Goal: Task Accomplishment & Management: Manage account settings

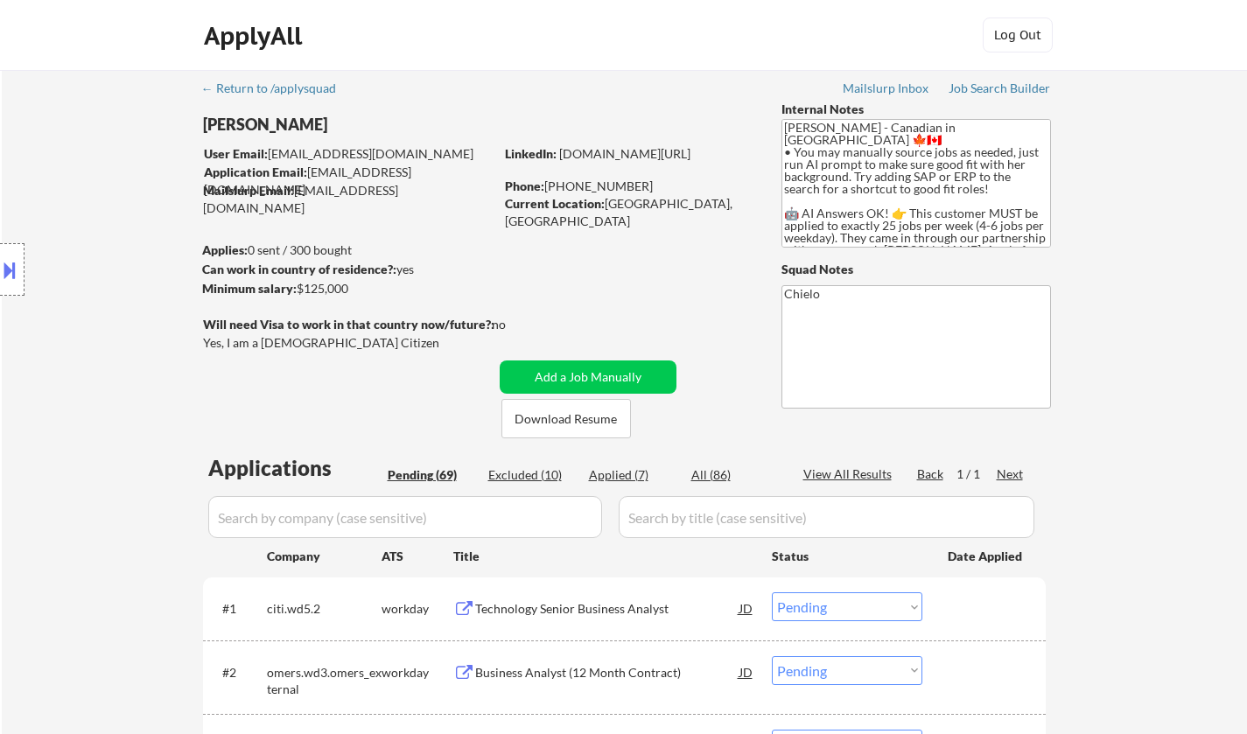
select select ""pending""
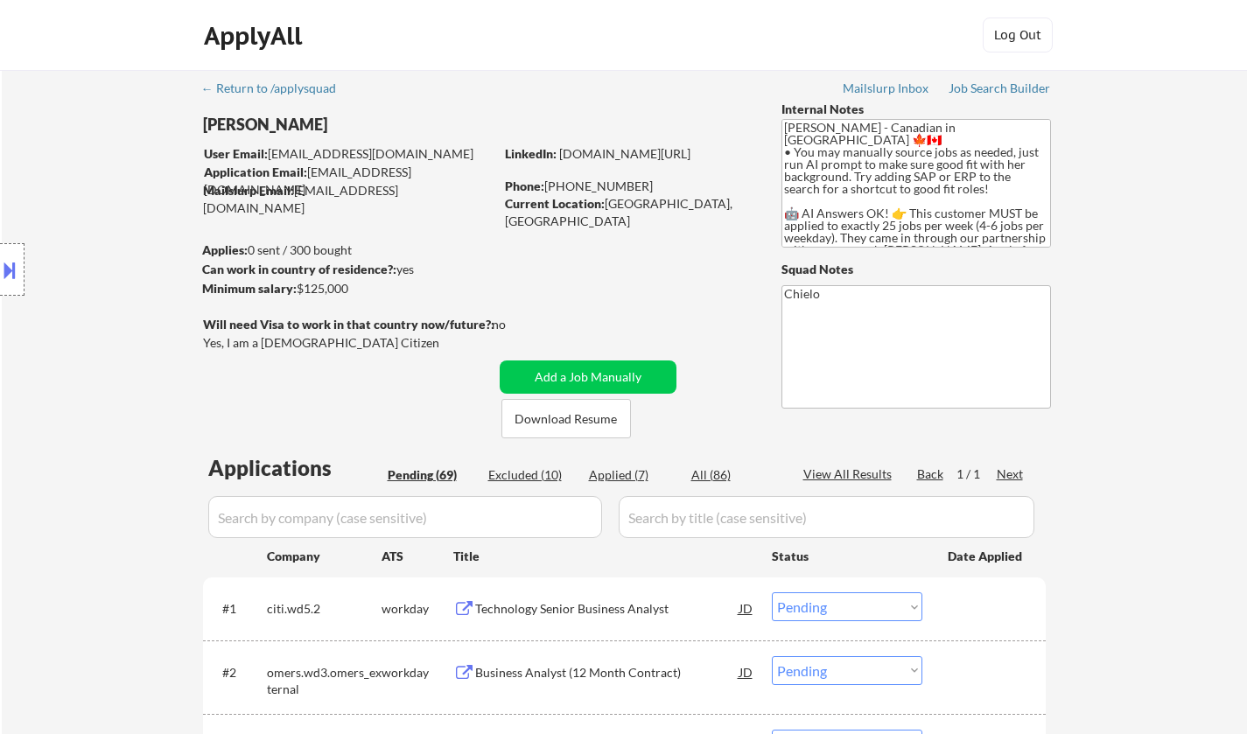
select select ""pending""
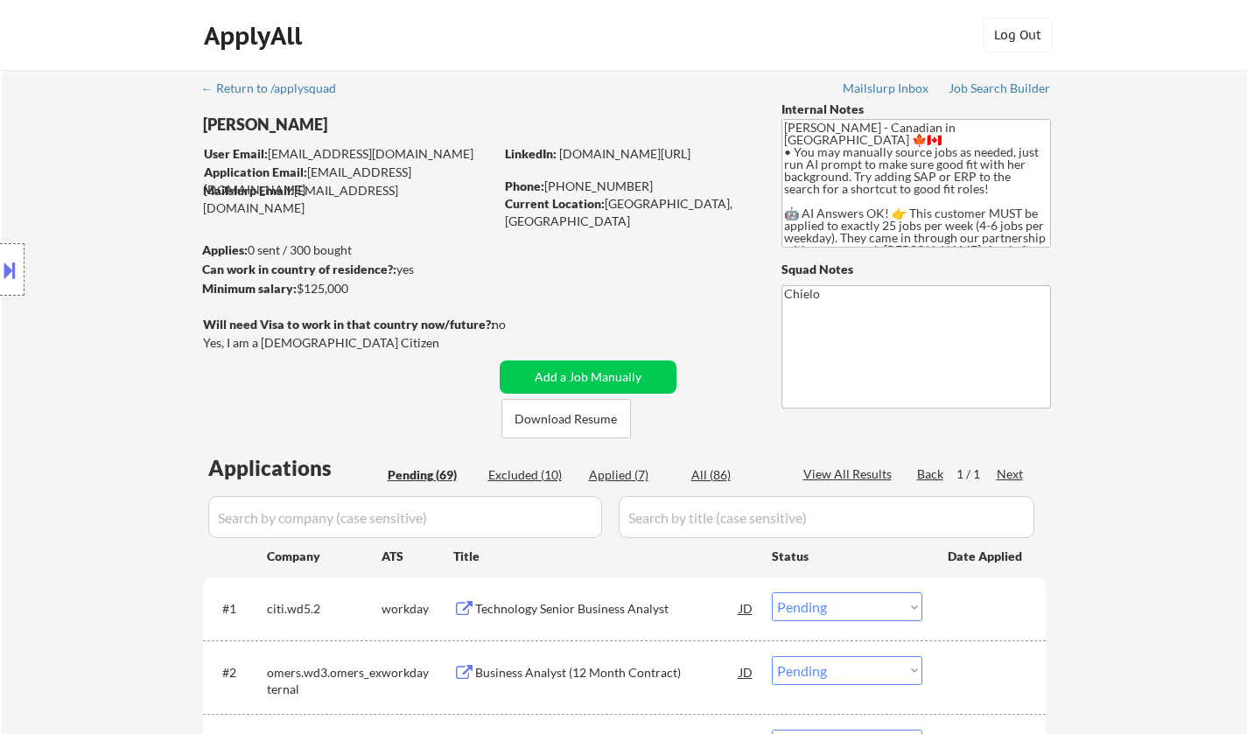
select select ""pending""
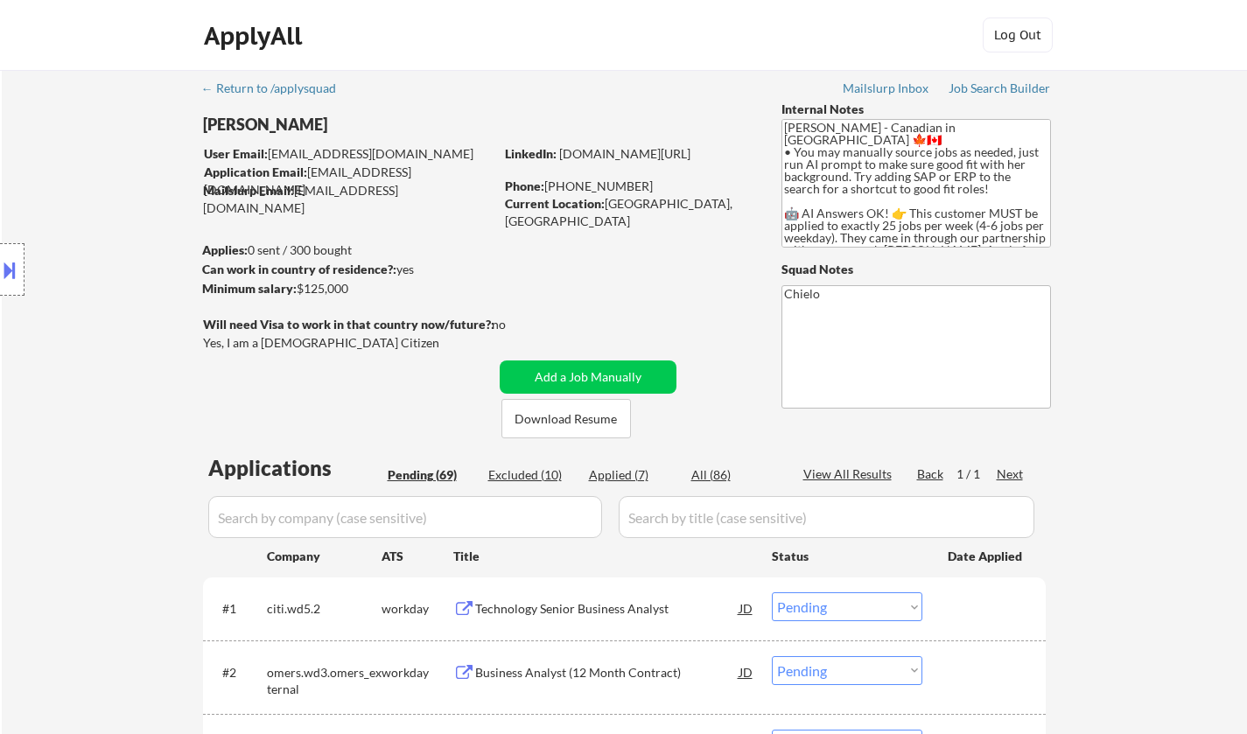
select select ""pending""
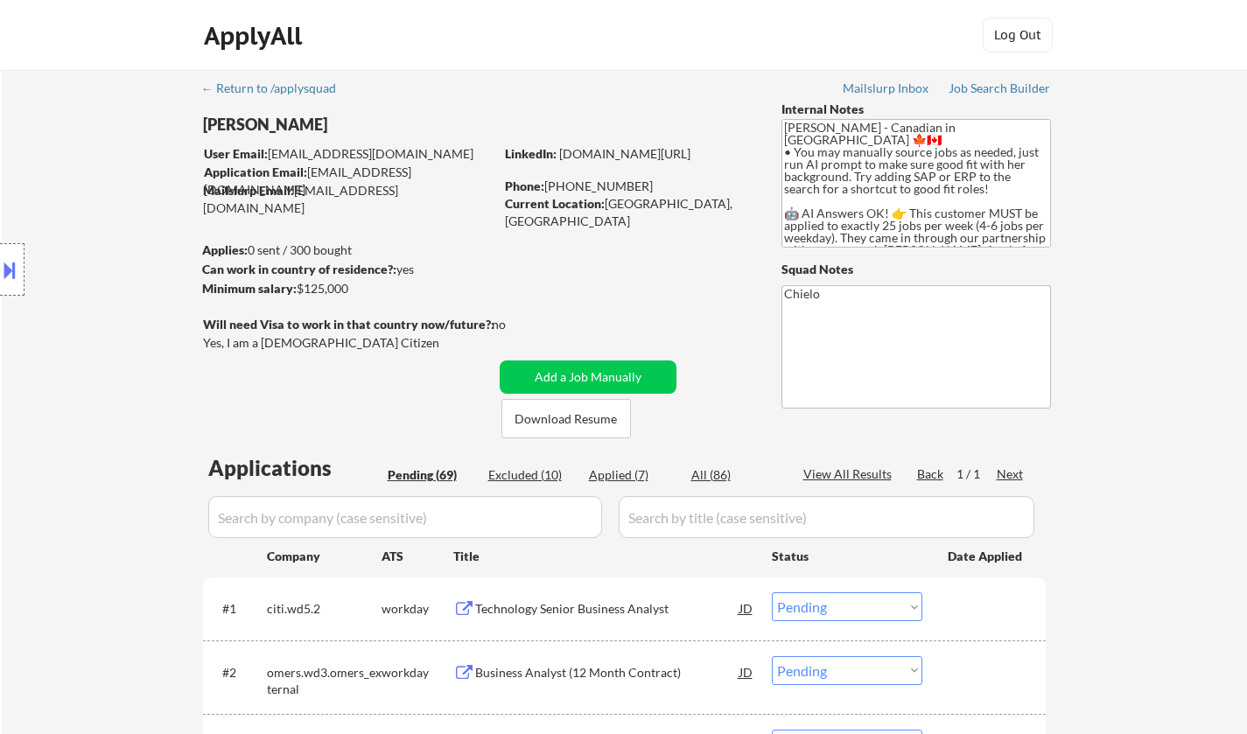
select select ""pending""
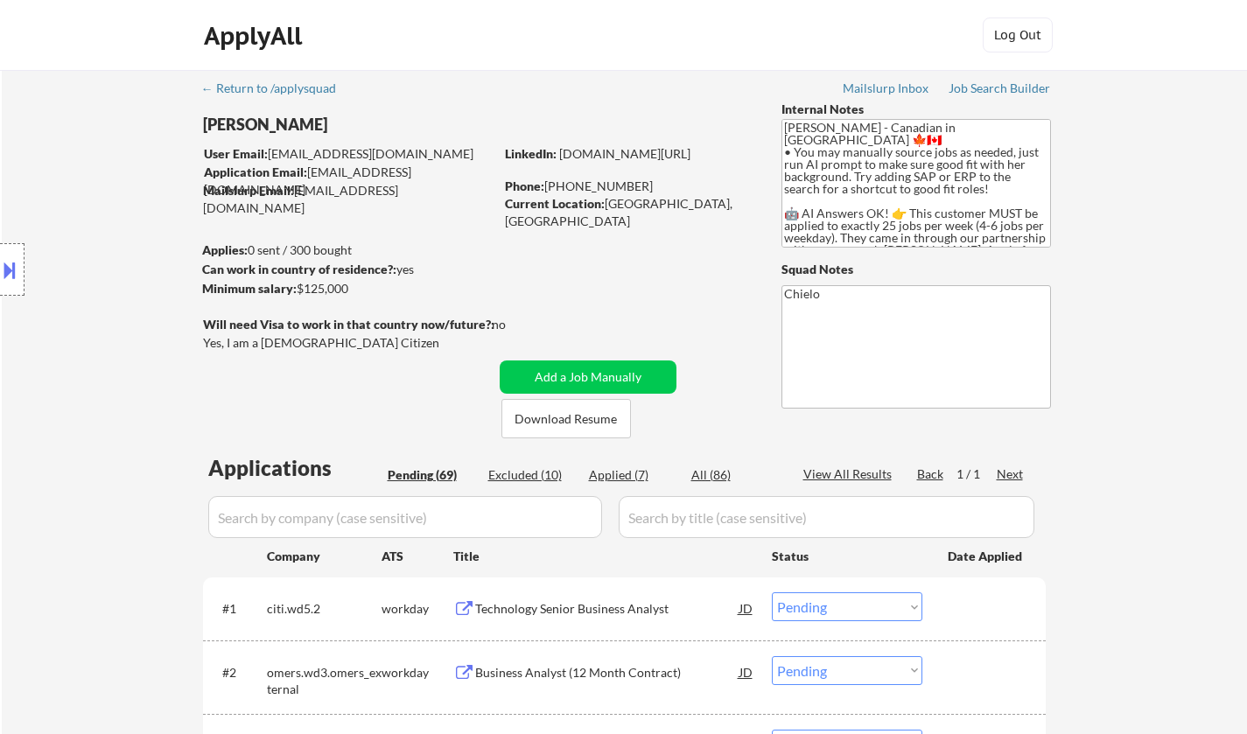
select select ""pending""
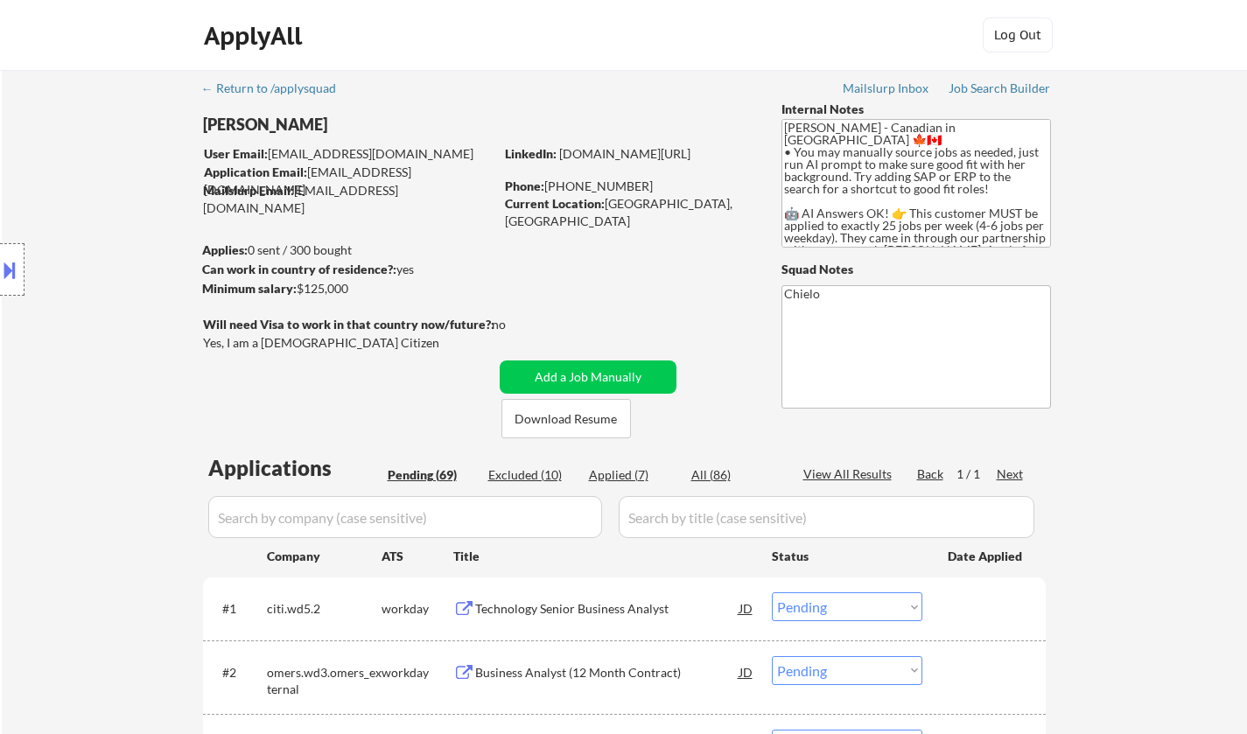
select select ""pending""
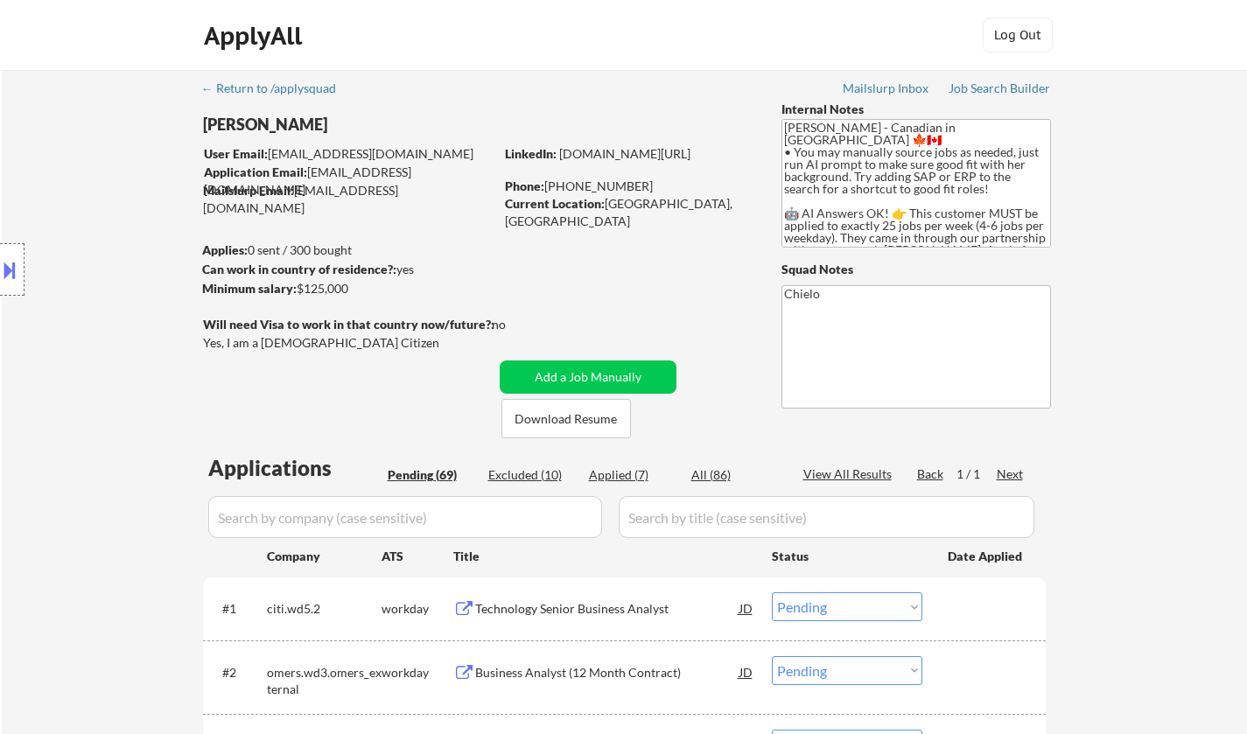
select select ""pending""
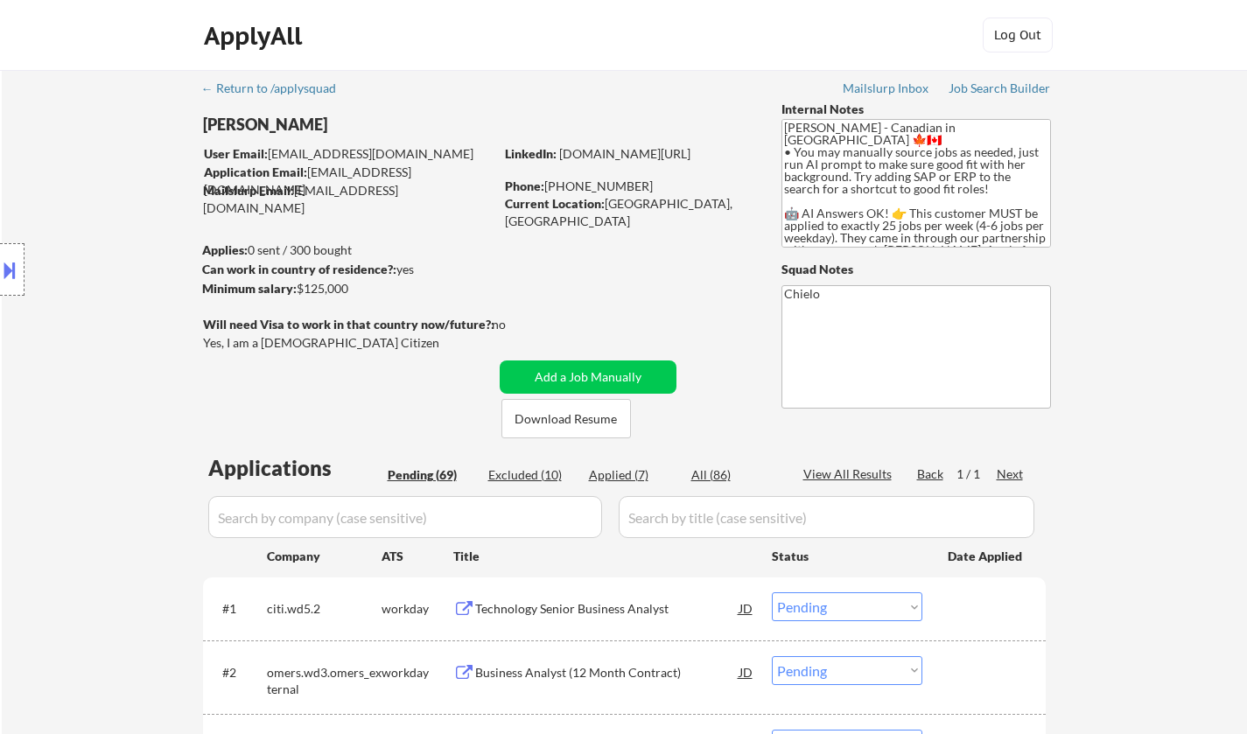
select select ""pending""
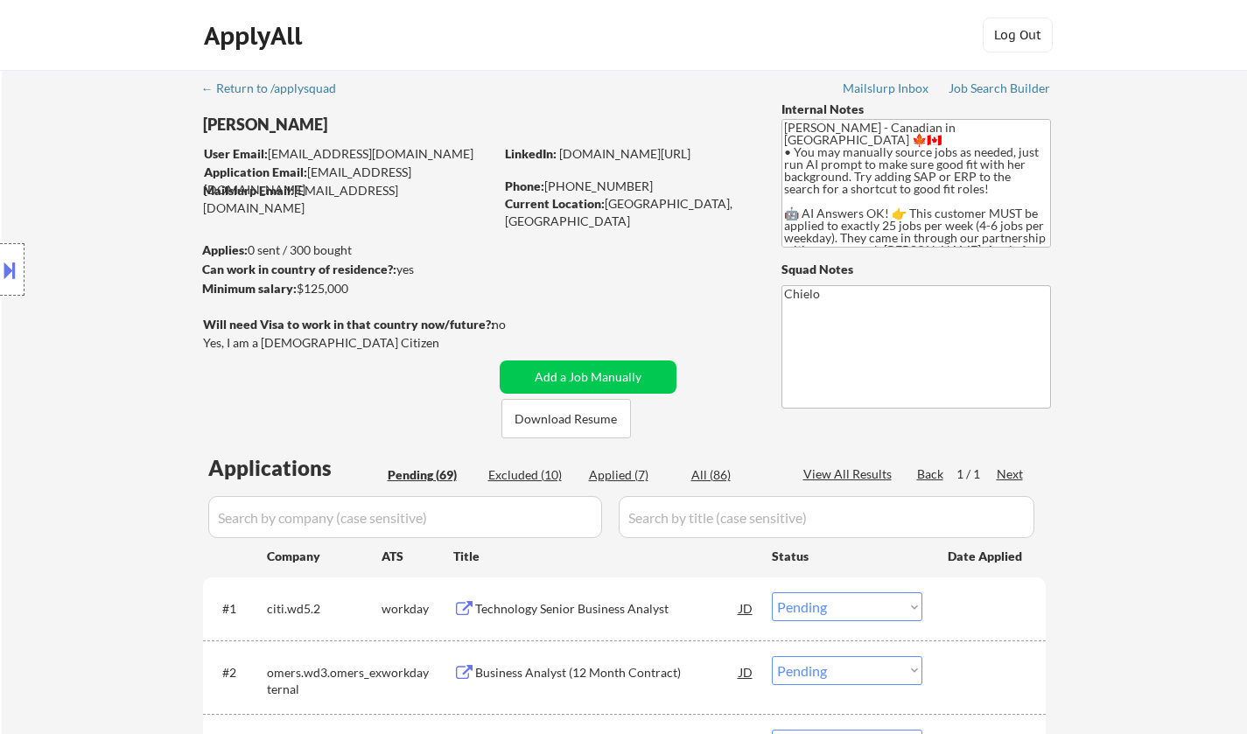
select select ""pending""
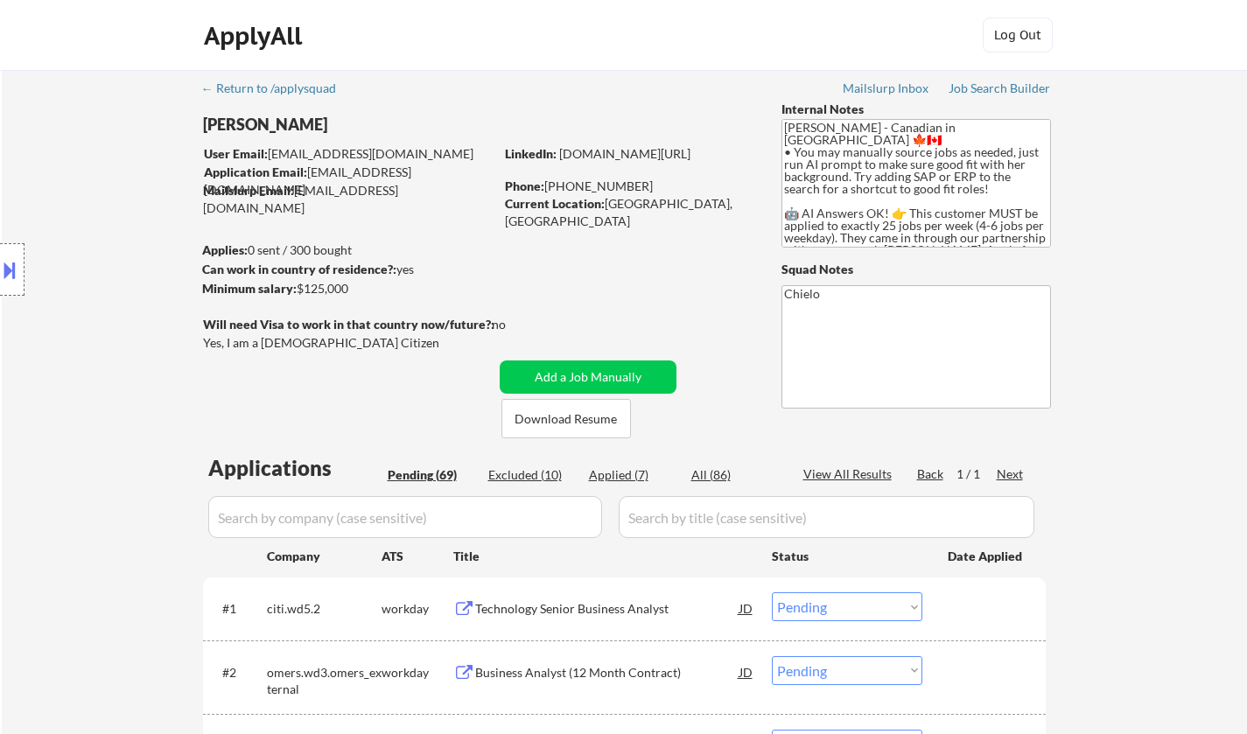
select select ""pending""
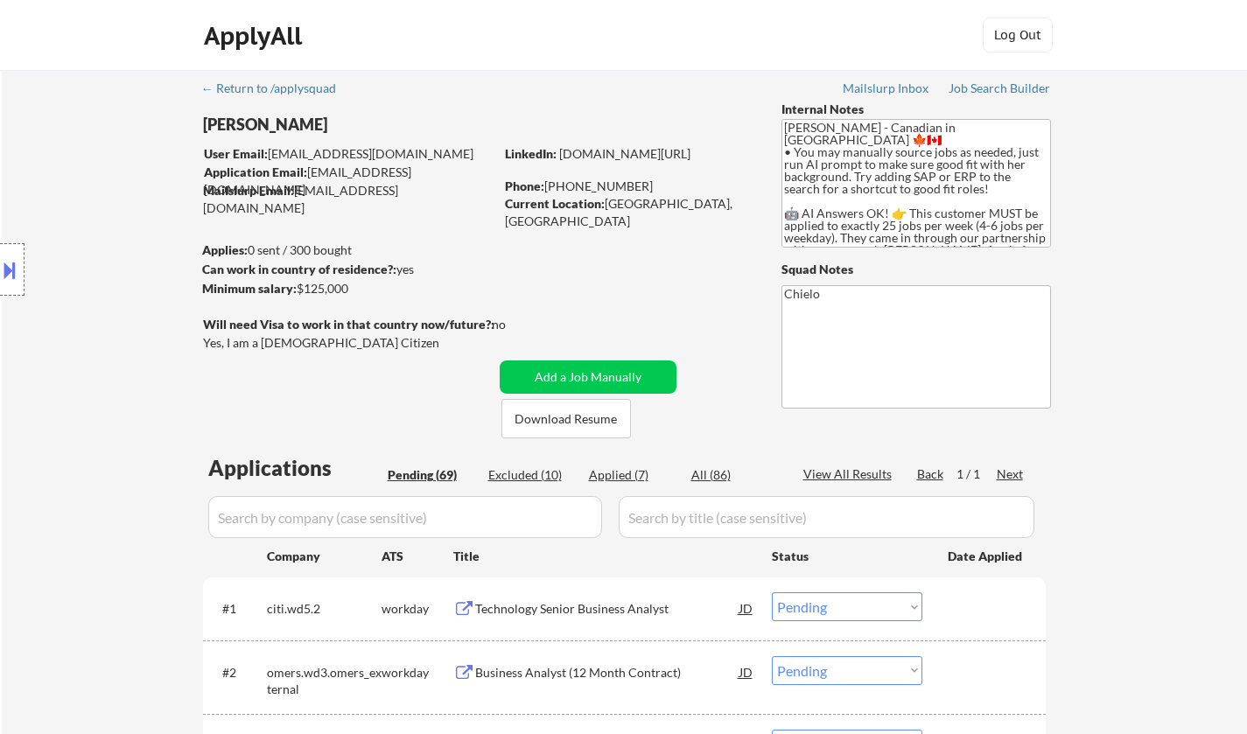
select select ""pending""
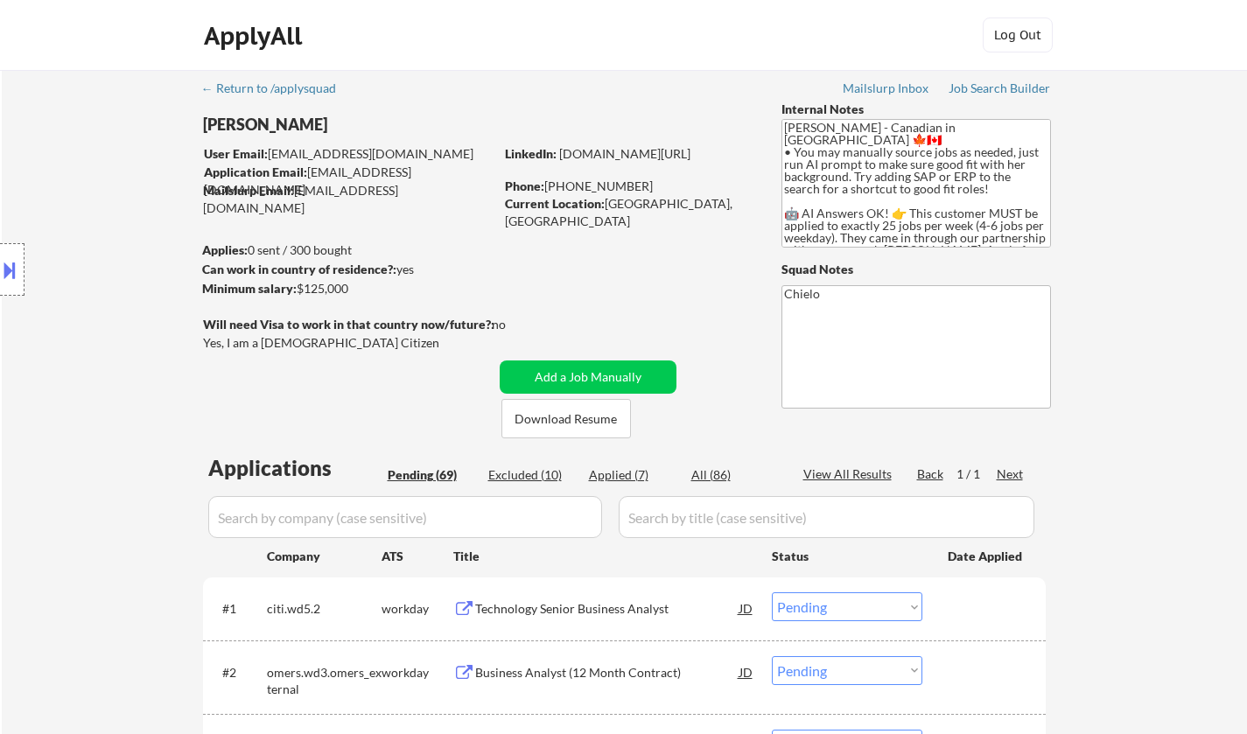
select select ""pending""
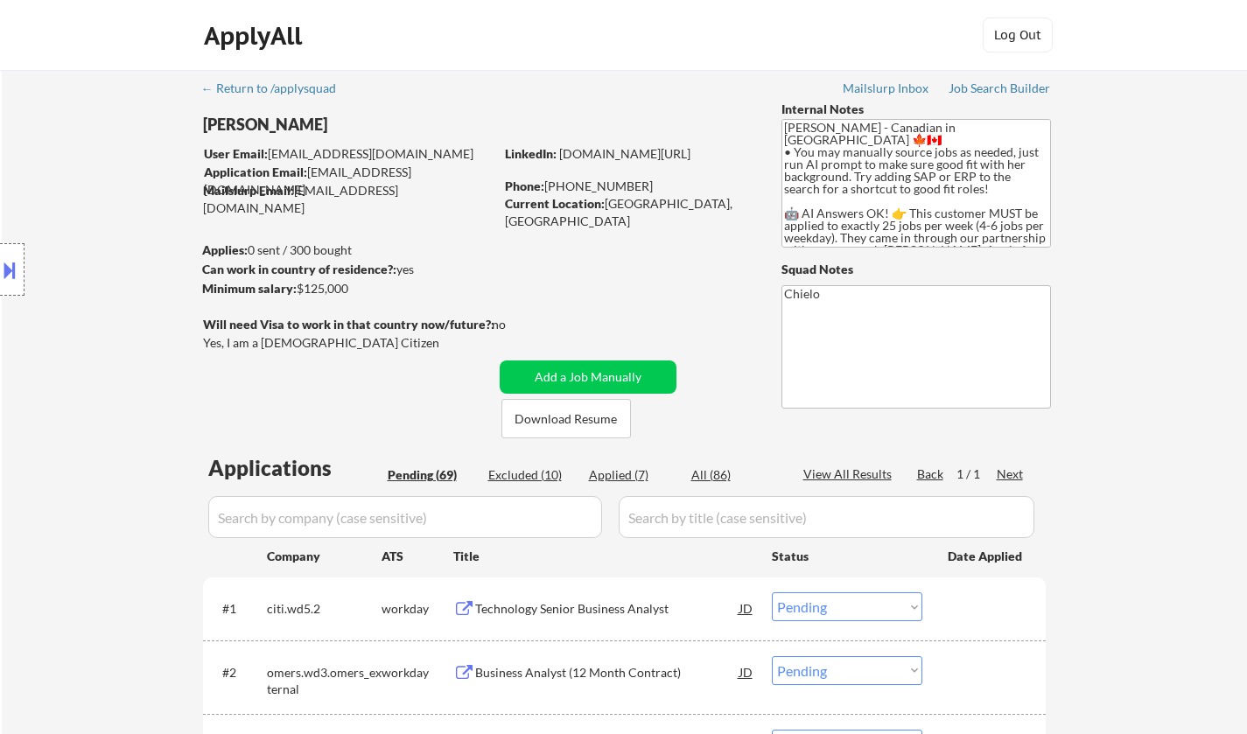
select select ""pending""
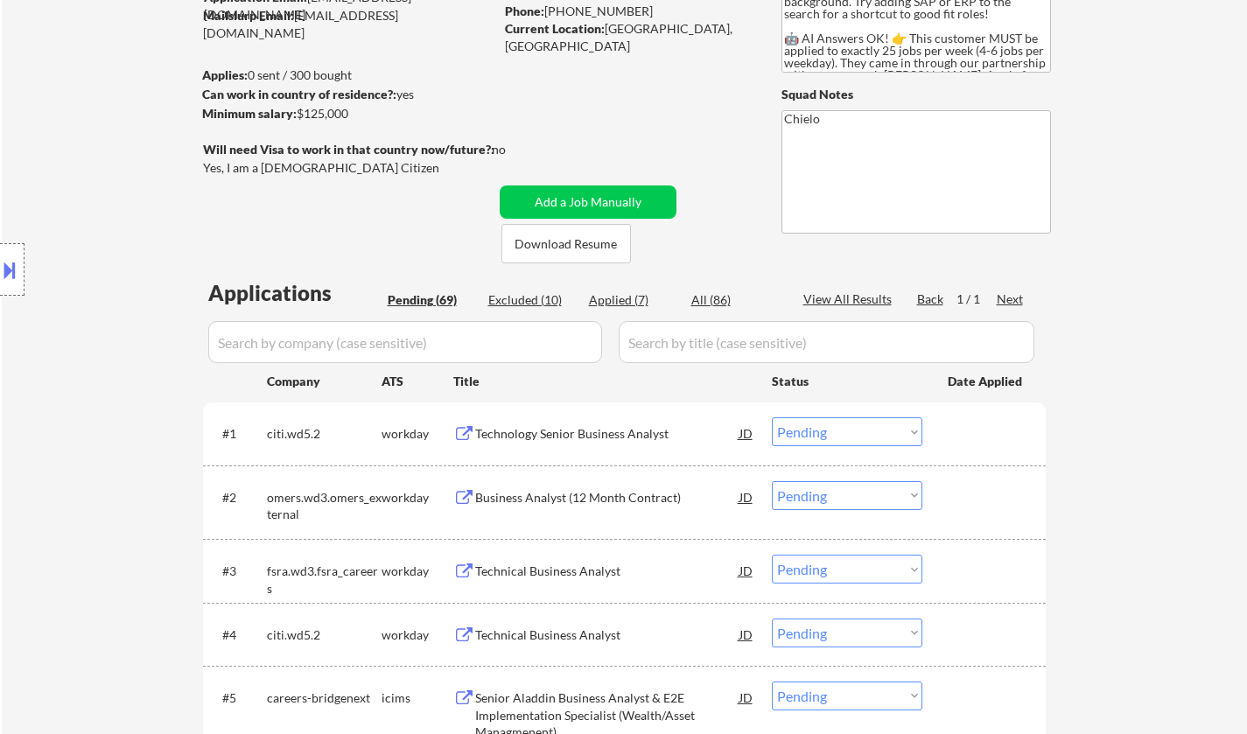
scroll to position [175, 0]
click at [518, 495] on div "Business Analyst (12 Month Contract)" at bounding box center [607, 498] width 264 height 18
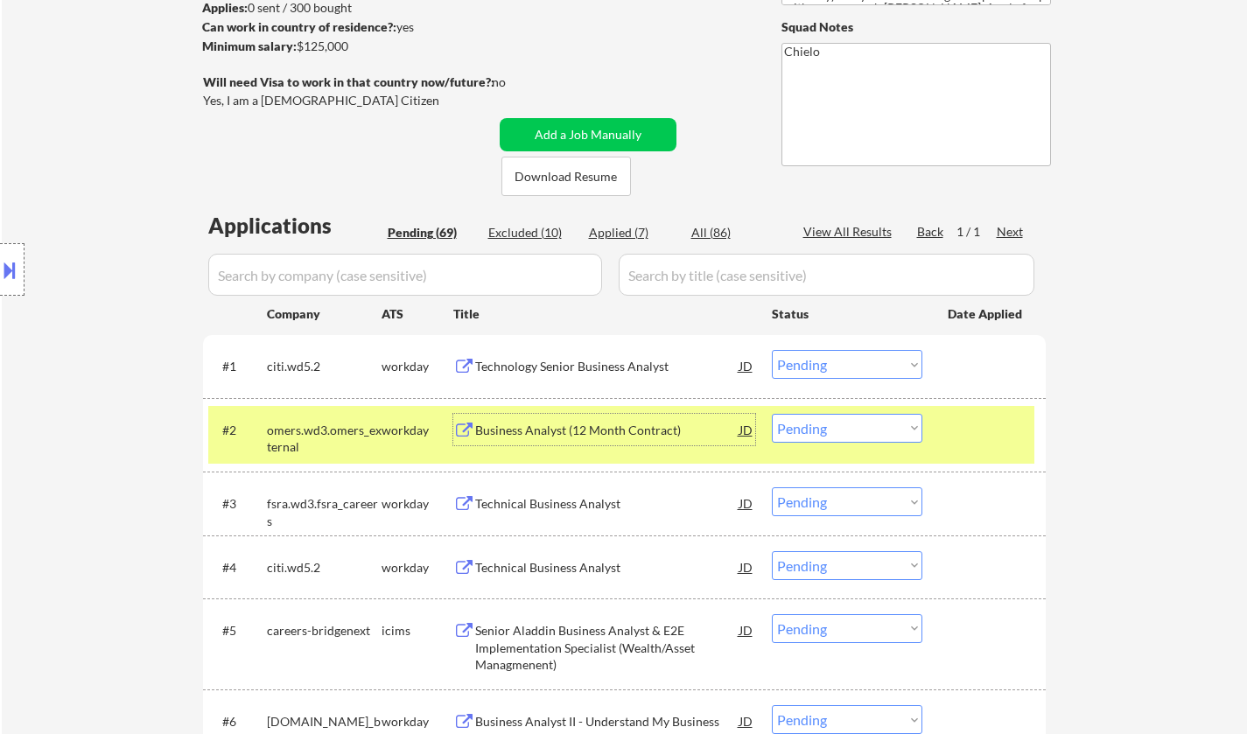
scroll to position [263, 0]
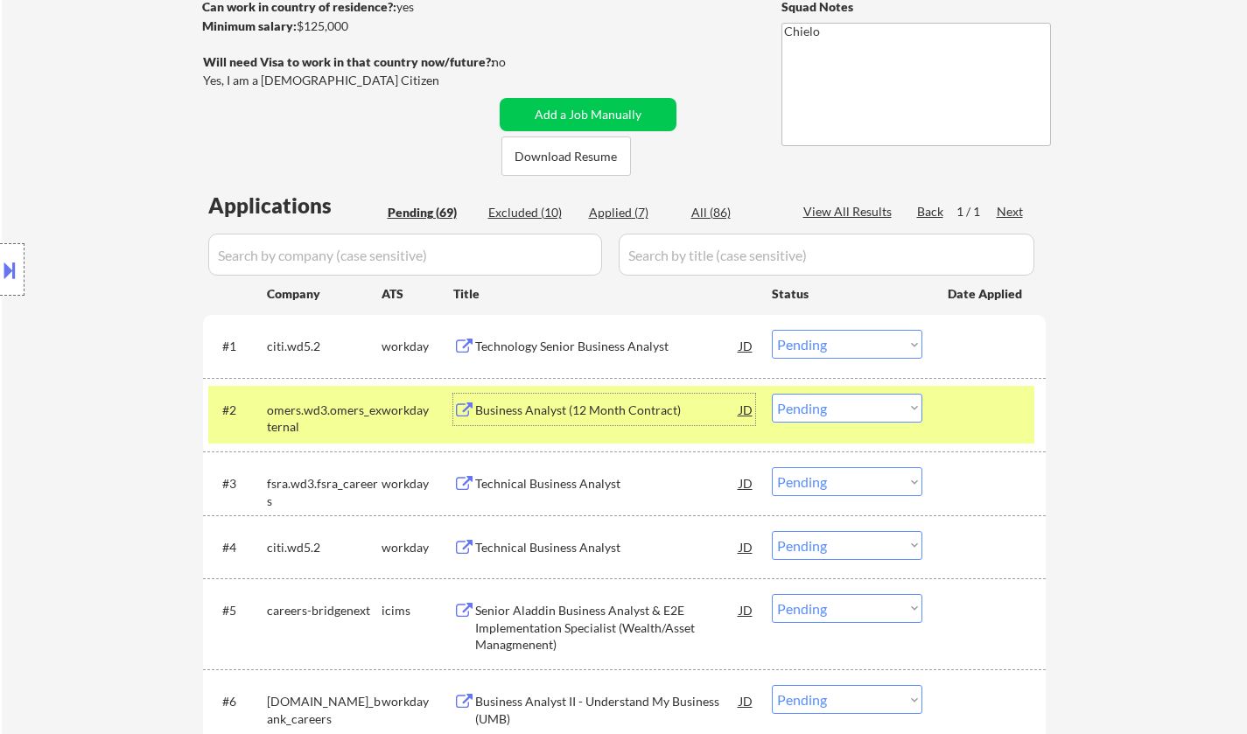
click at [833, 411] on select "Choose an option... Pending Applied Excluded (Questions) Excluded (Expired) Exc…" at bounding box center [847, 408] width 151 height 29
click at [772, 394] on select "Choose an option... Pending Applied Excluded (Questions) Excluded (Expired) Exc…" at bounding box center [847, 408] width 151 height 29
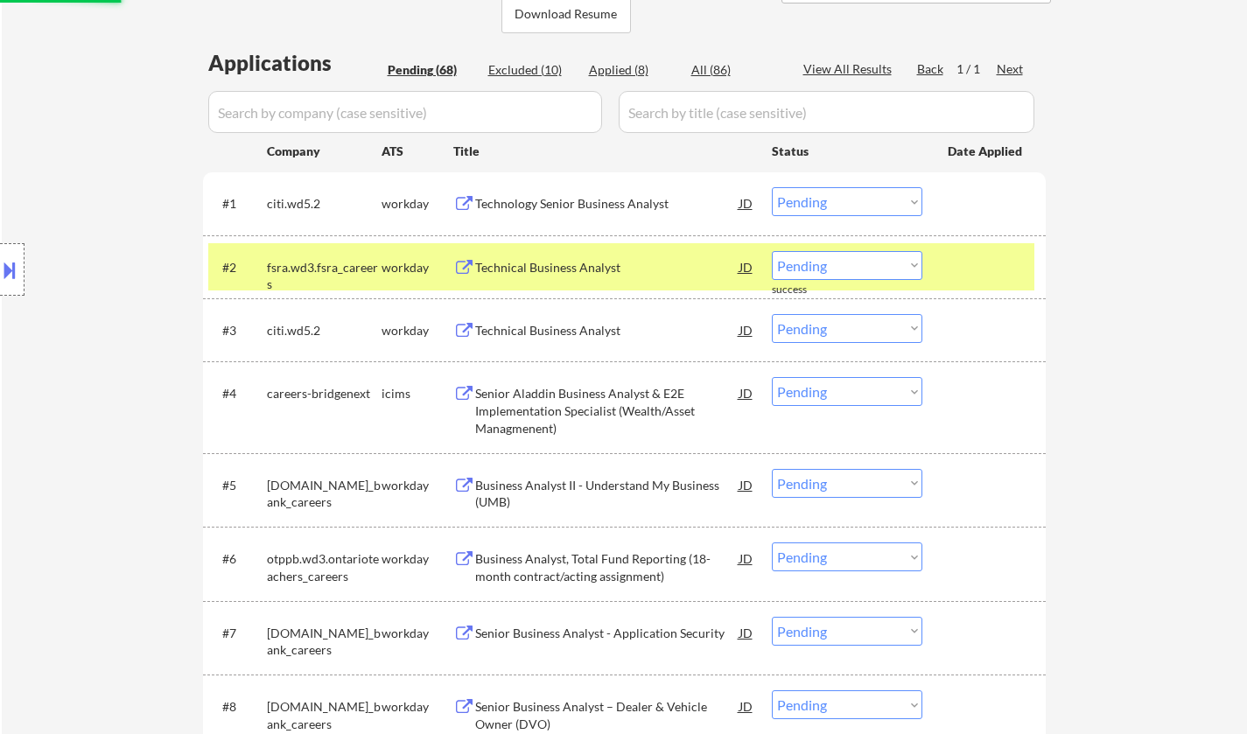
scroll to position [438, 0]
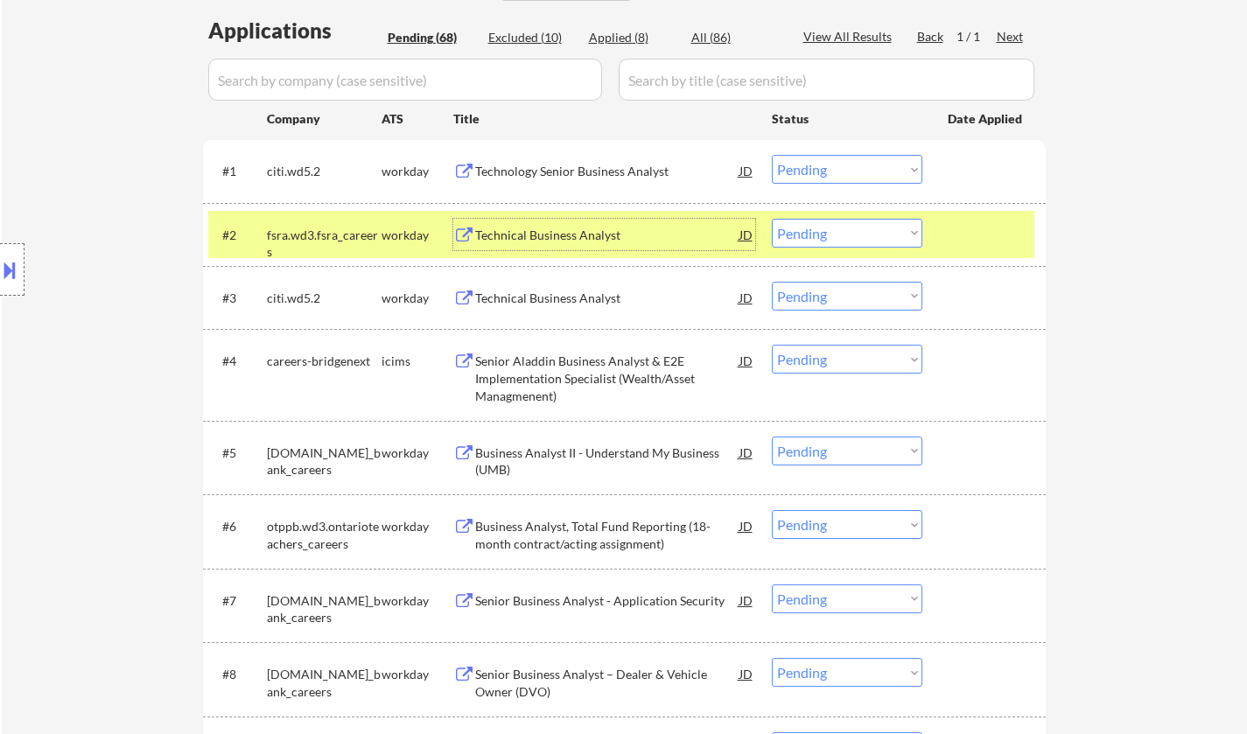
click at [541, 235] on div "Technical Business Analyst" at bounding box center [607, 236] width 264 height 18
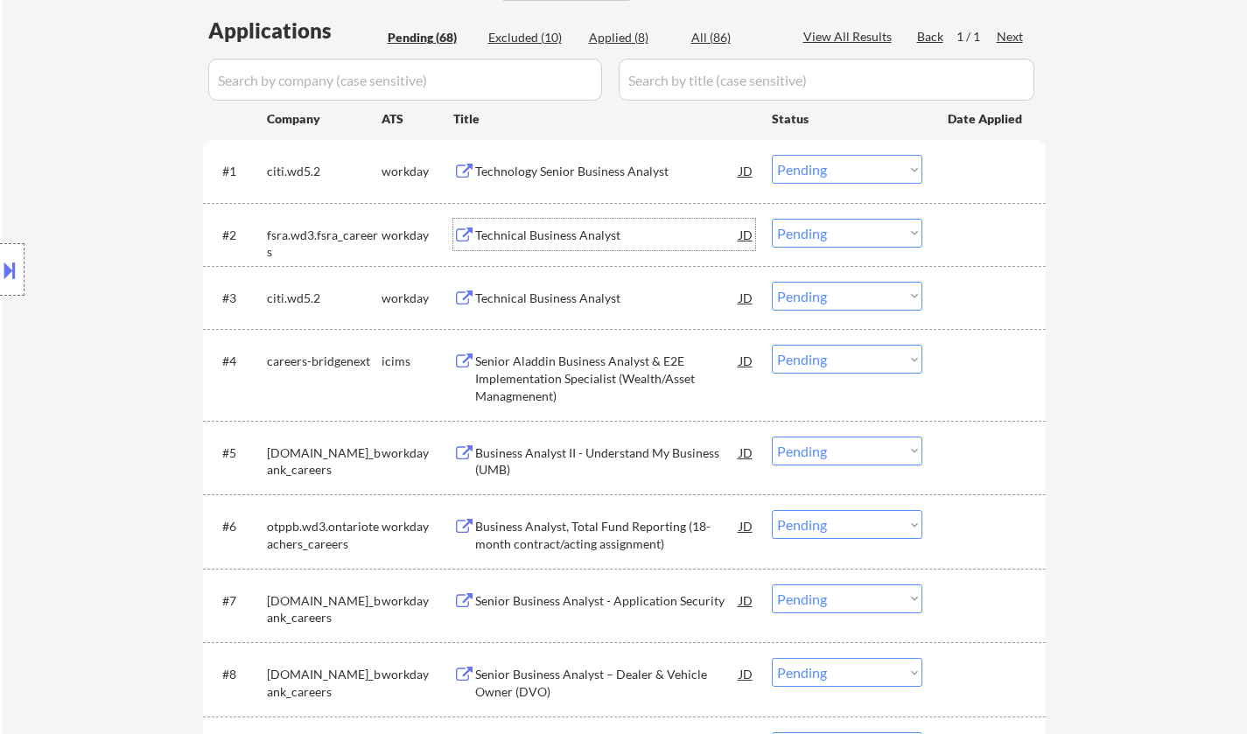
click at [882, 227] on select "Choose an option... Pending Applied Excluded (Questions) Excluded (Expired) Exc…" at bounding box center [847, 233] width 151 height 29
click at [772, 219] on select "Choose an option... Pending Applied Excluded (Questions) Excluded (Expired) Exc…" at bounding box center [847, 233] width 151 height 29
select select ""pending""
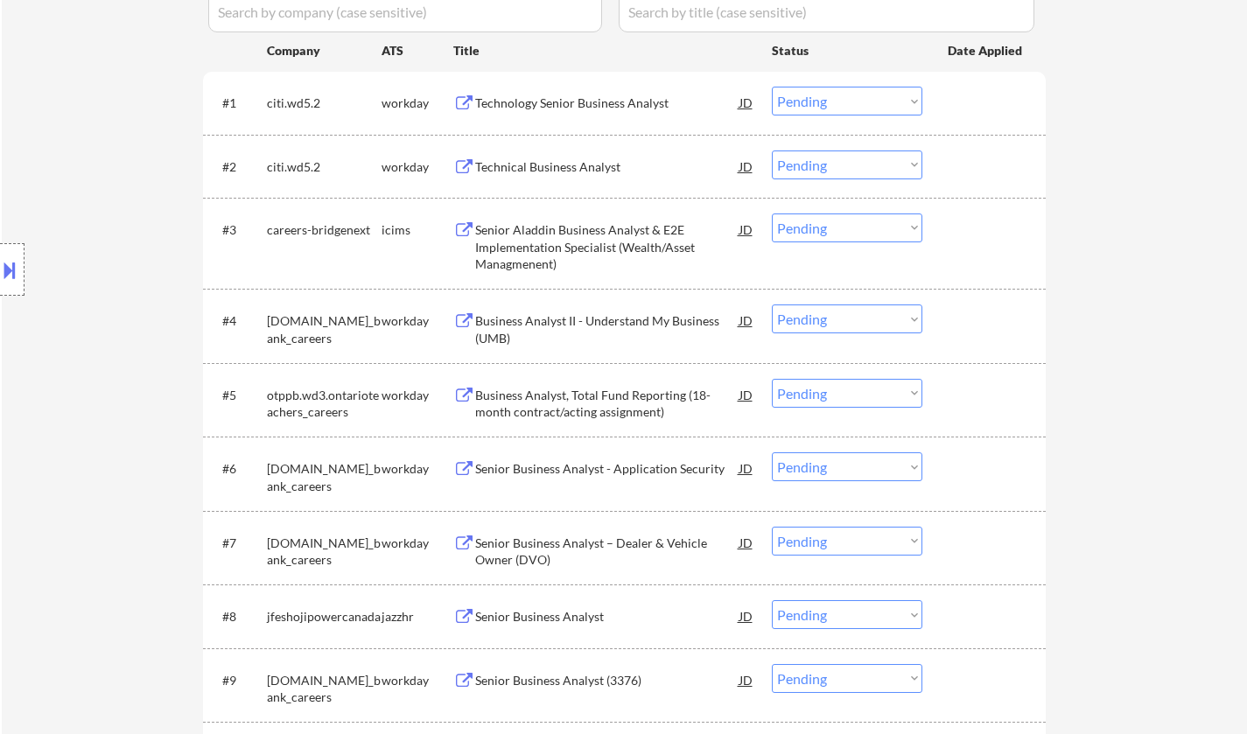
scroll to position [525, 0]
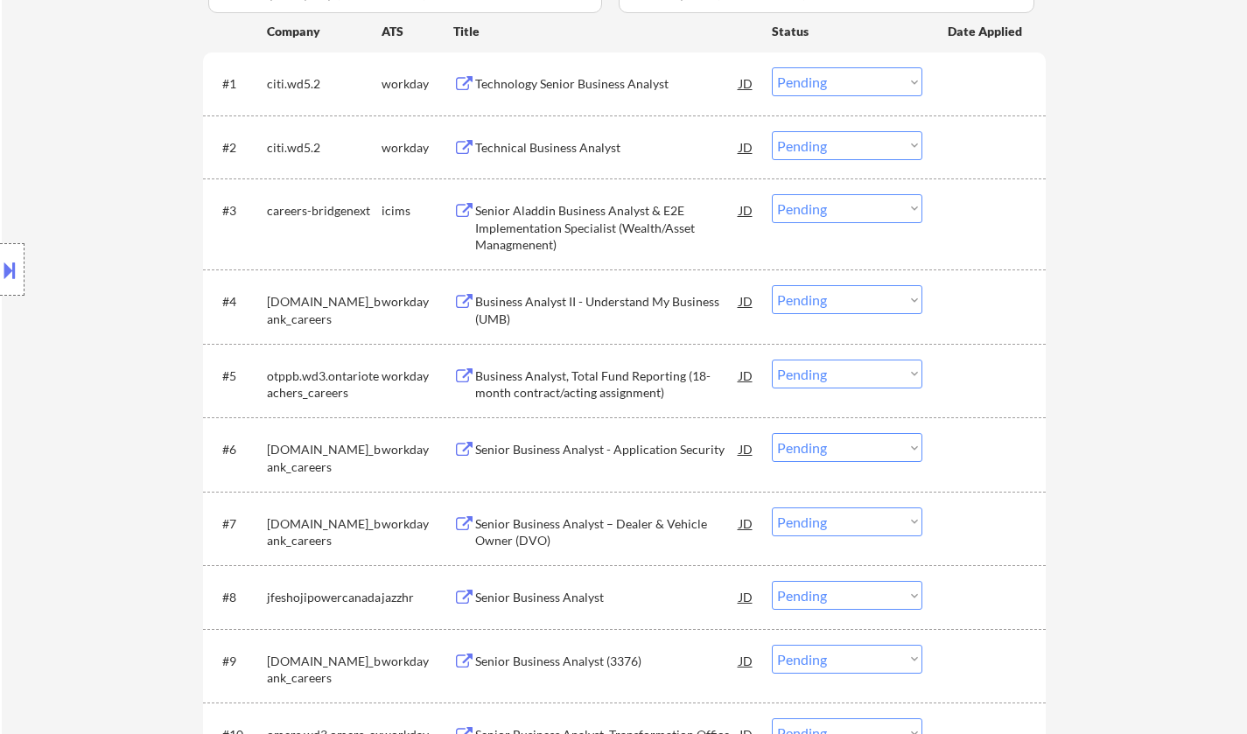
click at [580, 297] on div "Business Analyst II - Understand My Business (UMB)" at bounding box center [607, 310] width 264 height 34
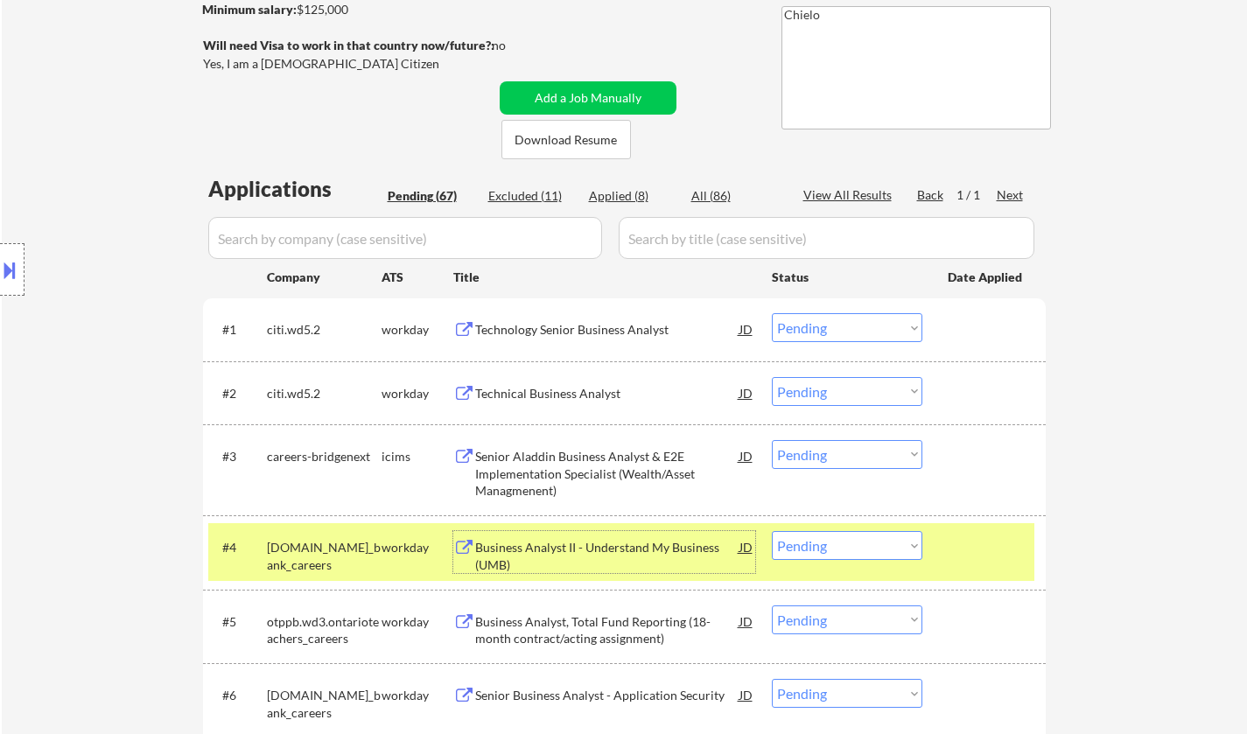
scroll to position [438, 0]
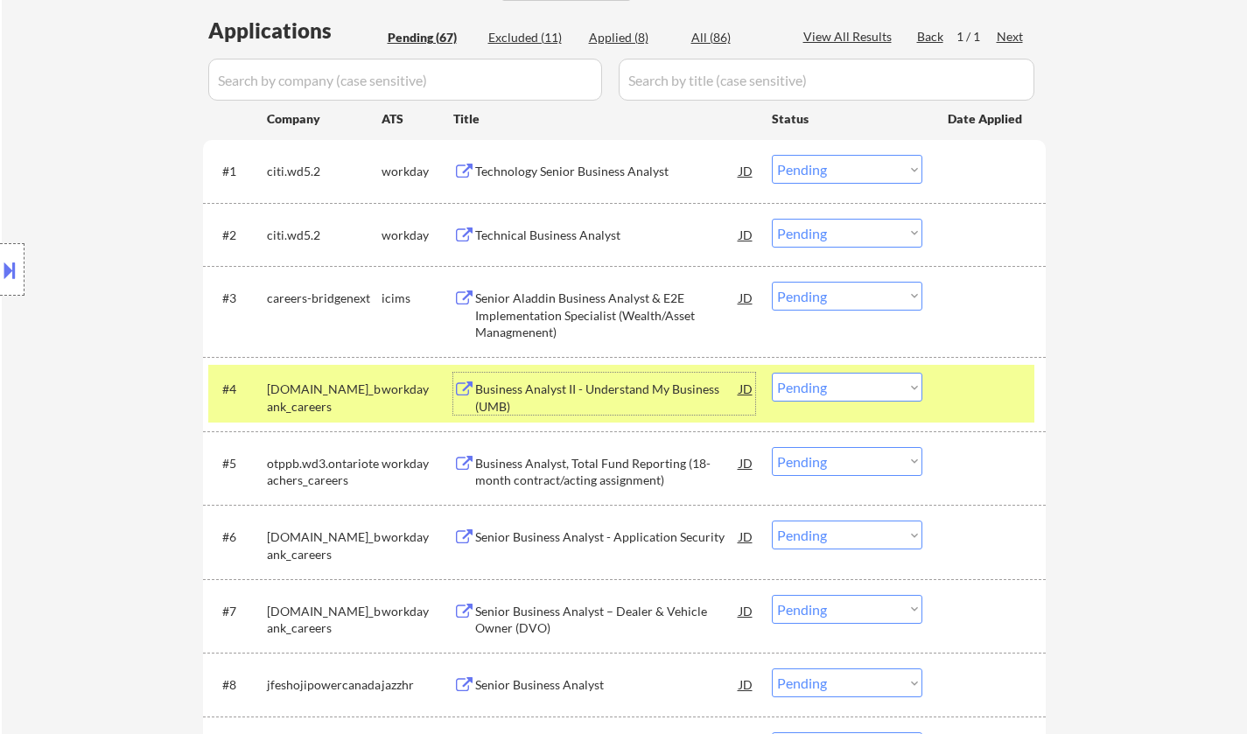
click at [913, 384] on select "Choose an option... Pending Applied Excluded (Questions) Excluded (Expired) Exc…" at bounding box center [847, 387] width 151 height 29
click at [772, 373] on select "Choose an option... Pending Applied Excluded (Questions) Excluded (Expired) Exc…" at bounding box center [847, 387] width 151 height 29
select select ""pending""
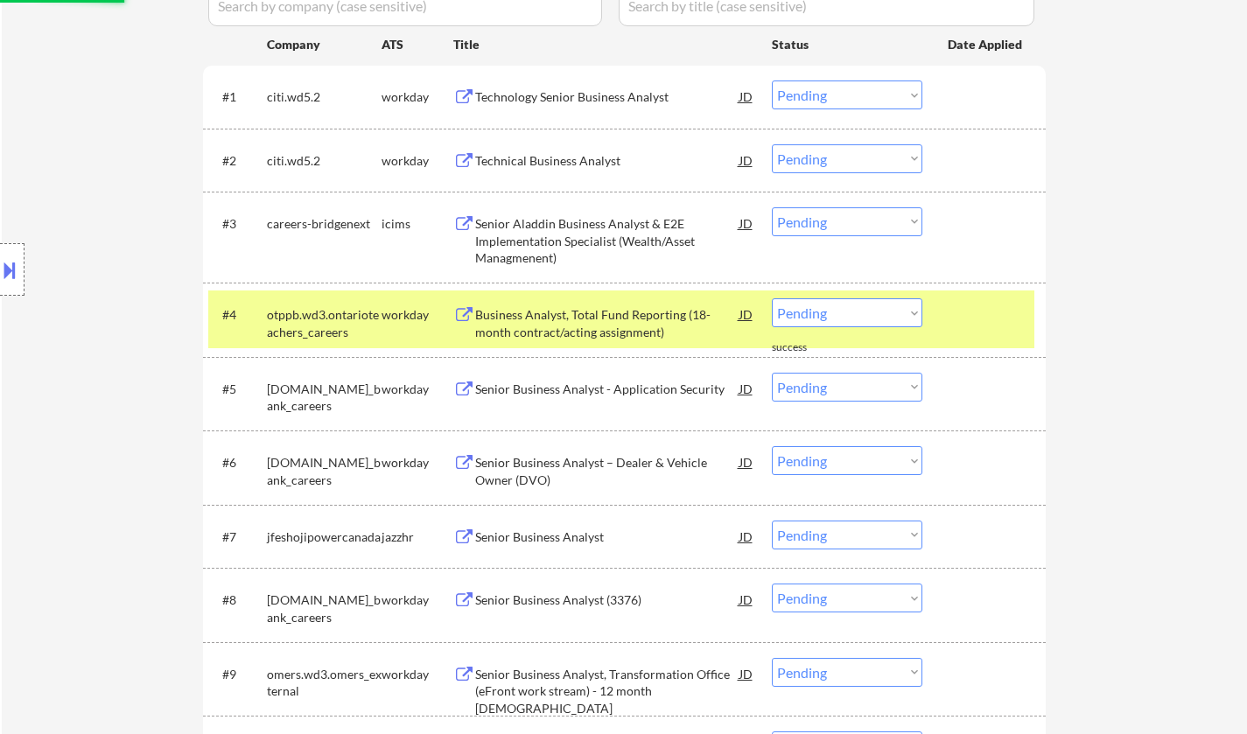
scroll to position [613, 0]
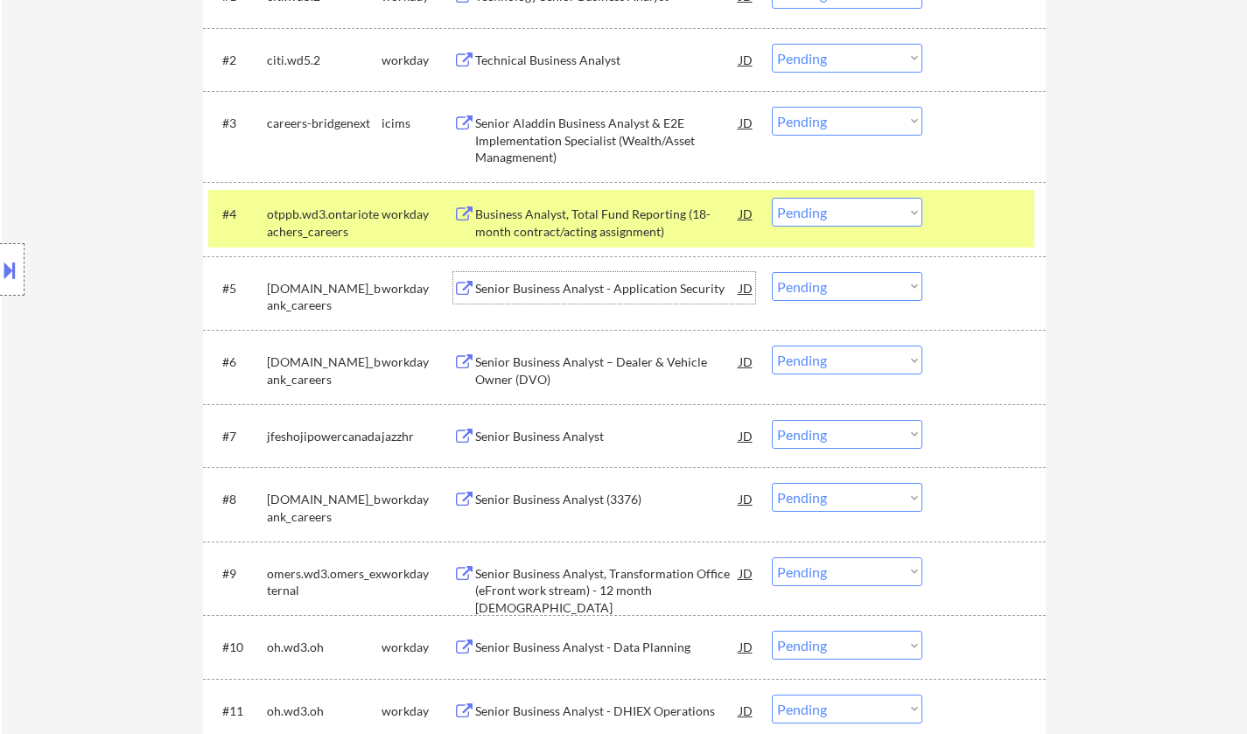
click at [577, 284] on div "Senior Business Analyst - Application Security" at bounding box center [607, 289] width 264 height 18
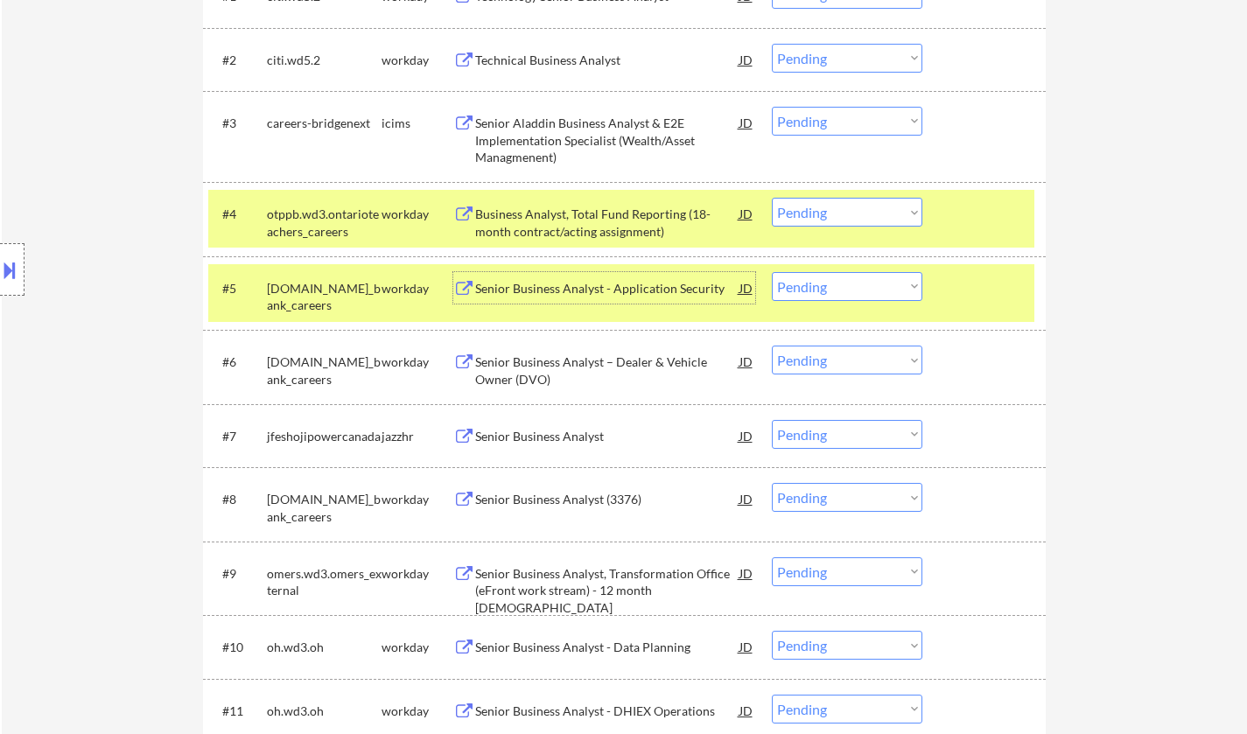
click at [888, 291] on select "Choose an option... Pending Applied Excluded (Questions) Excluded (Expired) Exc…" at bounding box center [847, 286] width 151 height 29
click at [772, 272] on select "Choose an option... Pending Applied Excluded (Questions) Excluded (Expired) Exc…" at bounding box center [847, 286] width 151 height 29
select select ""pending""
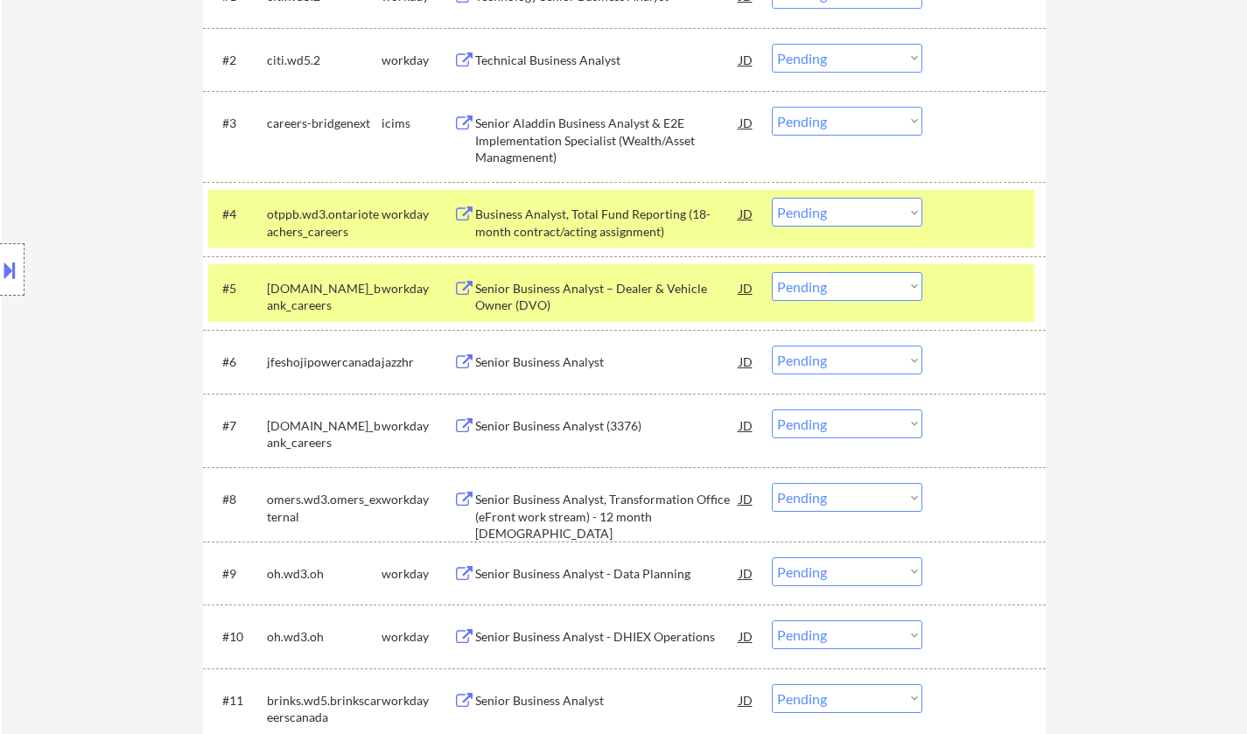
click at [540, 364] on div "Senior Business Analyst" at bounding box center [607, 363] width 264 height 18
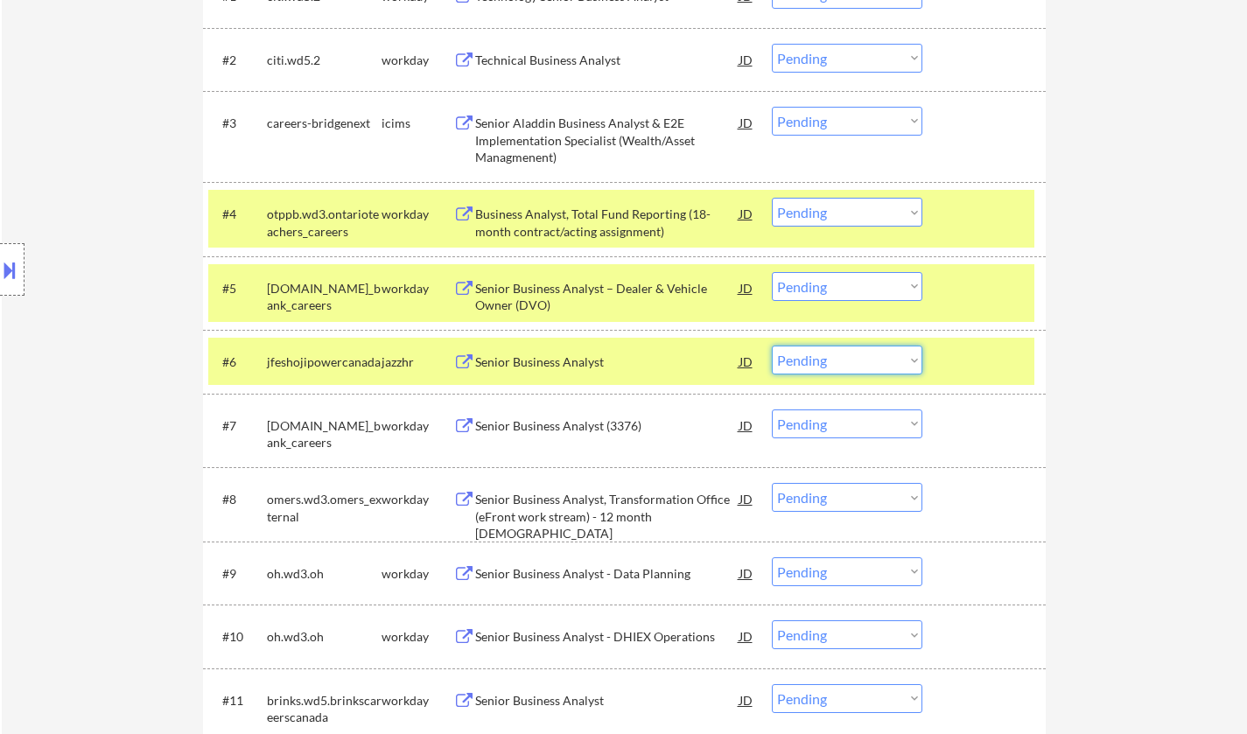
drag, startPoint x: 851, startPoint y: 360, endPoint x: 858, endPoint y: 373, distance: 14.9
click at [851, 360] on select "Choose an option... Pending Applied Excluded (Questions) Excluded (Expired) Exc…" at bounding box center [847, 360] width 151 height 29
click at [772, 346] on select "Choose an option... Pending Applied Excluded (Questions) Excluded (Expired) Exc…" at bounding box center [847, 360] width 151 height 29
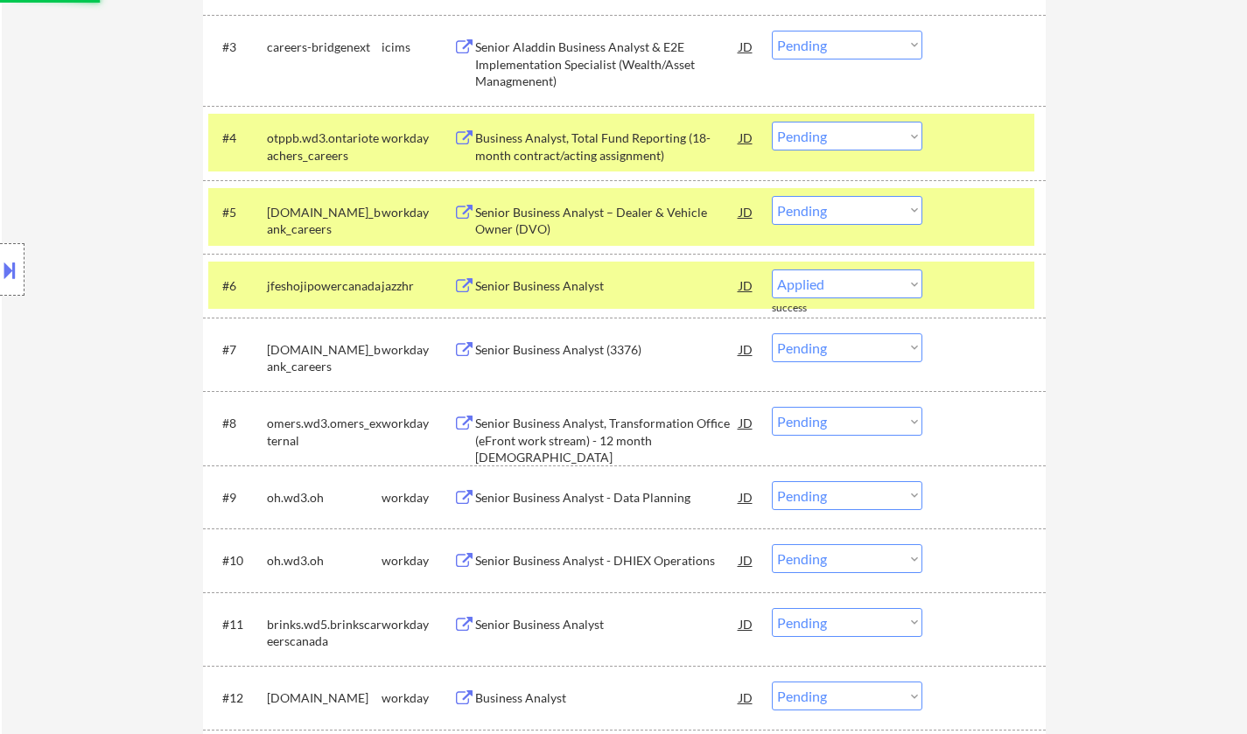
scroll to position [700, 0]
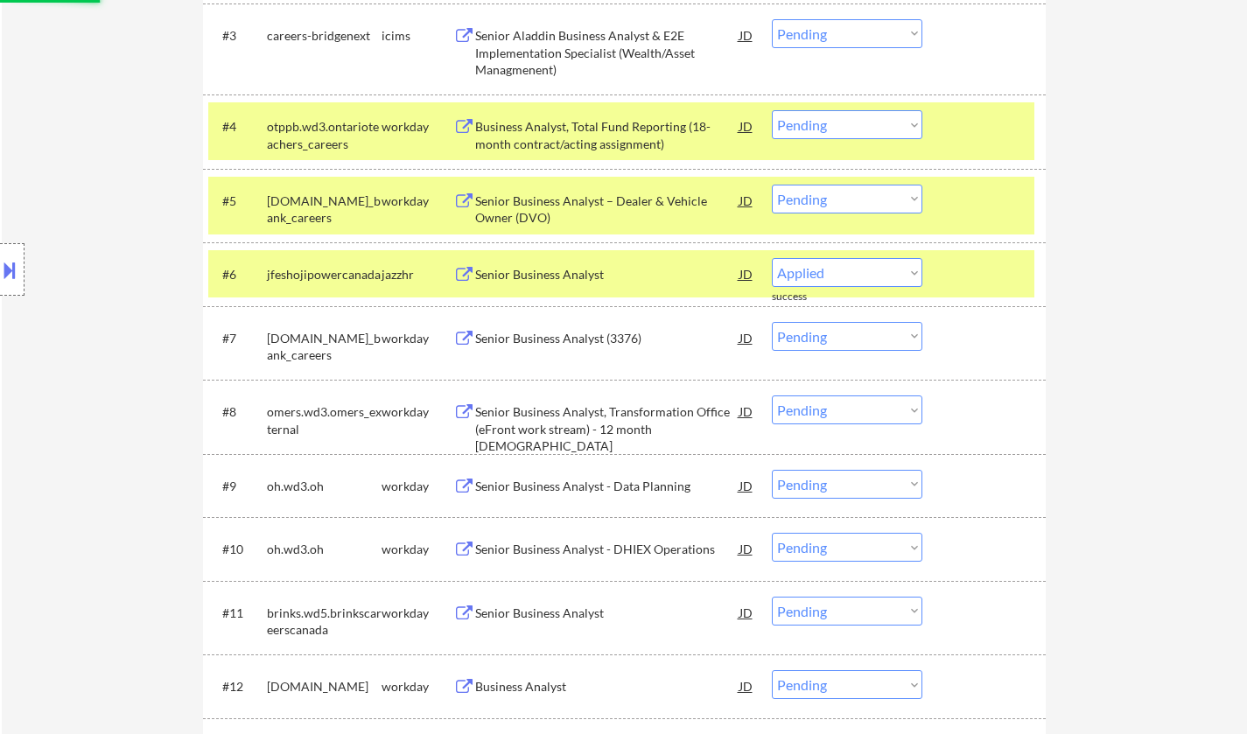
select select ""pending""
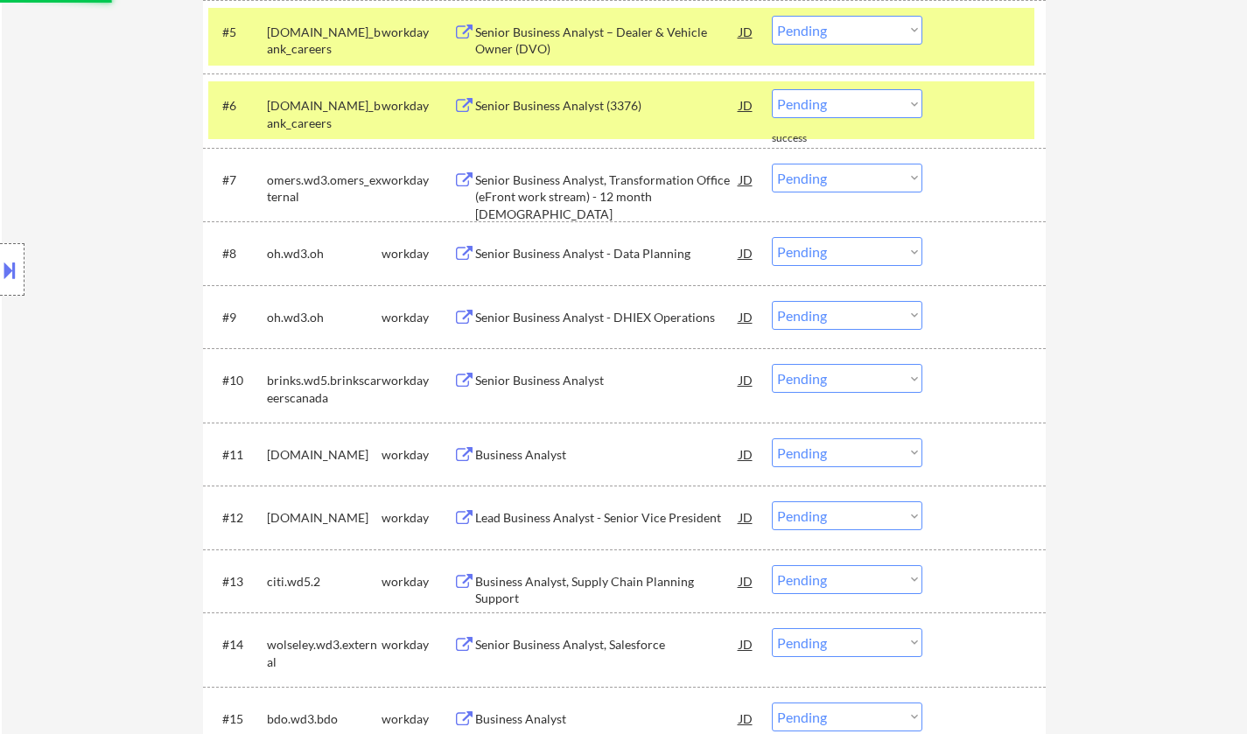
scroll to position [963, 0]
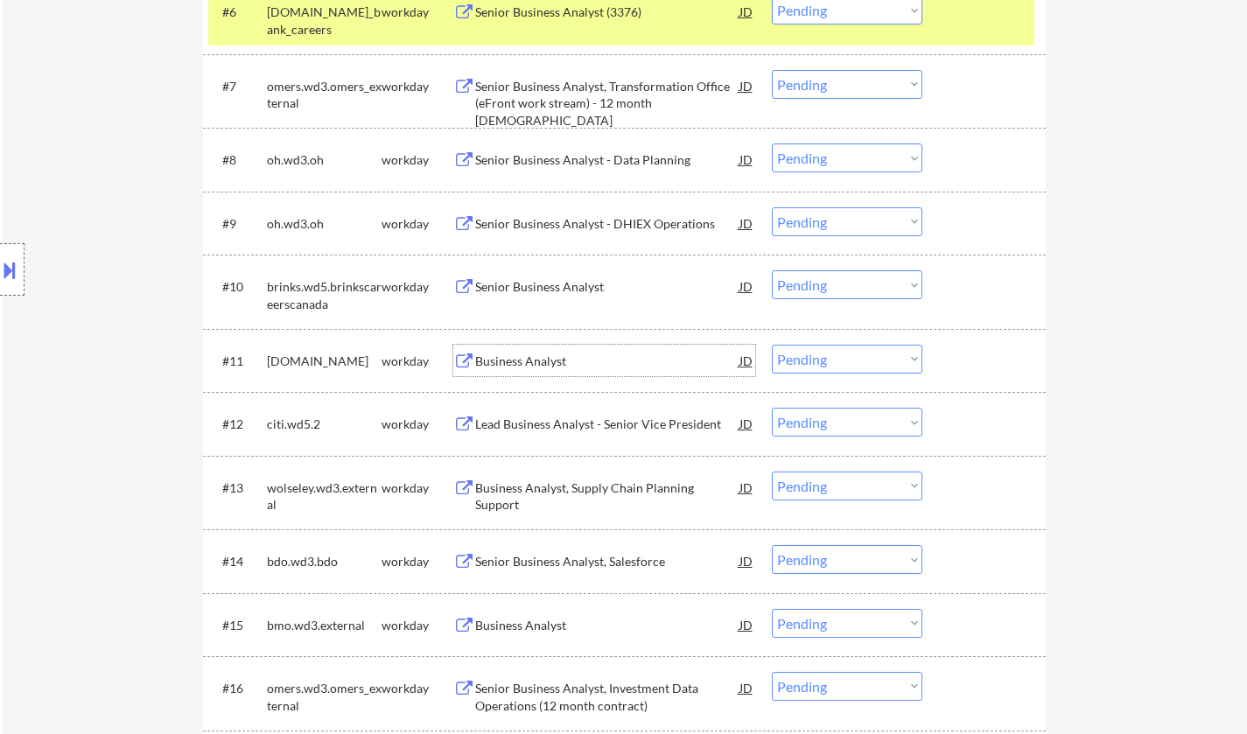
click at [530, 363] on div "Business Analyst" at bounding box center [607, 362] width 264 height 18
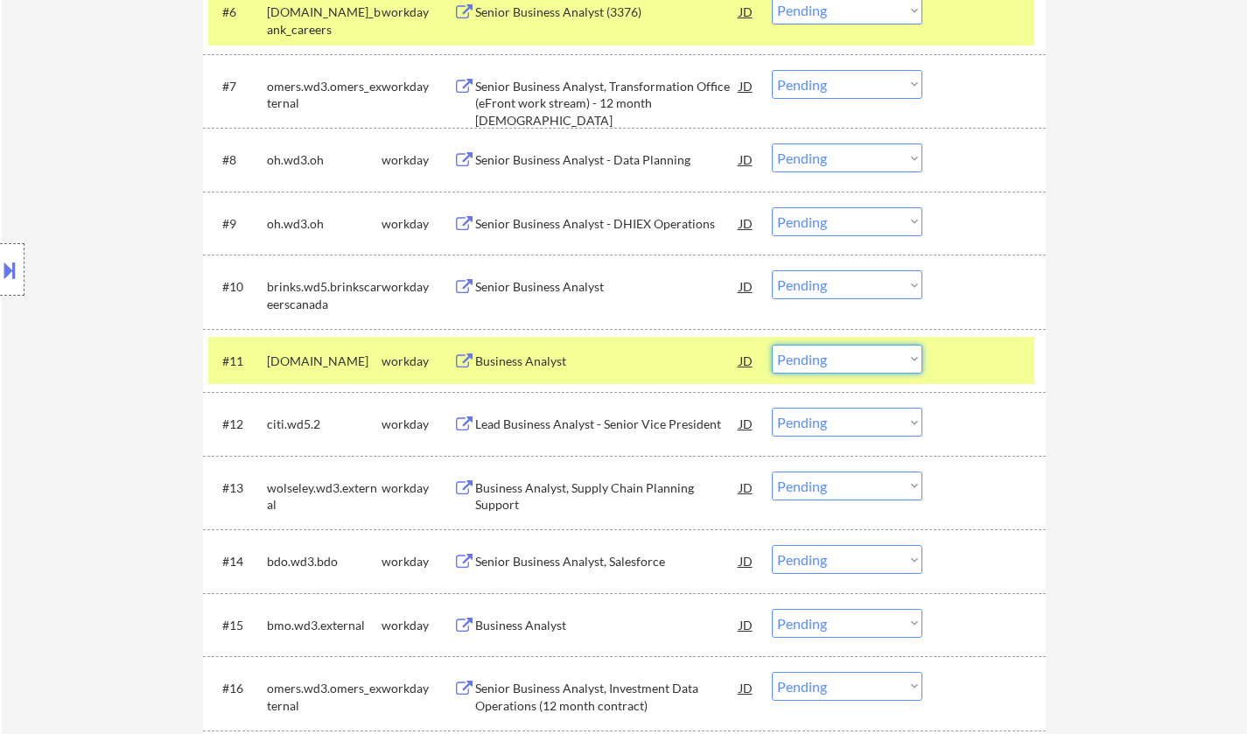
click at [838, 355] on select "Choose an option... Pending Applied Excluded (Questions) Excluded (Expired) Exc…" at bounding box center [847, 359] width 151 height 29
click at [772, 345] on select "Choose an option... Pending Applied Excluded (Questions) Excluded (Expired) Exc…" at bounding box center [847, 359] width 151 height 29
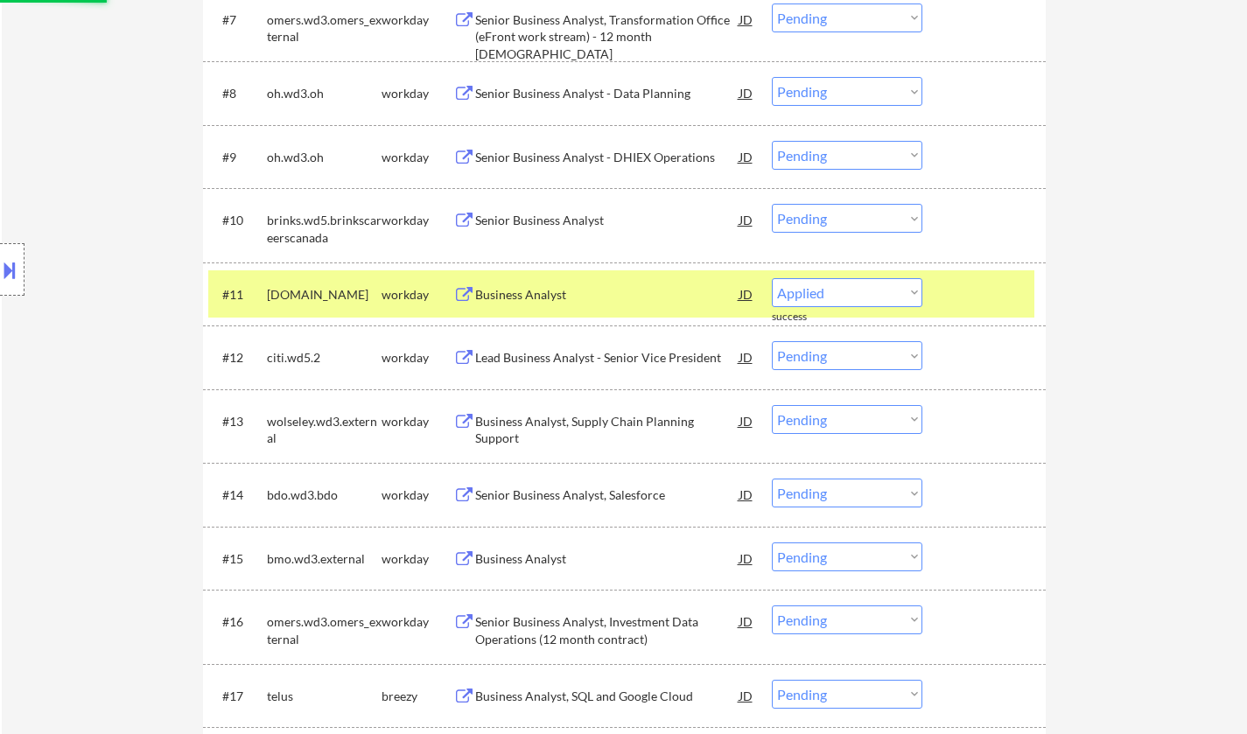
scroll to position [1050, 0]
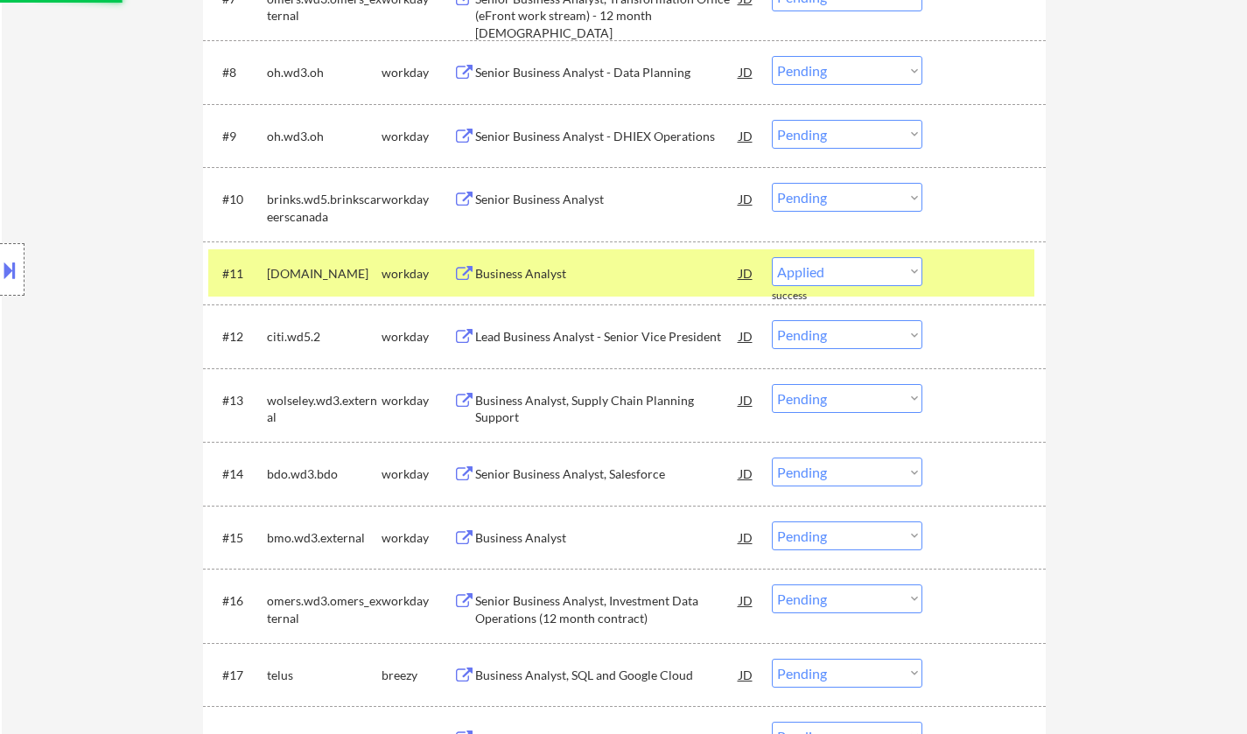
select select ""pending""
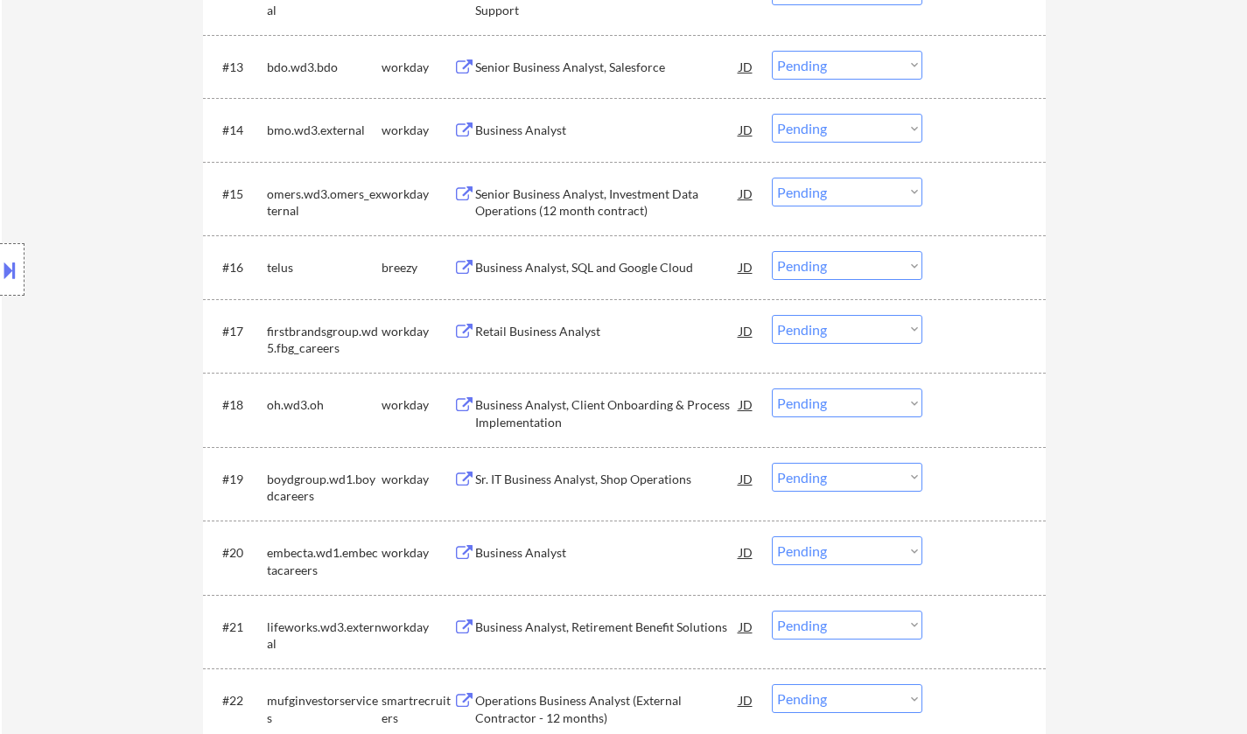
scroll to position [1401, 0]
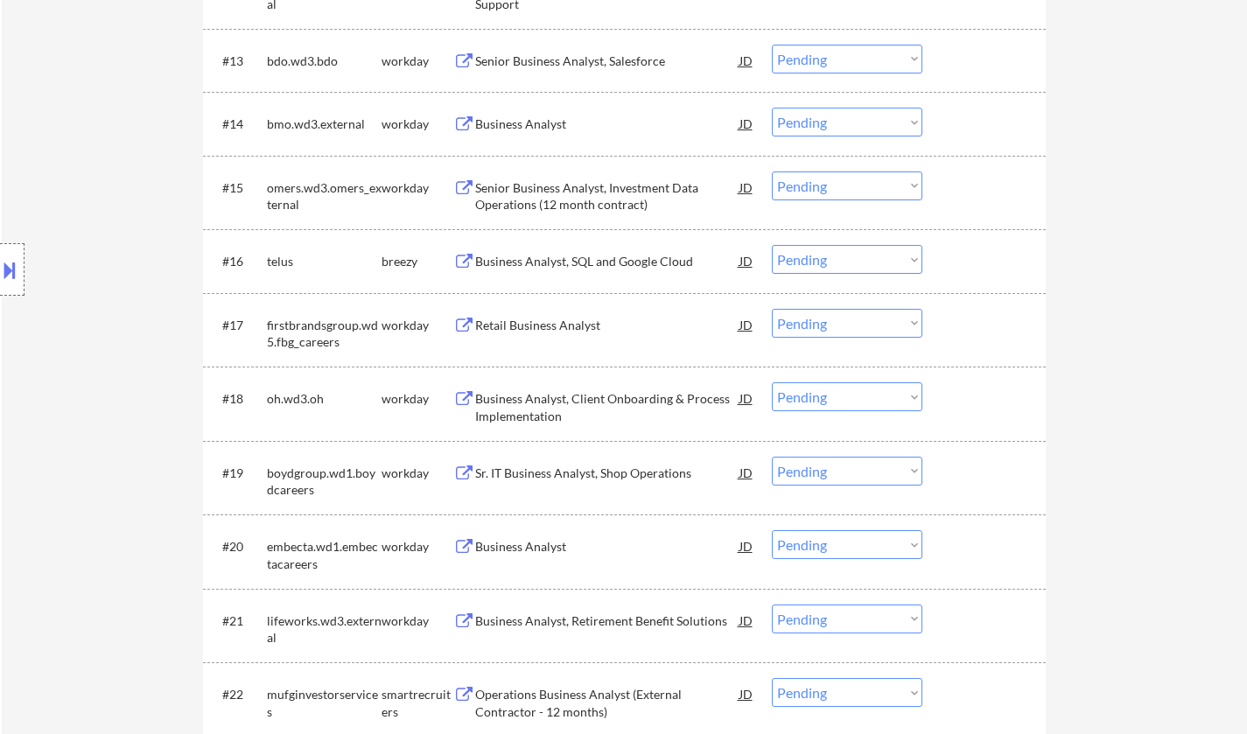
click at [517, 542] on div "Business Analyst" at bounding box center [607, 547] width 264 height 18
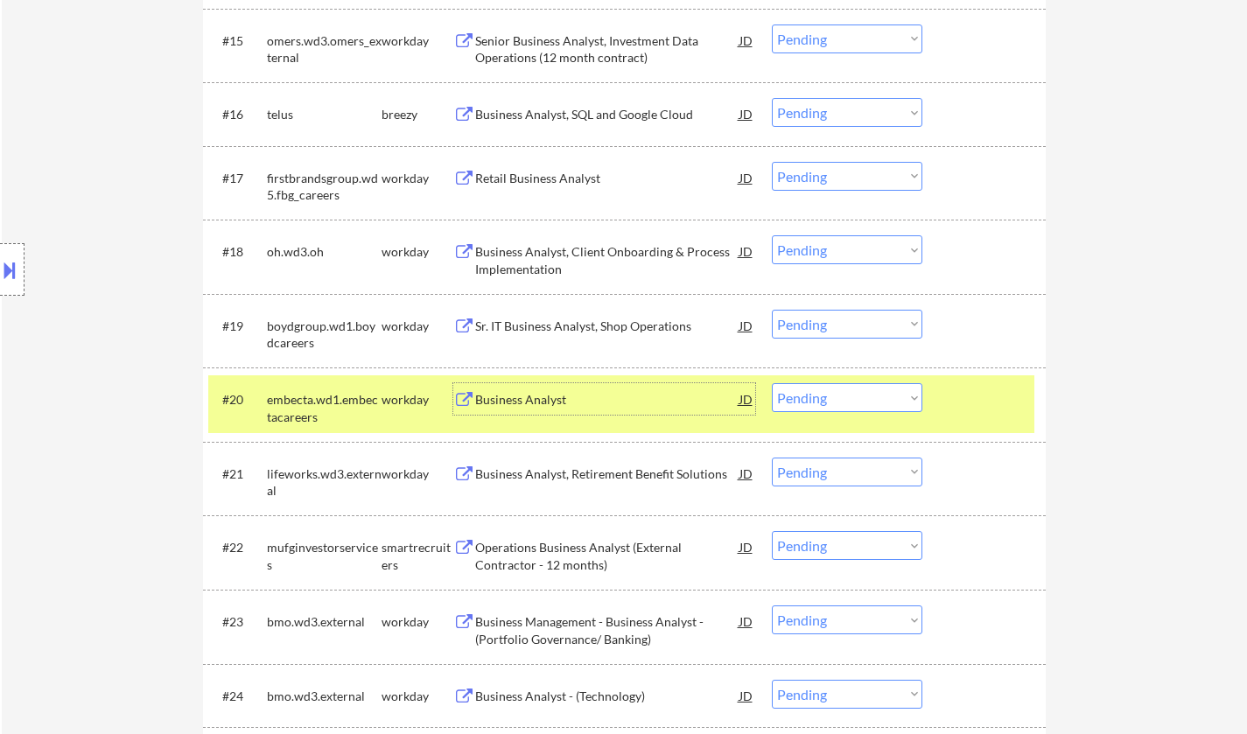
scroll to position [1663, 0]
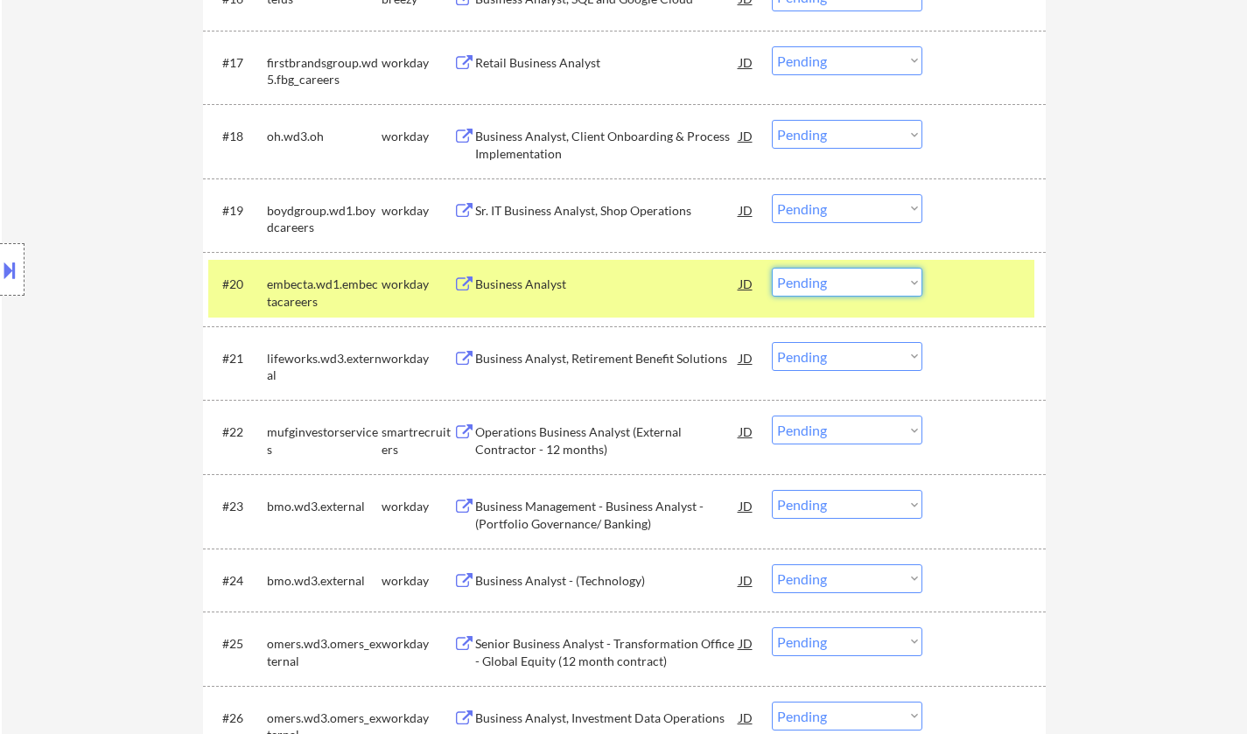
click at [847, 279] on select "Choose an option... Pending Applied Excluded (Questions) Excluded (Expired) Exc…" at bounding box center [847, 282] width 151 height 29
click at [875, 280] on select "Choose an option... Pending Applied Excluded (Questions) Excluded (Expired) Exc…" at bounding box center [847, 282] width 151 height 29
drag, startPoint x: 879, startPoint y: 283, endPoint x: 882, endPoint y: 296, distance: 13.6
click at [879, 283] on select "Choose an option... Pending Applied Excluded (Questions) Excluded (Expired) Exc…" at bounding box center [847, 282] width 151 height 29
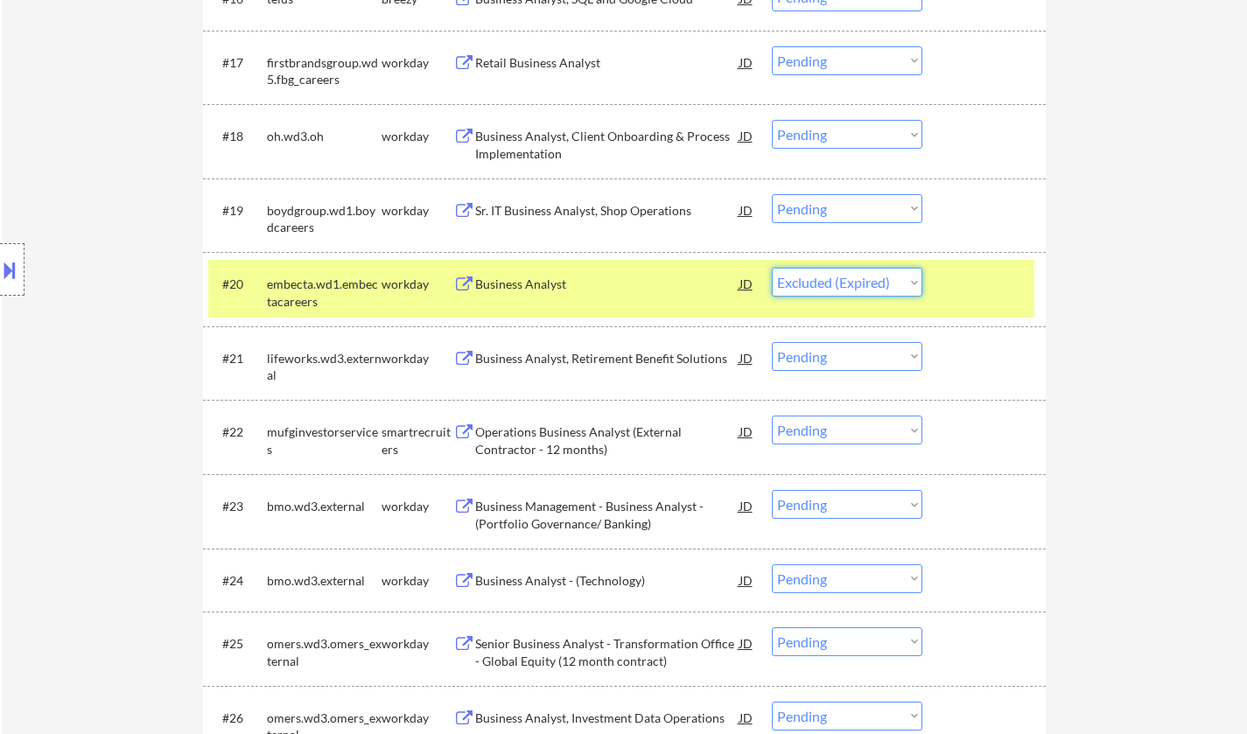
click at [772, 268] on select "Choose an option... Pending Applied Excluded (Questions) Excluded (Expired) Exc…" at bounding box center [847, 282] width 151 height 29
select select ""pending""
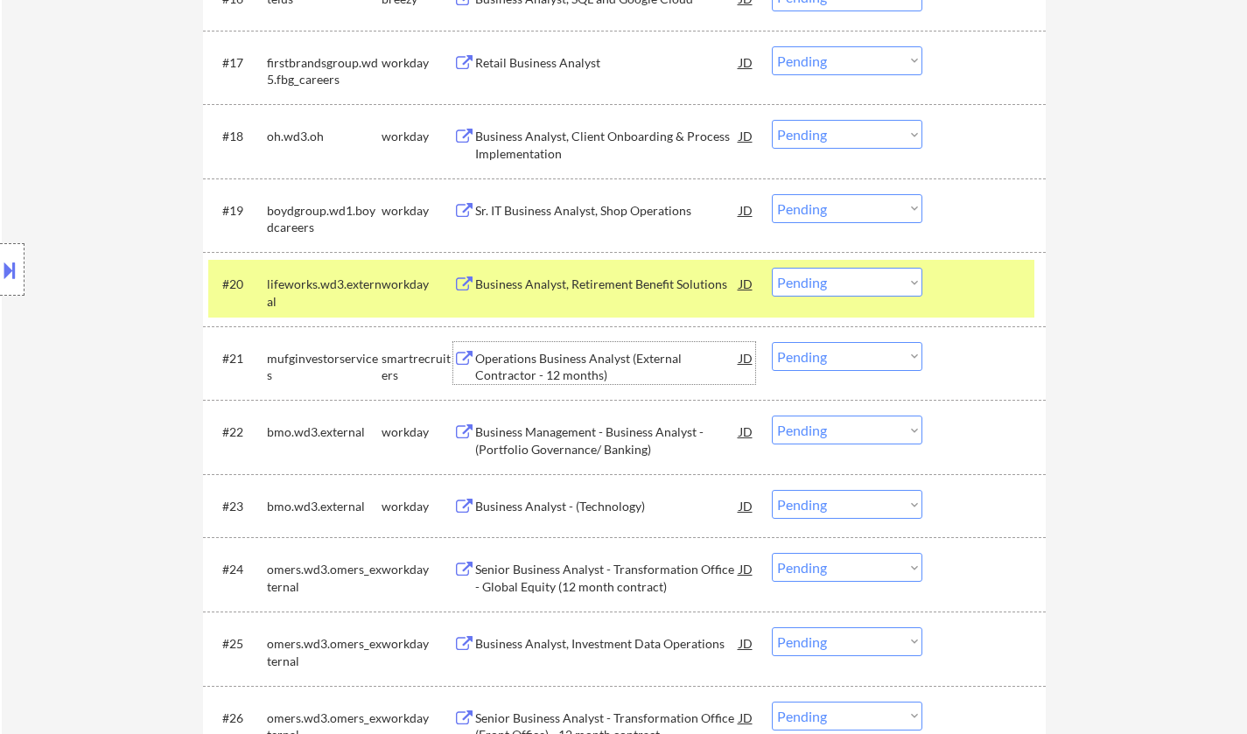
click at [562, 350] on div "Operations Business Analyst (External Contractor - 12 months)" at bounding box center [607, 367] width 264 height 34
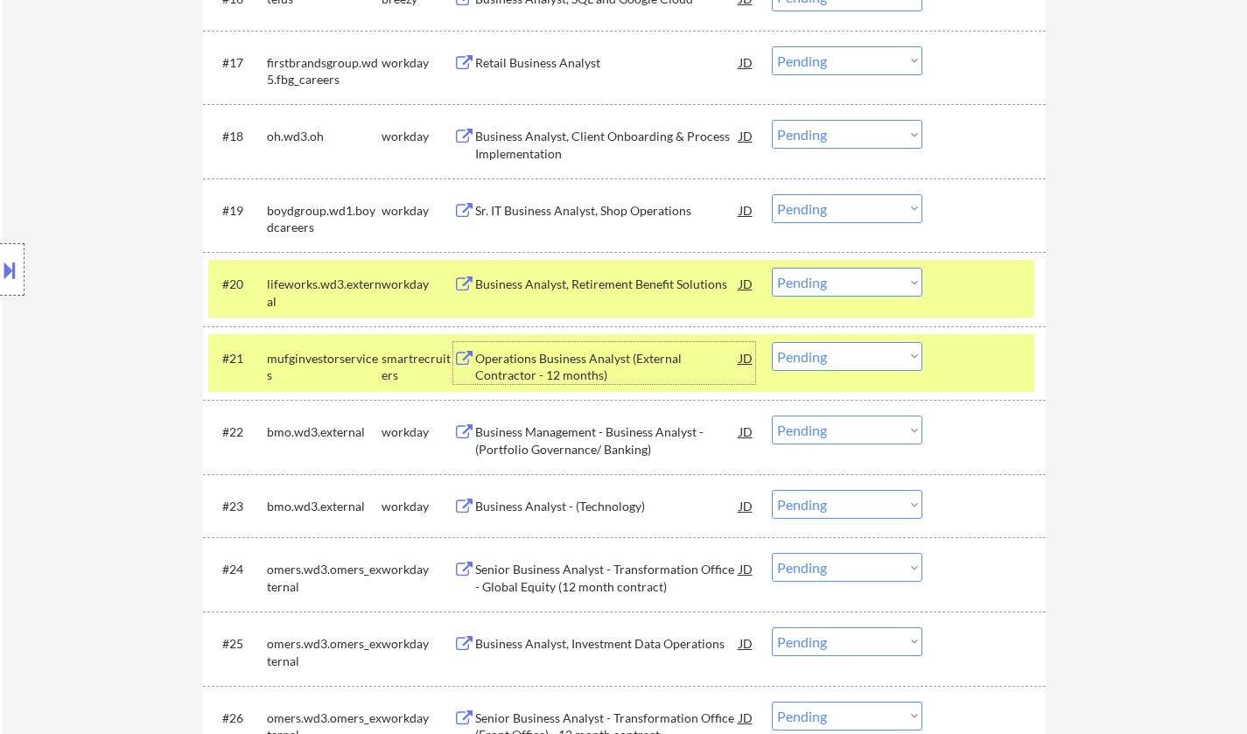
click at [849, 361] on select "Choose an option... Pending Applied Excluded (Questions) Excluded (Expired) Exc…" at bounding box center [847, 356] width 151 height 29
click at [772, 342] on select "Choose an option... Pending Applied Excluded (Questions) Excluded (Expired) Exc…" at bounding box center [847, 356] width 151 height 29
select select ""pending""
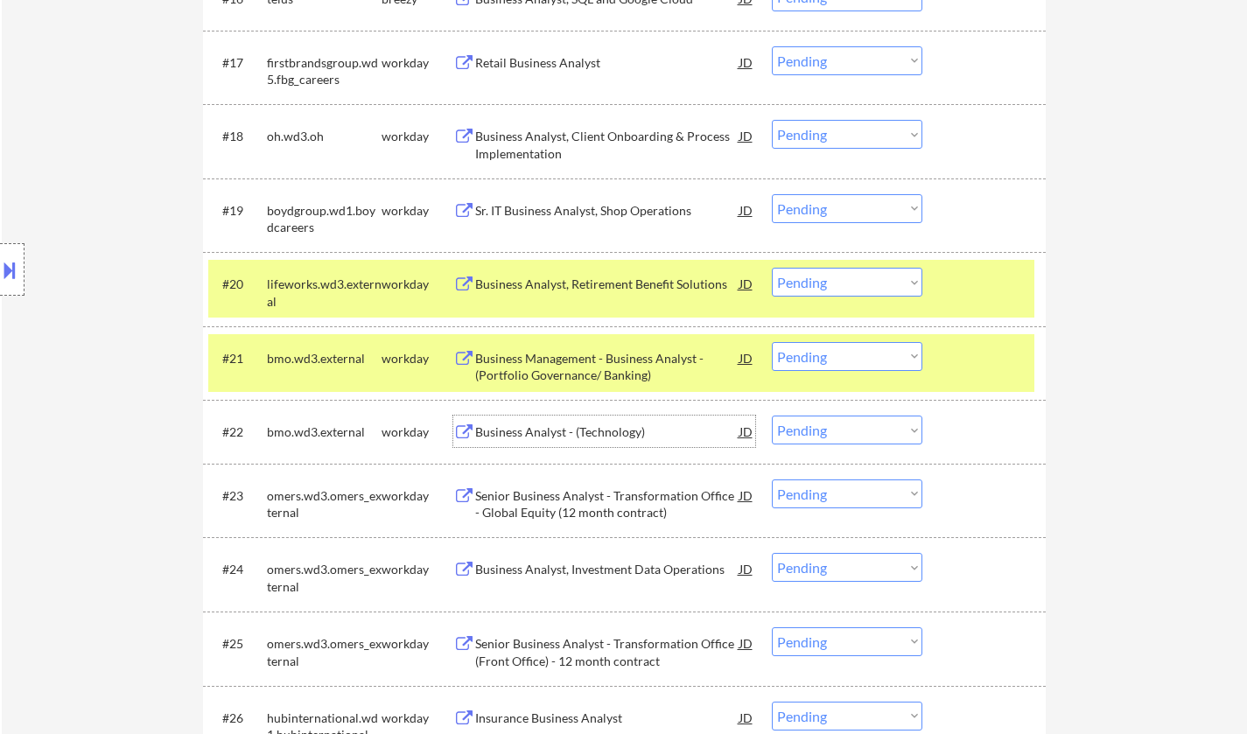
click at [577, 431] on div "Business Analyst - (Technology)" at bounding box center [607, 433] width 264 height 18
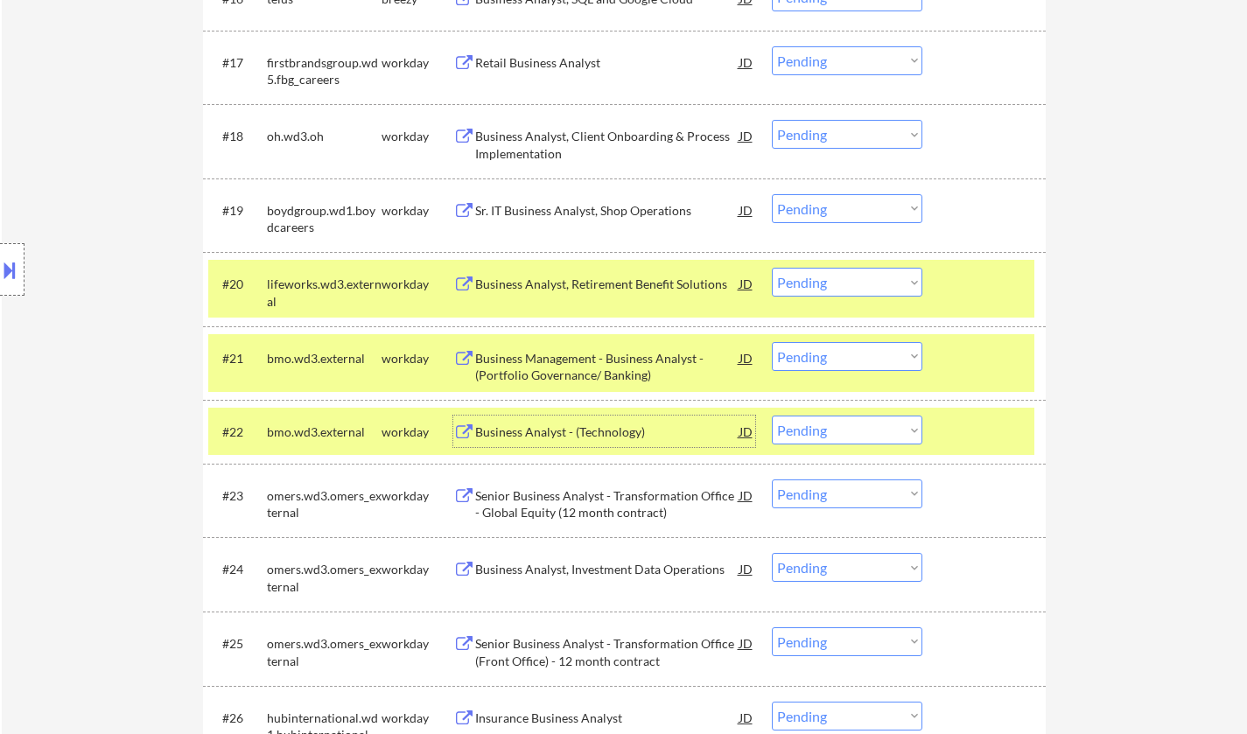
scroll to position [1751, 0]
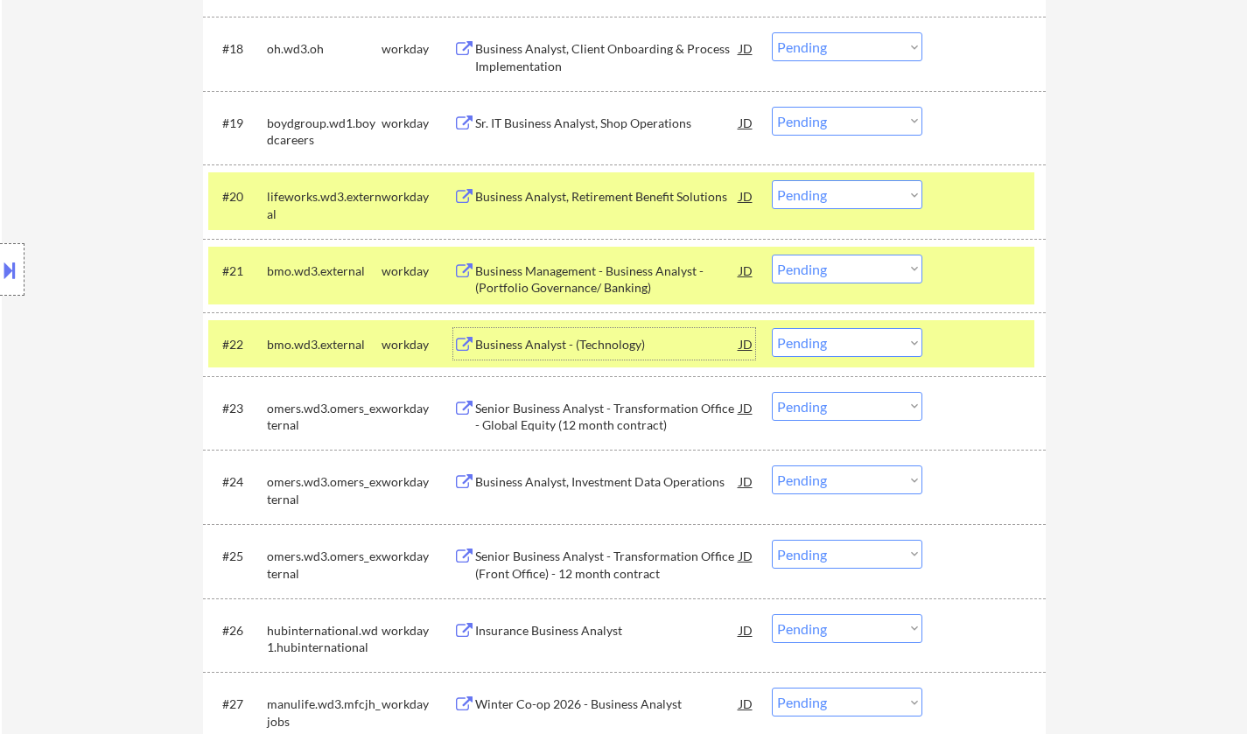
drag, startPoint x: 878, startPoint y: 348, endPoint x: 888, endPoint y: 355, distance: 13.1
click at [878, 348] on select "Choose an option... Pending Applied Excluded (Questions) Excluded (Expired) Exc…" at bounding box center [847, 342] width 151 height 29
click at [772, 328] on select "Choose an option... Pending Applied Excluded (Questions) Excluded (Expired) Exc…" at bounding box center [847, 342] width 151 height 29
select select ""pending""
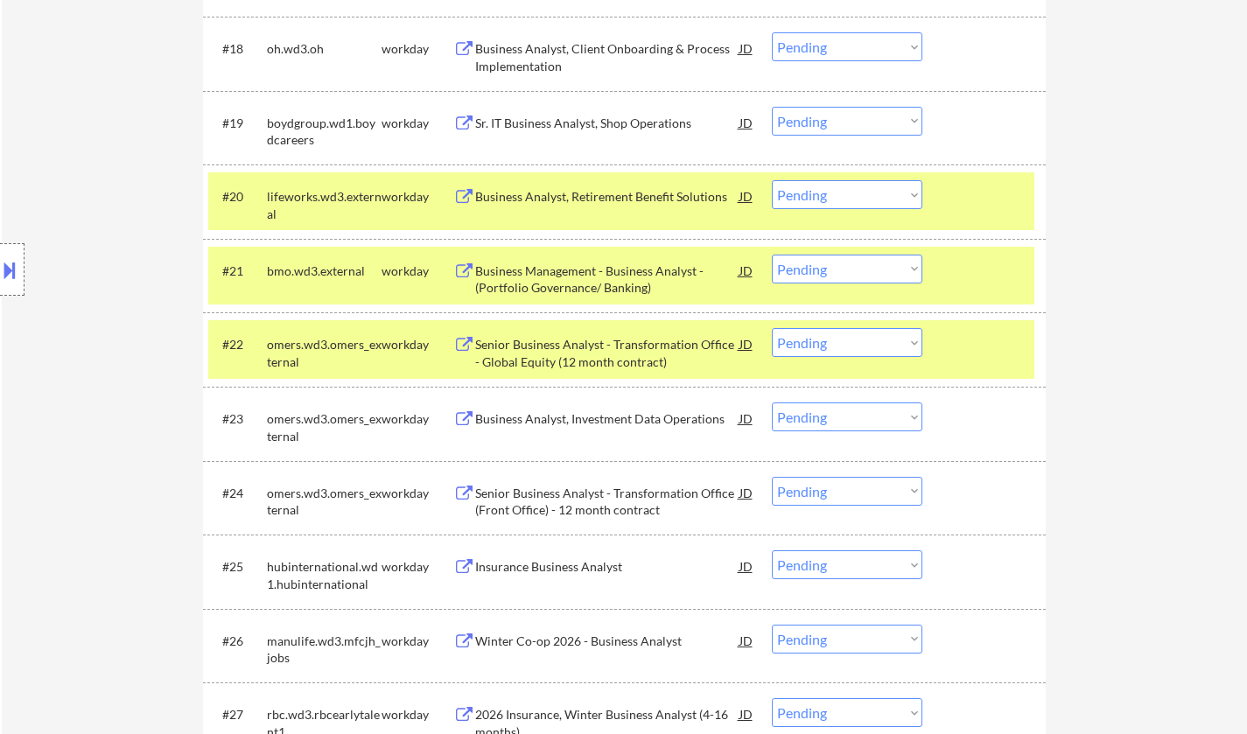
click at [591, 263] on div "Business Management - Business Analyst - (Portfolio Governance/ Banking)" at bounding box center [607, 280] width 264 height 34
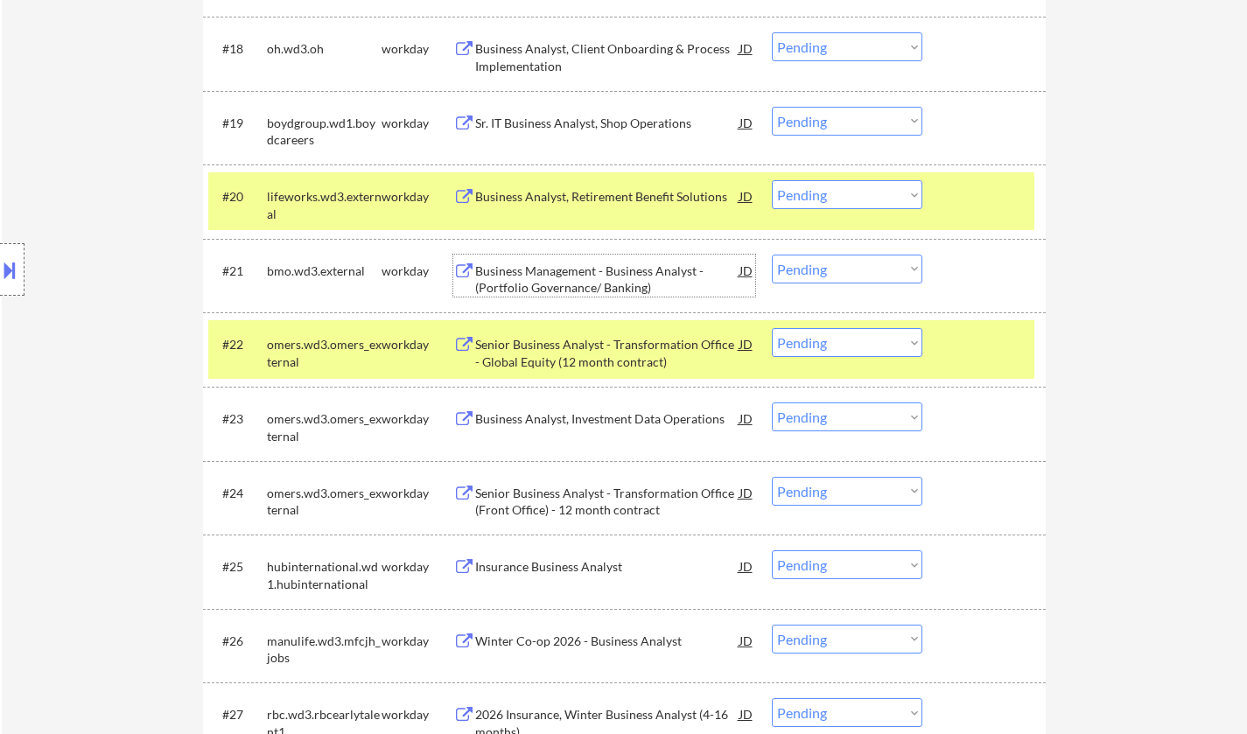
click at [833, 263] on select "Choose an option... Pending Applied Excluded (Questions) Excluded (Expired) Exc…" at bounding box center [847, 269] width 151 height 29
click at [772, 255] on select "Choose an option... Pending Applied Excluded (Questions) Excluded (Expired) Exc…" at bounding box center [847, 269] width 151 height 29
select select ""pending""
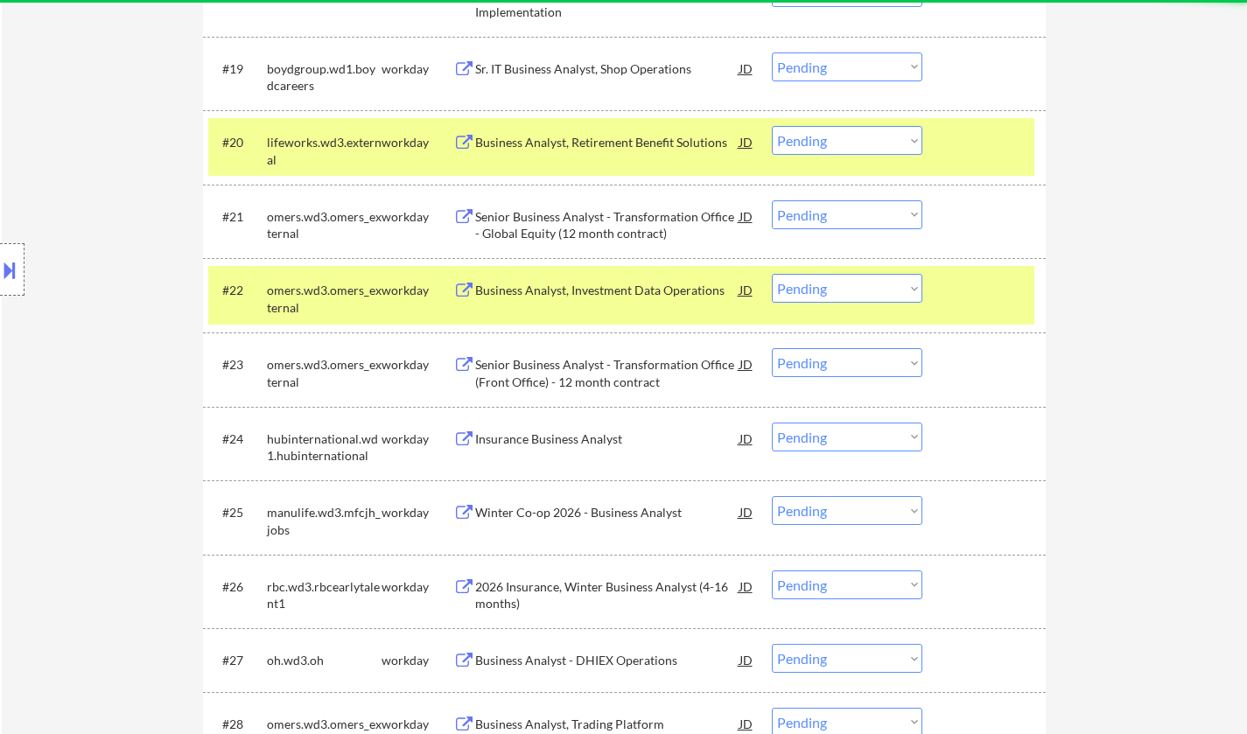
scroll to position [1838, 0]
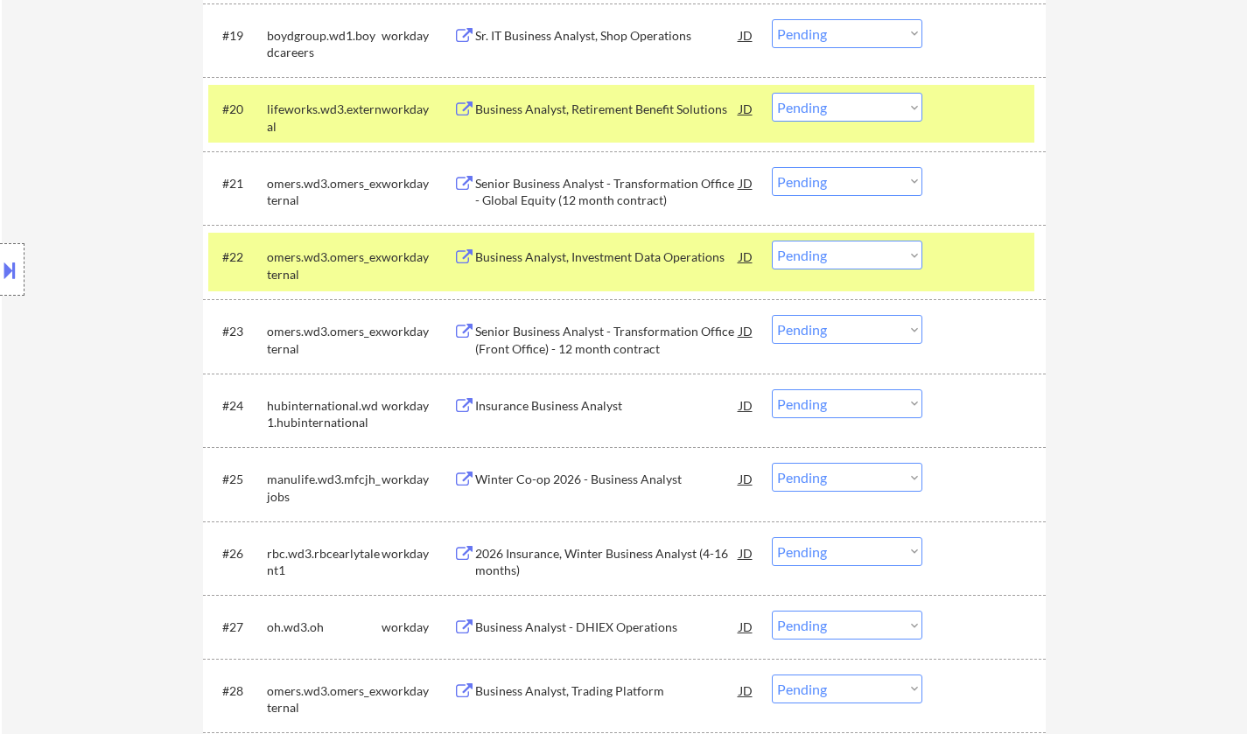
click at [553, 411] on div "Insurance Business Analyst" at bounding box center [607, 406] width 264 height 18
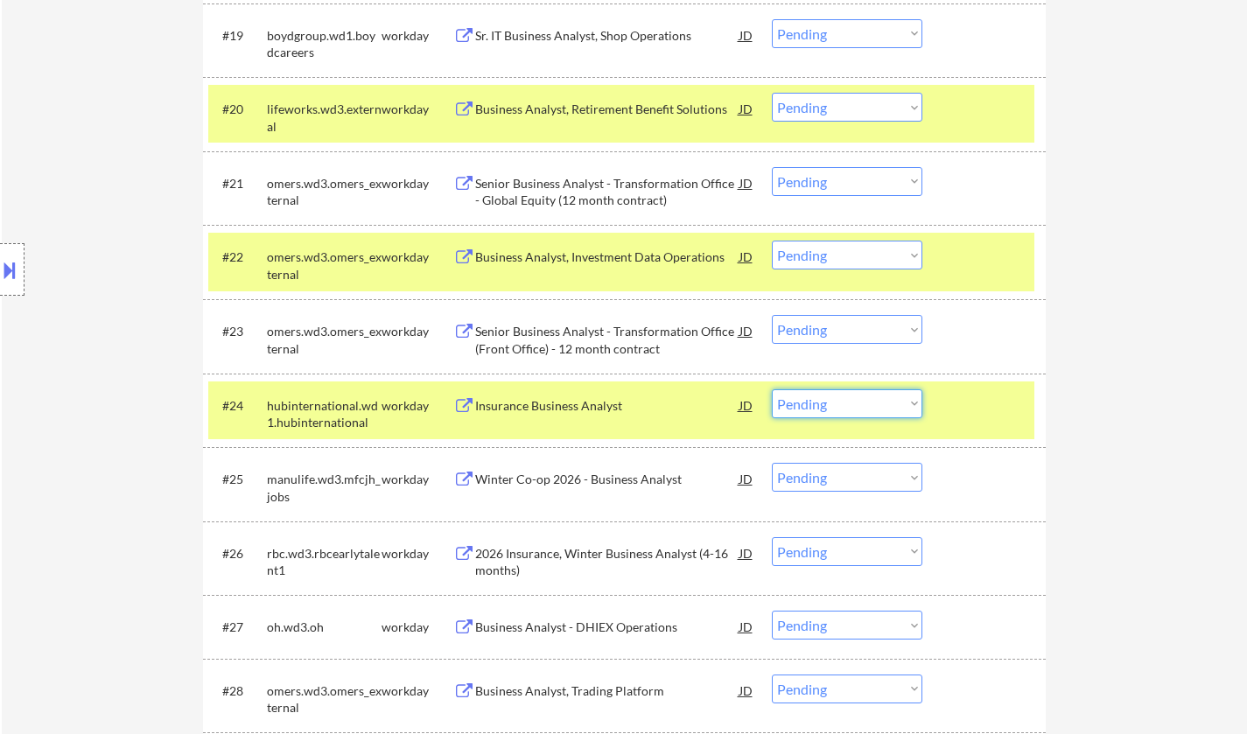
drag, startPoint x: 829, startPoint y: 401, endPoint x: 837, endPoint y: 412, distance: 13.8
click at [829, 401] on select "Choose an option... Pending Applied Excluded (Questions) Excluded (Expired) Exc…" at bounding box center [847, 404] width 151 height 29
click at [772, 390] on select "Choose an option... Pending Applied Excluded (Questions) Excluded (Expired) Exc…" at bounding box center [847, 404] width 151 height 29
select select ""pending""
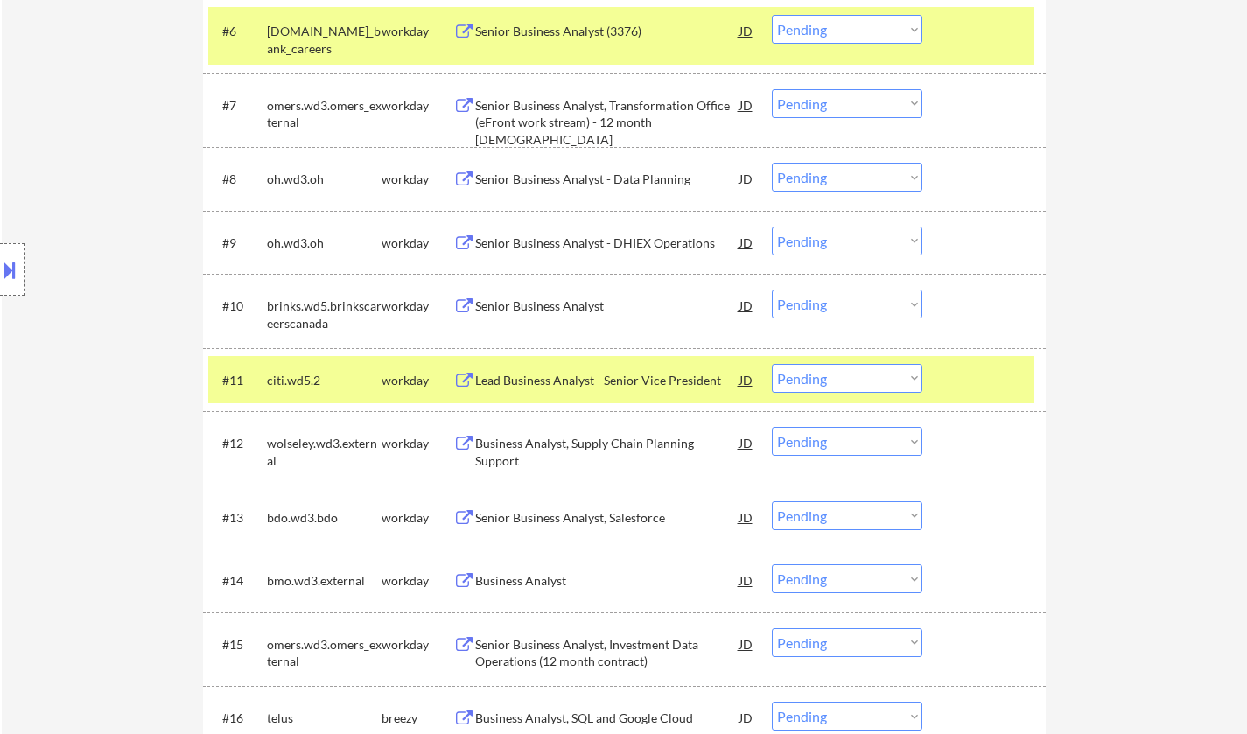
scroll to position [963, 0]
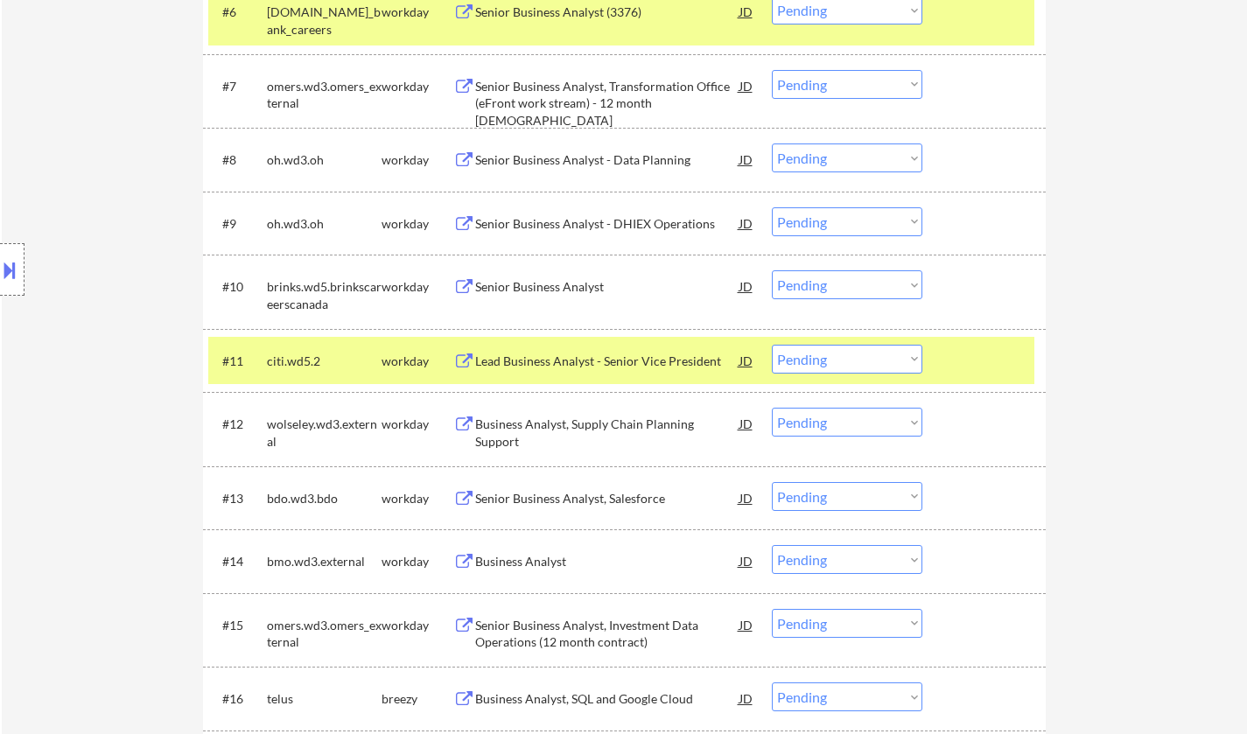
click at [568, 492] on div "Senior Business Analyst, Salesforce" at bounding box center [607, 499] width 264 height 18
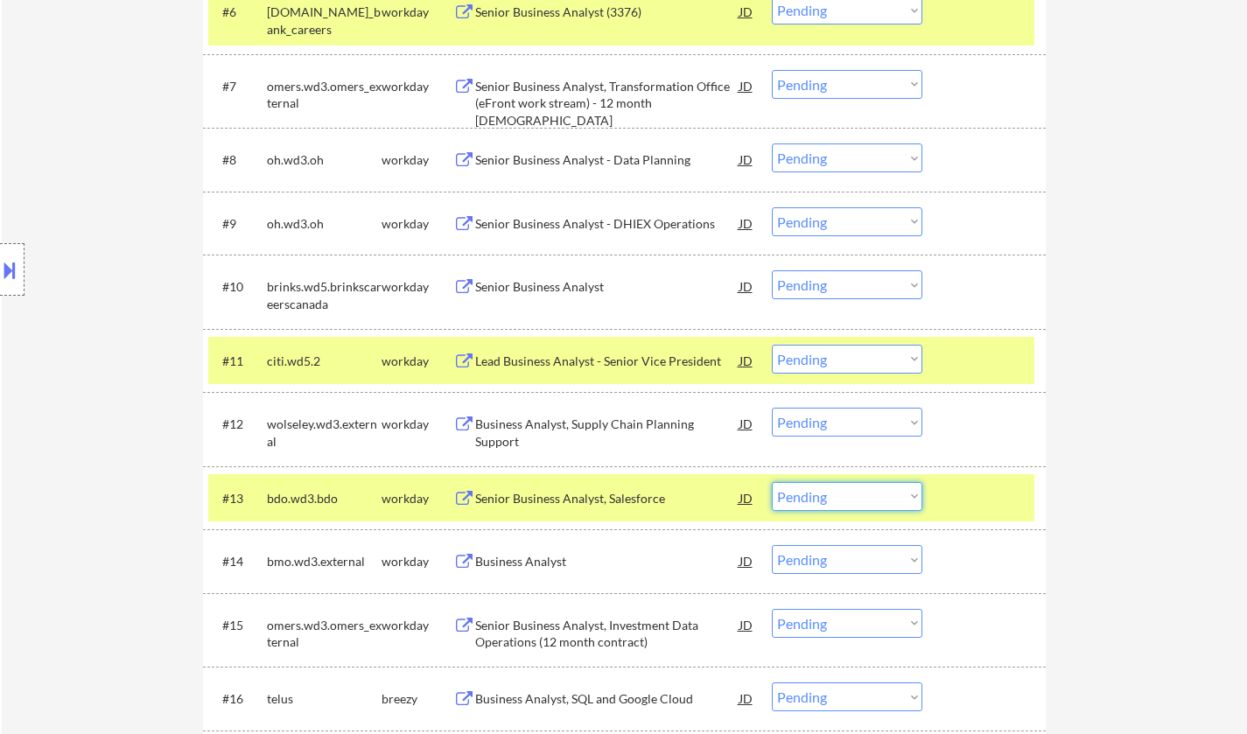
click at [902, 494] on select "Choose an option... Pending Applied Excluded (Questions) Excluded (Expired) Exc…" at bounding box center [847, 496] width 151 height 29
click at [772, 482] on select "Choose an option... Pending Applied Excluded (Questions) Excluded (Expired) Exc…" at bounding box center [847, 496] width 151 height 29
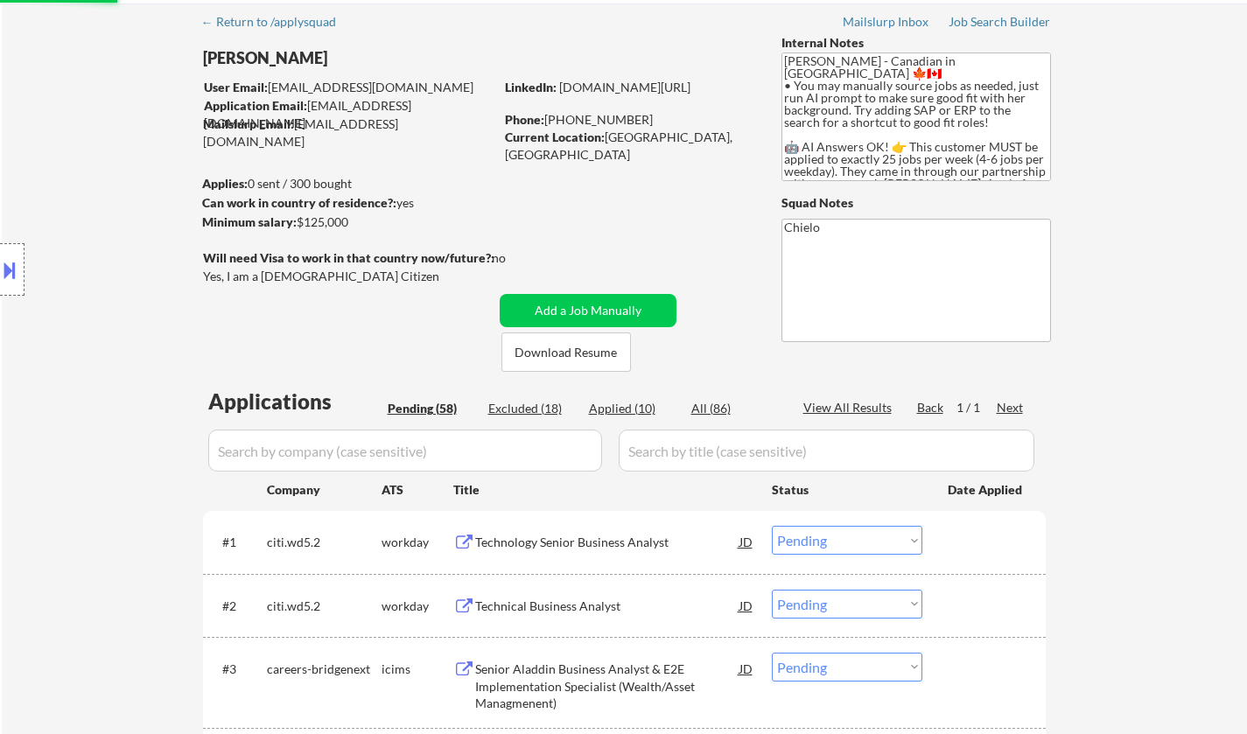
scroll to position [0, 0]
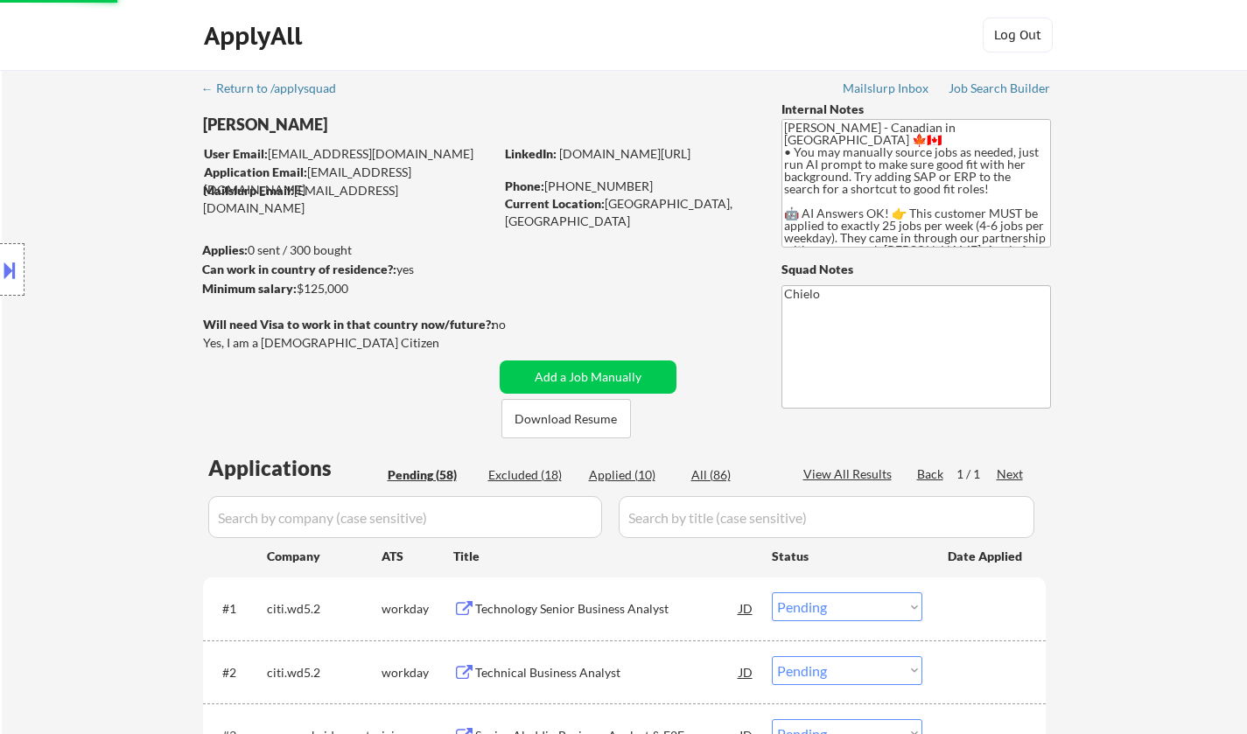
select select ""pending""
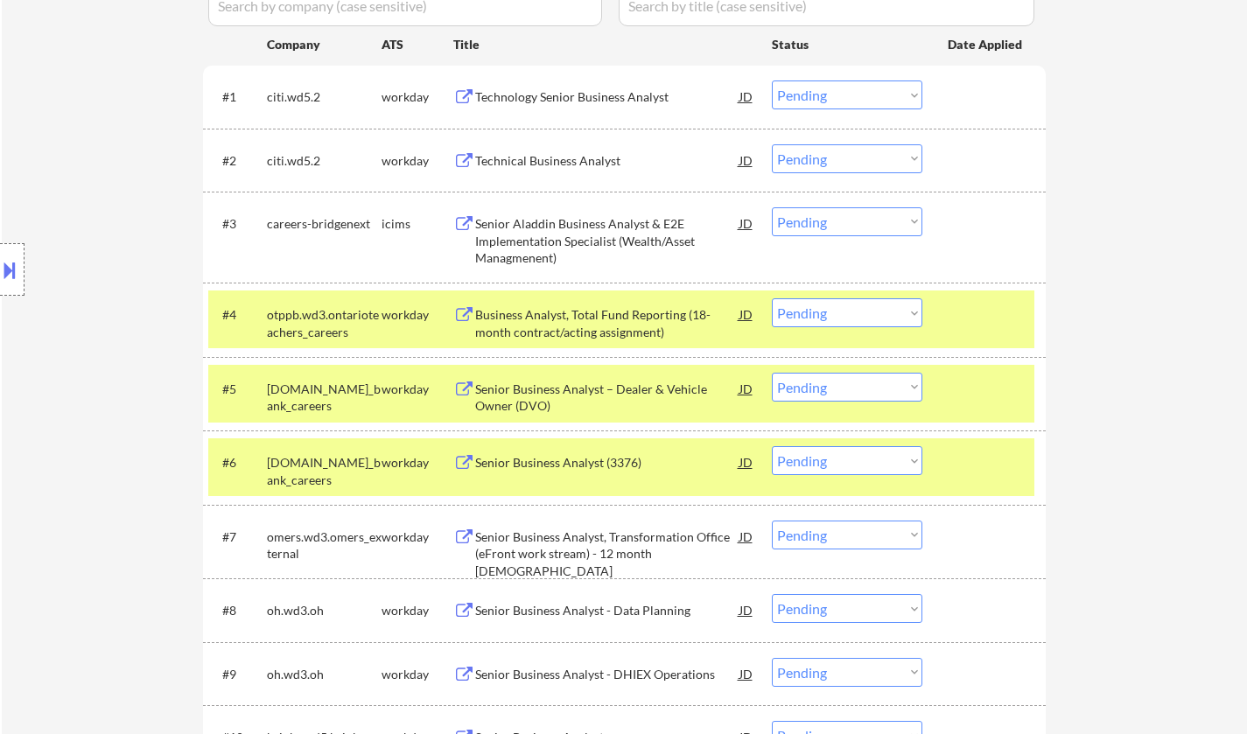
scroll to position [788, 0]
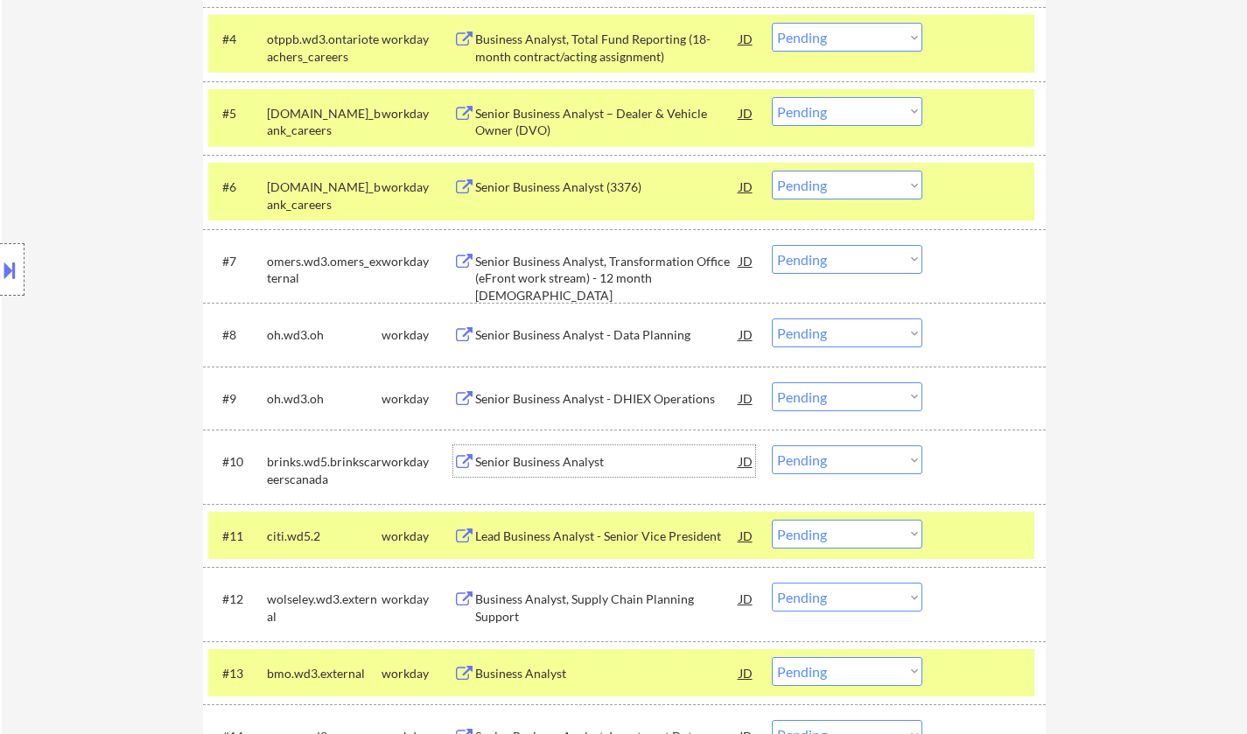
click at [527, 462] on div "Senior Business Analyst" at bounding box center [607, 462] width 264 height 18
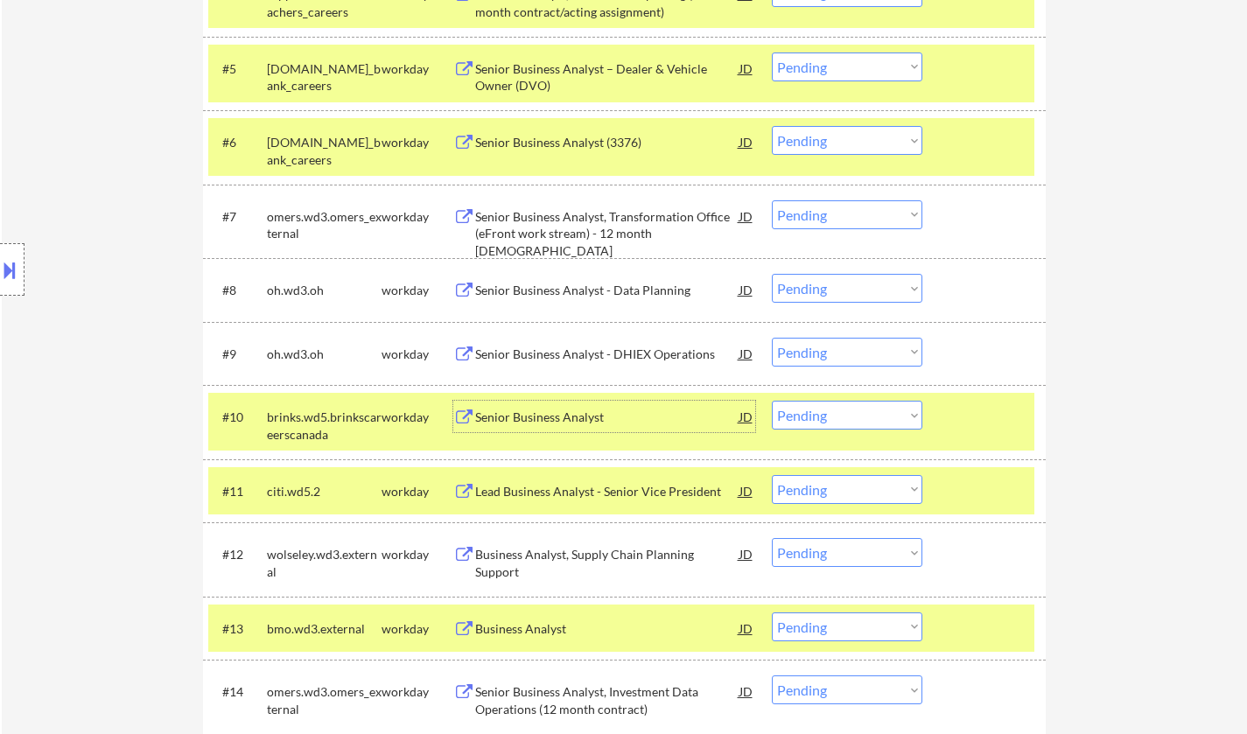
scroll to position [963, 0]
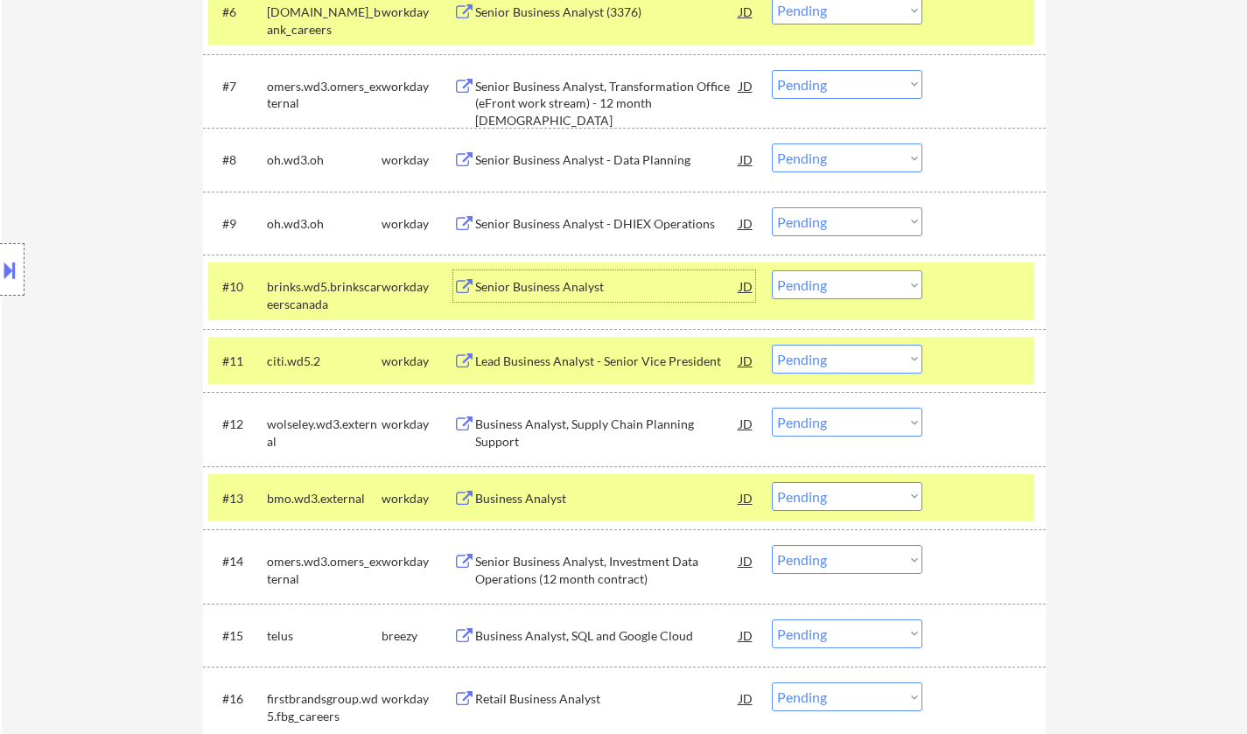
click at [836, 282] on select "Choose an option... Pending Applied Excluded (Questions) Excluded (Expired) Exc…" at bounding box center [847, 284] width 151 height 29
click at [772, 270] on select "Choose an option... Pending Applied Excluded (Questions) Excluded (Expired) Exc…" at bounding box center [847, 284] width 151 height 29
select select ""pending""
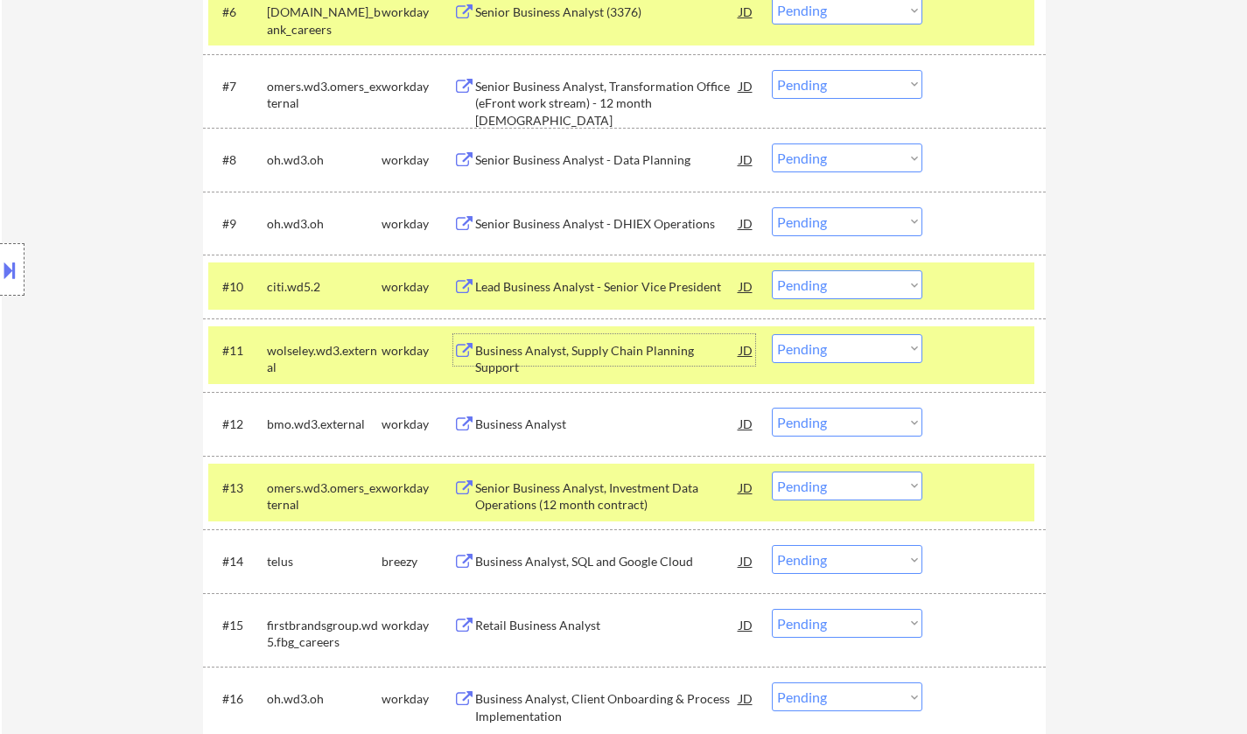
click at [513, 339] on div "Business Analyst, Supply Chain Planning Support" at bounding box center [607, 350] width 264 height 32
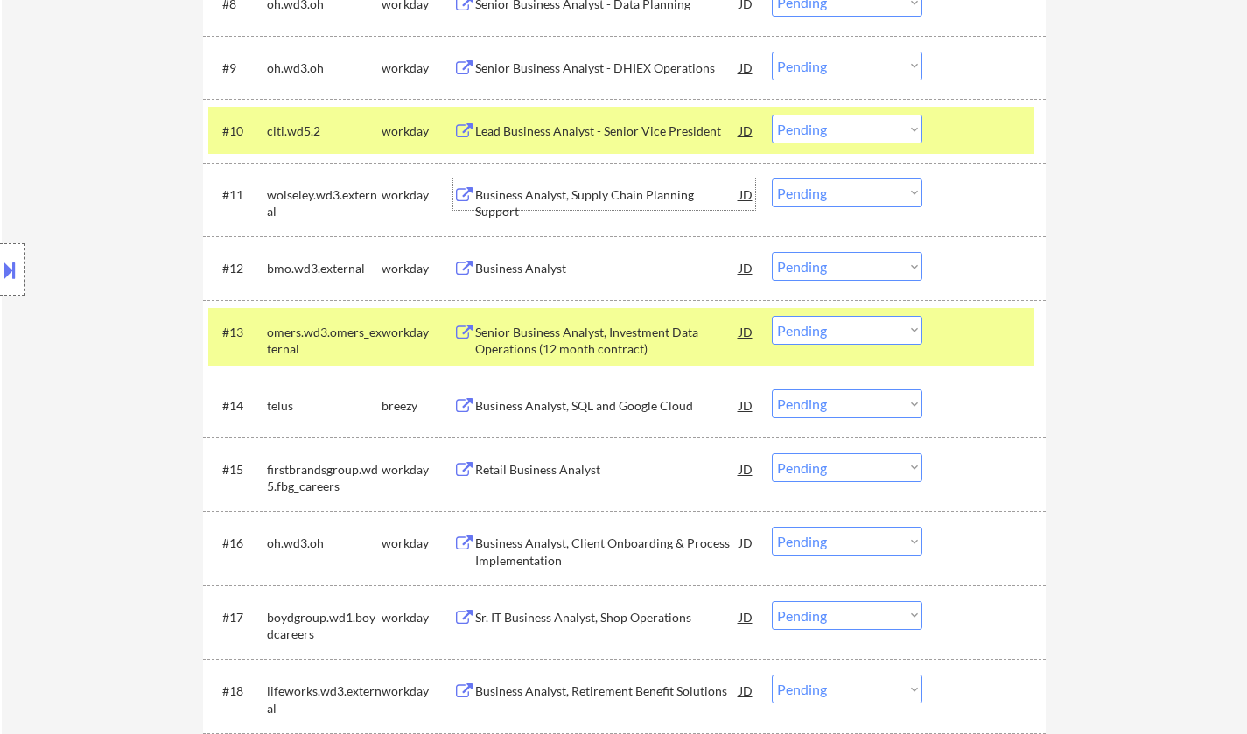
scroll to position [1226, 0]
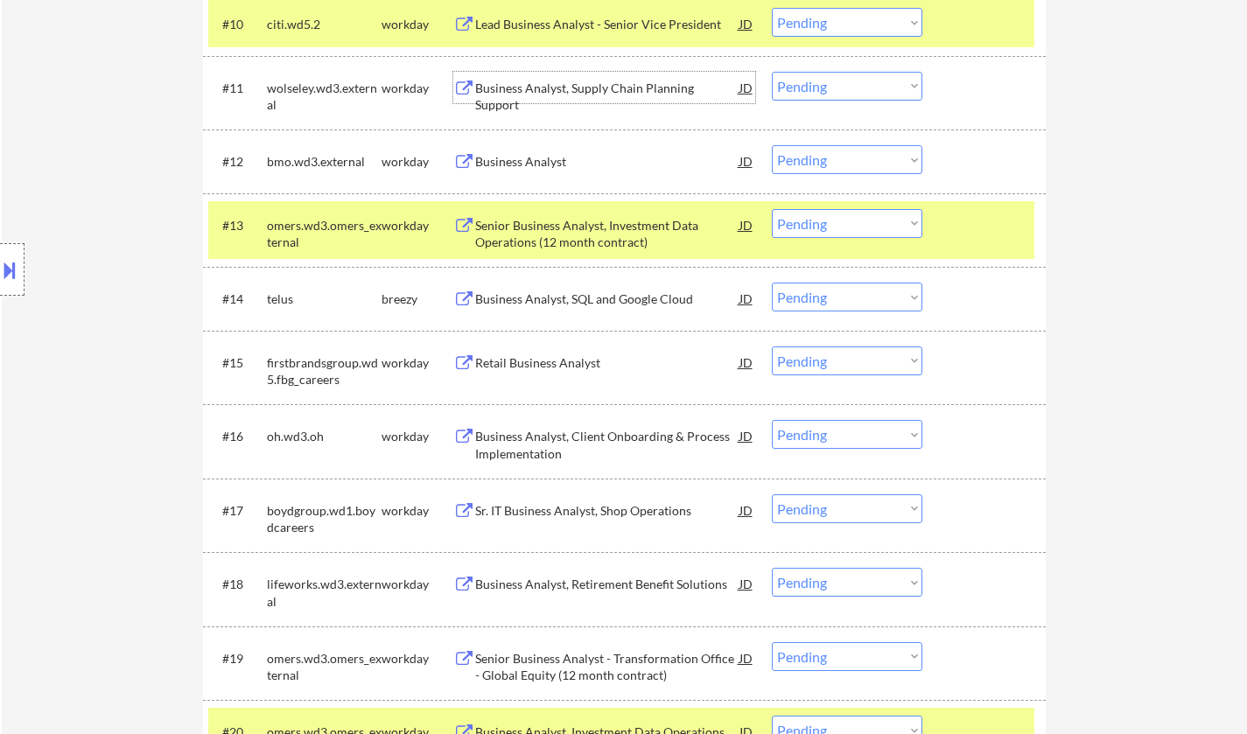
click at [542, 291] on div "Business Analyst, SQL and Google Cloud" at bounding box center [607, 300] width 264 height 18
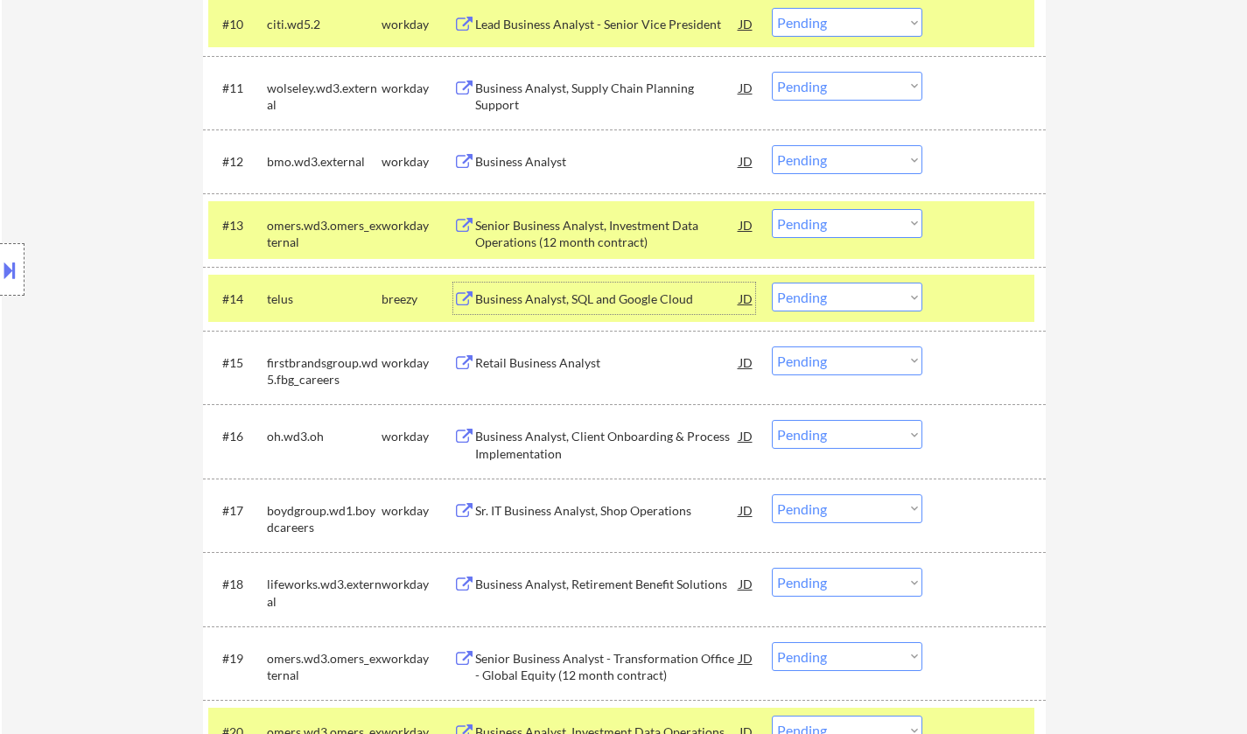
click at [842, 294] on select "Choose an option... Pending Applied Excluded (Questions) Excluded (Expired) Exc…" at bounding box center [847, 297] width 151 height 29
click at [772, 283] on select "Choose an option... Pending Applied Excluded (Questions) Excluded (Expired) Exc…" at bounding box center [847, 297] width 151 height 29
select select ""pending""
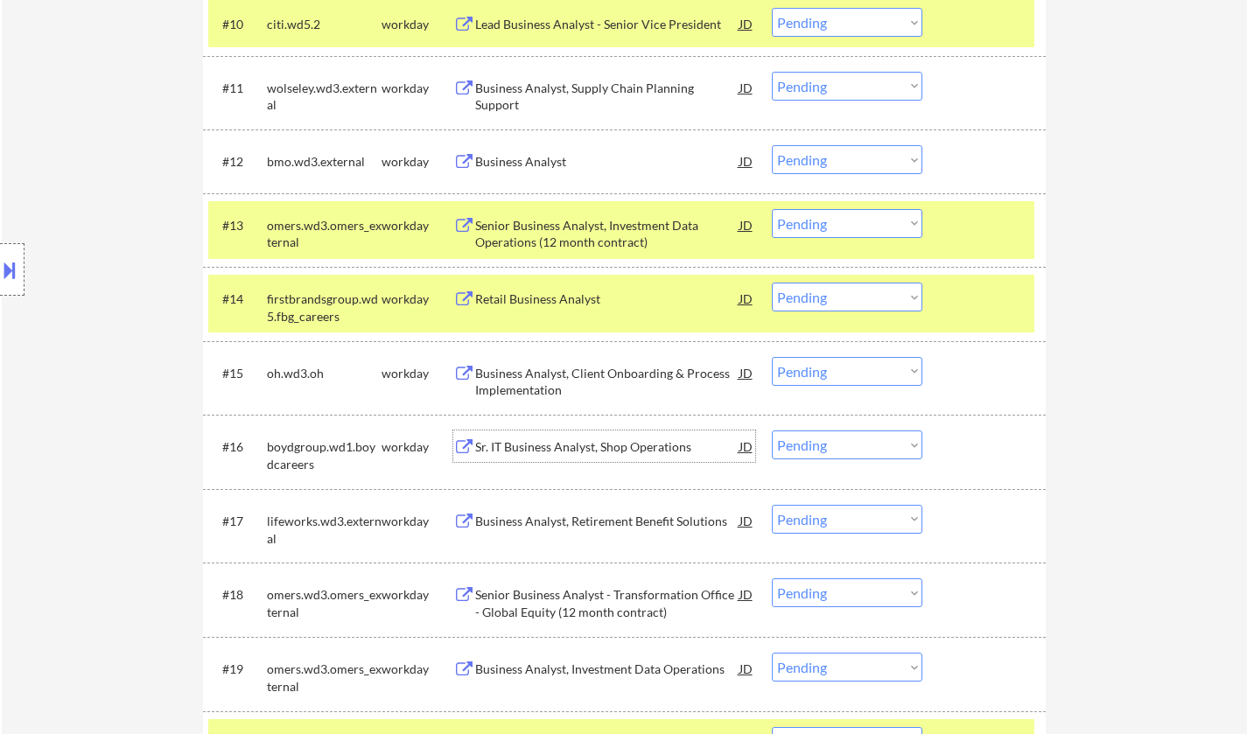
click at [594, 446] on div "Sr. IT Business Analyst, Shop Operations" at bounding box center [607, 448] width 264 height 18
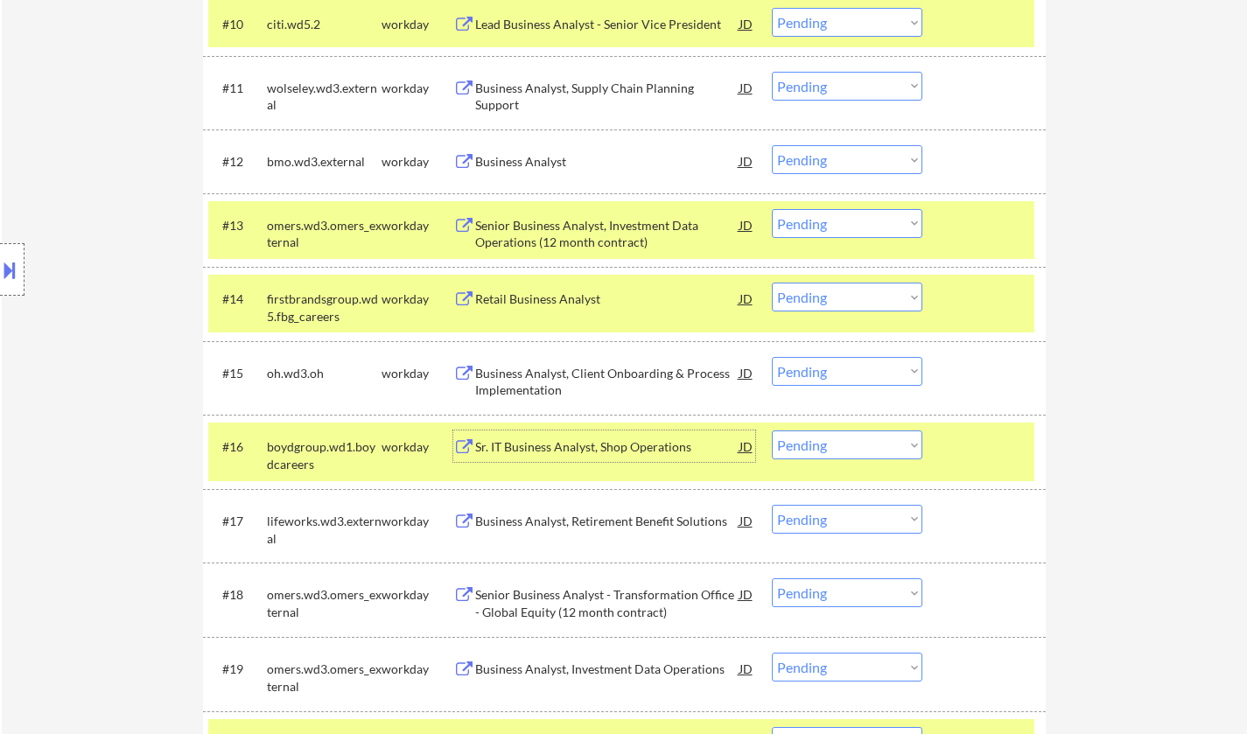
click at [877, 442] on select "Choose an option... Pending Applied Excluded (Questions) Excluded (Expired) Exc…" at bounding box center [847, 445] width 151 height 29
click at [772, 431] on select "Choose an option... Pending Applied Excluded (Questions) Excluded (Expired) Exc…" at bounding box center [847, 445] width 151 height 29
select select ""pending""
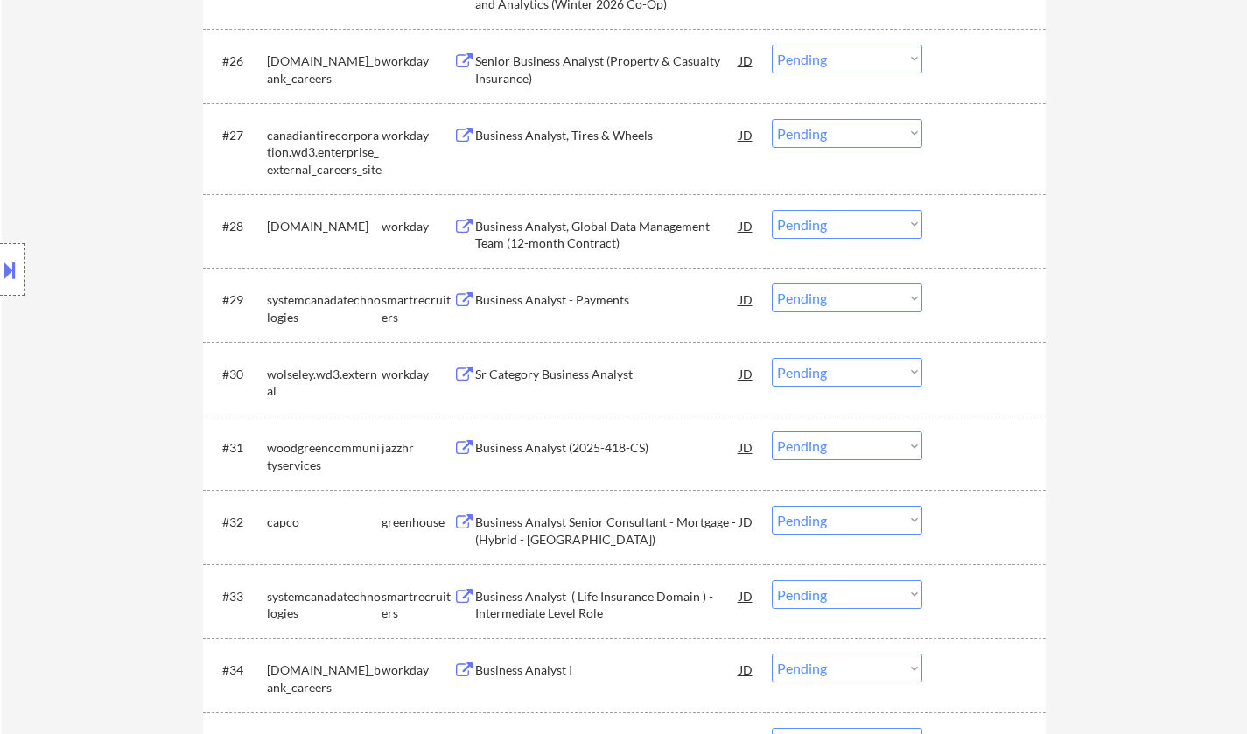
scroll to position [2451, 0]
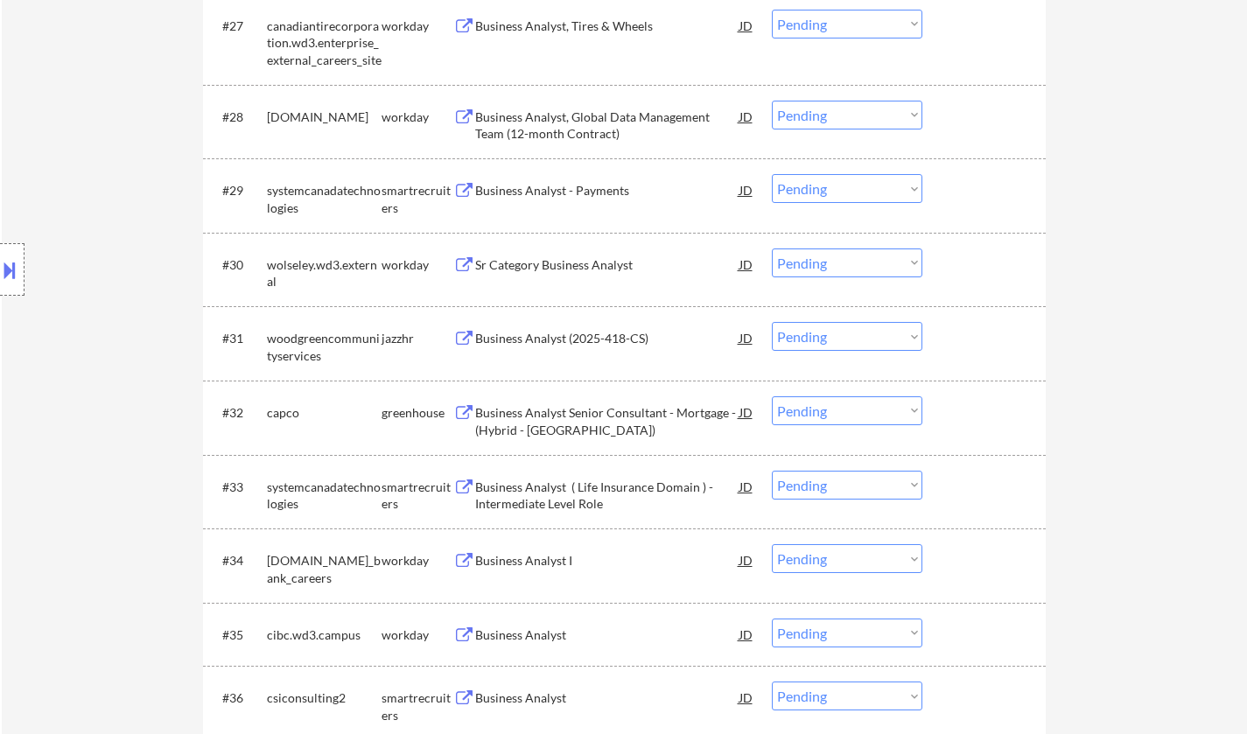
click at [565, 416] on div "Business Analyst Senior Consultant - Mortgage - (Hybrid - [GEOGRAPHIC_DATA])" at bounding box center [607, 421] width 264 height 34
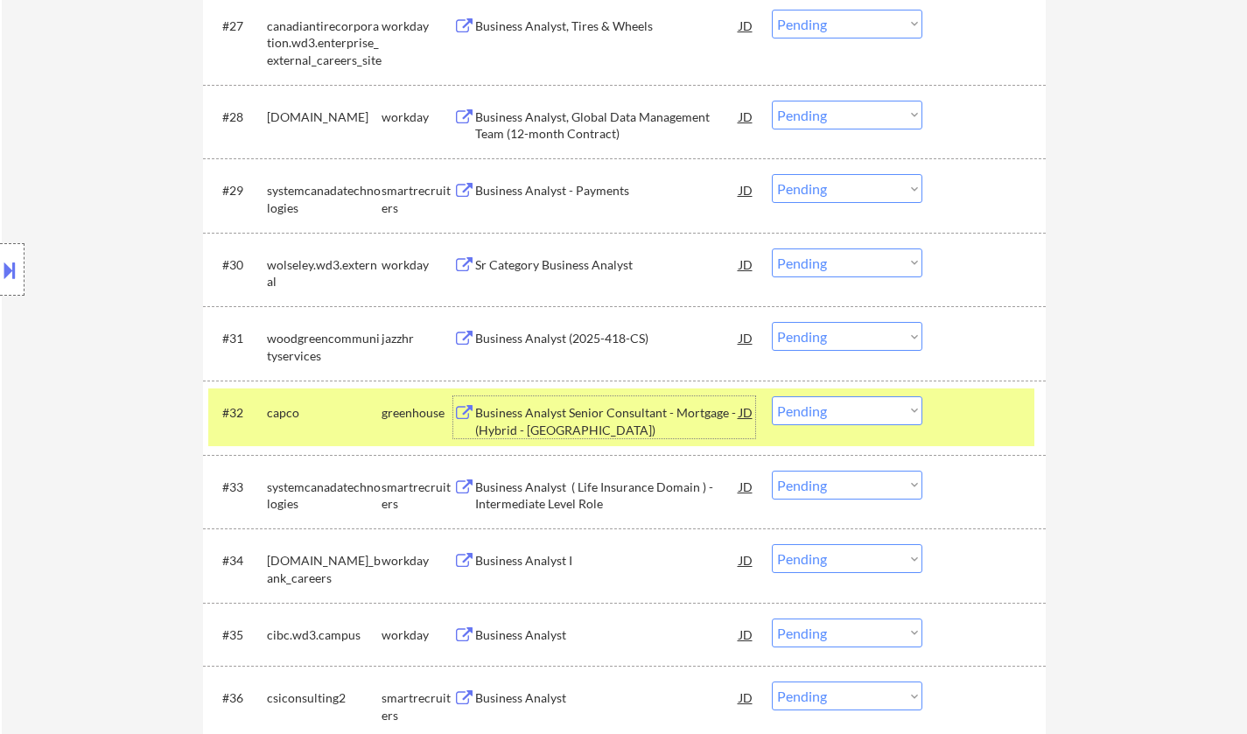
drag, startPoint x: 823, startPoint y: 404, endPoint x: 832, endPoint y: 409, distance: 10.2
click at [825, 405] on select "Choose an option... Pending Applied Excluded (Questions) Excluded (Expired) Exc…" at bounding box center [847, 411] width 151 height 29
click at [772, 397] on select "Choose an option... Pending Applied Excluded (Questions) Excluded (Expired) Exc…" at bounding box center [847, 411] width 151 height 29
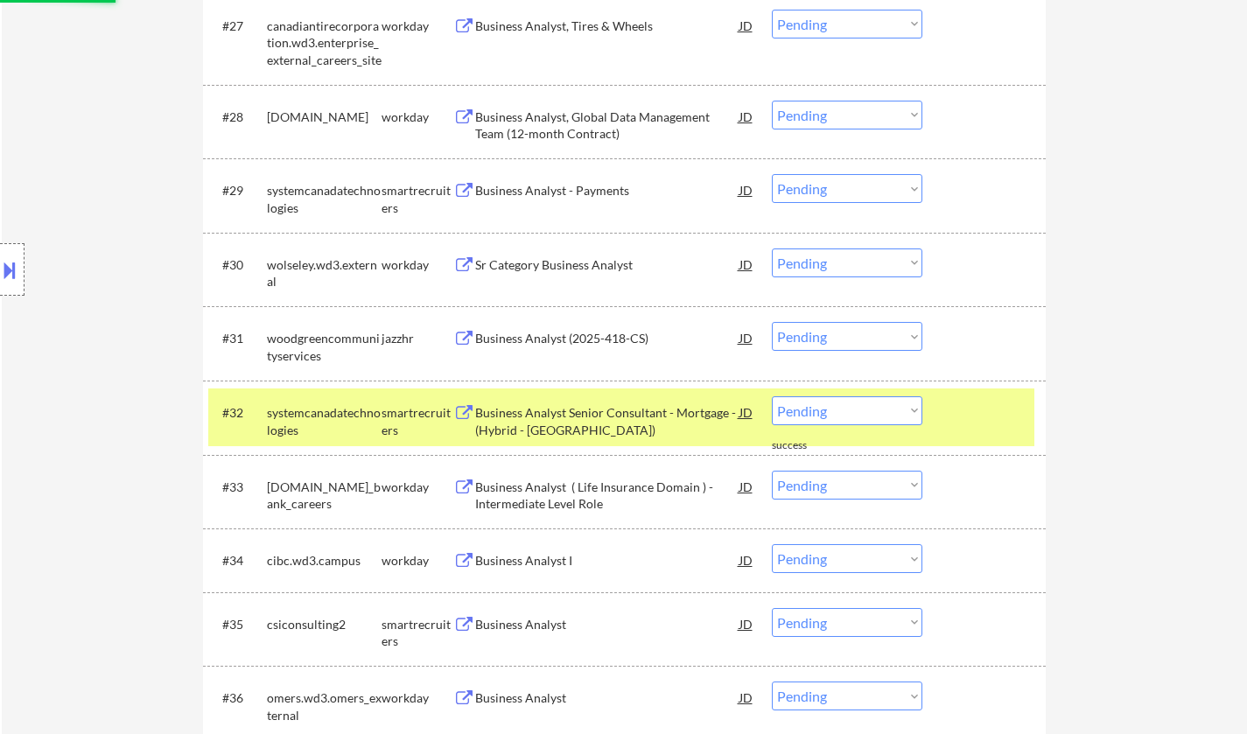
scroll to position [2539, 0]
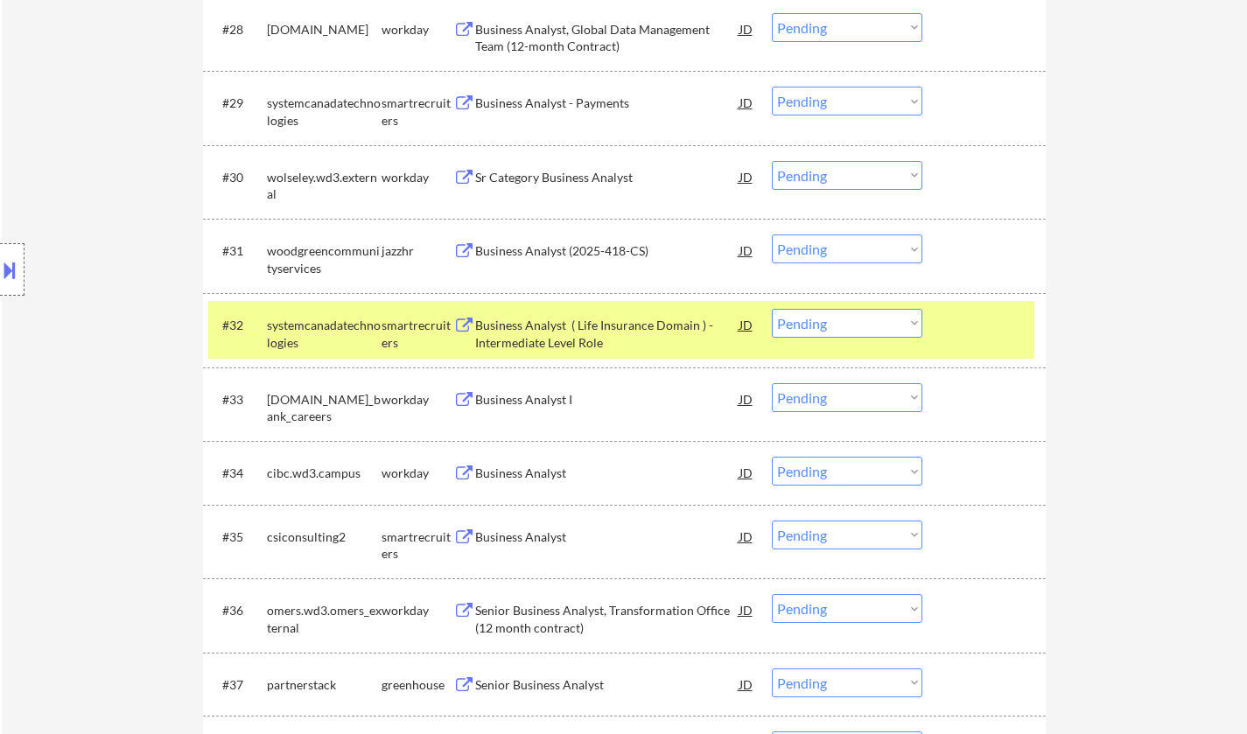
click at [558, 330] on div "Business Analyst ( Life Insurance Domain ) - Intermediate Level Role" at bounding box center [607, 334] width 264 height 34
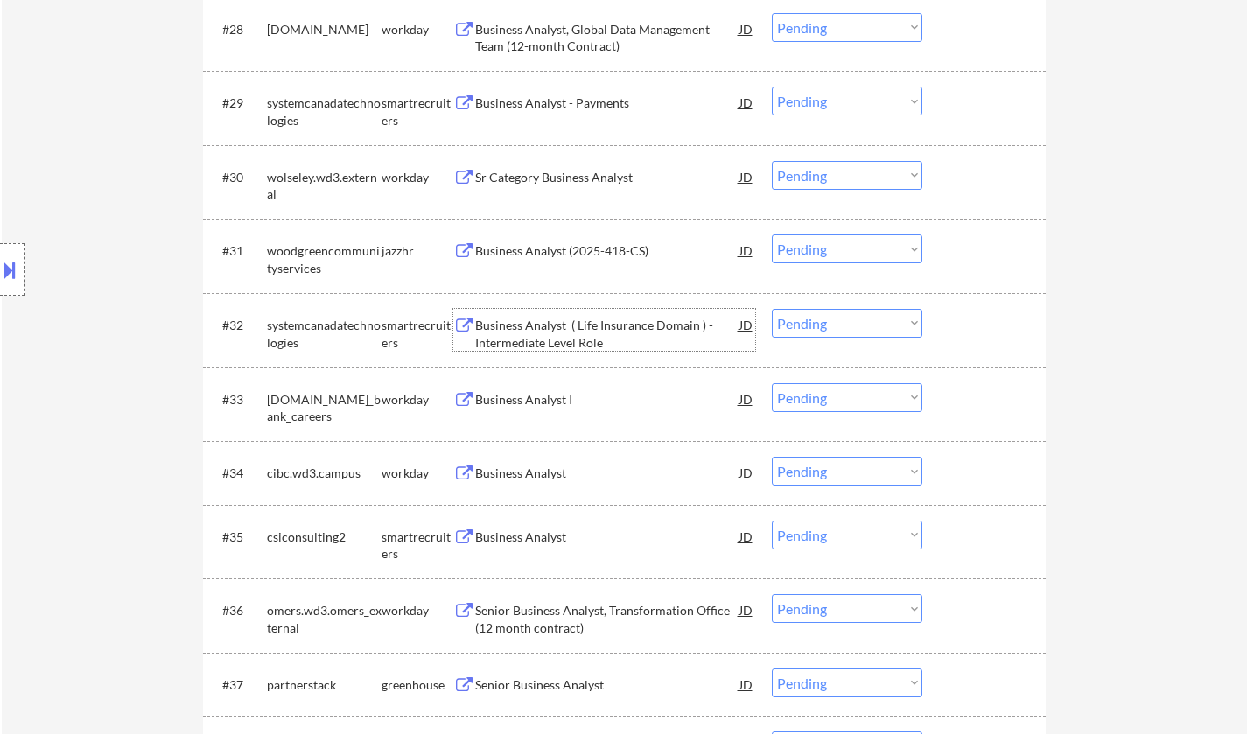
drag, startPoint x: 839, startPoint y: 317, endPoint x: 859, endPoint y: 335, distance: 26.6
click at [840, 319] on select "Choose an option... Pending Applied Excluded (Questions) Excluded (Expired) Exc…" at bounding box center [847, 323] width 151 height 29
click at [772, 309] on select "Choose an option... Pending Applied Excluded (Questions) Excluded (Expired) Exc…" at bounding box center [847, 323] width 151 height 29
select select ""pending""
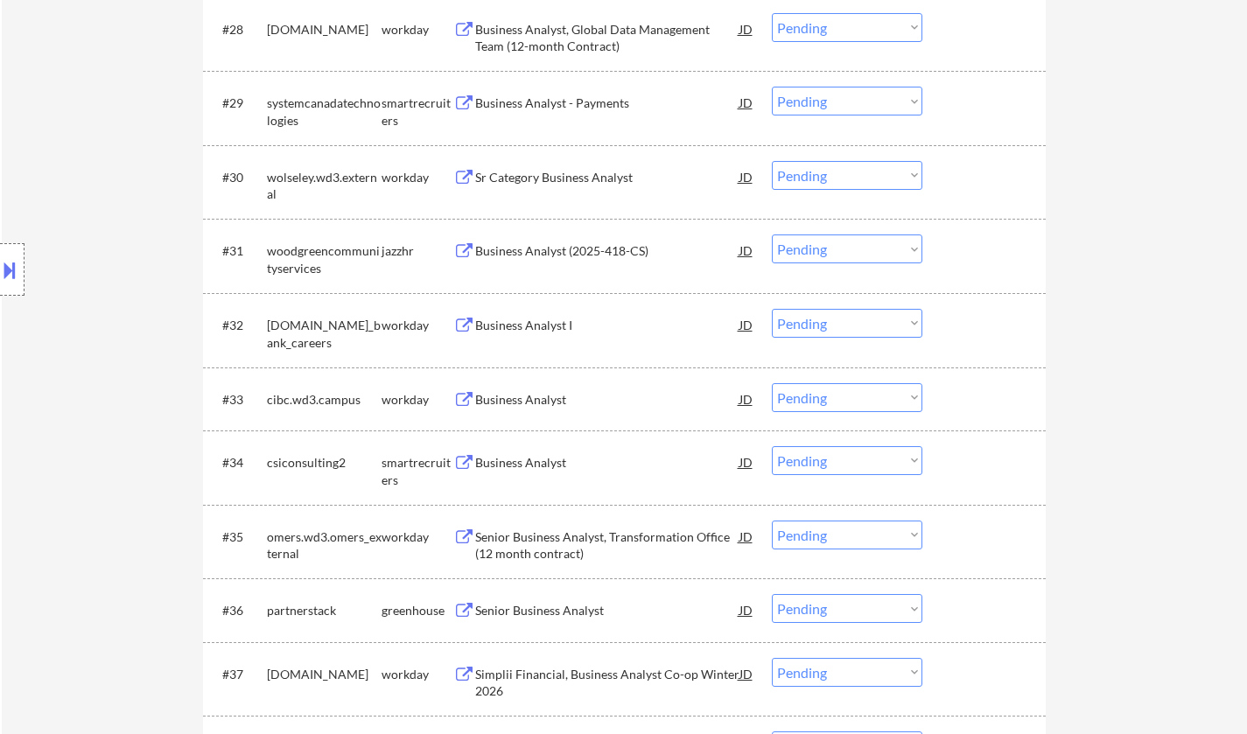
click at [520, 466] on div "Business Analyst" at bounding box center [607, 463] width 264 height 18
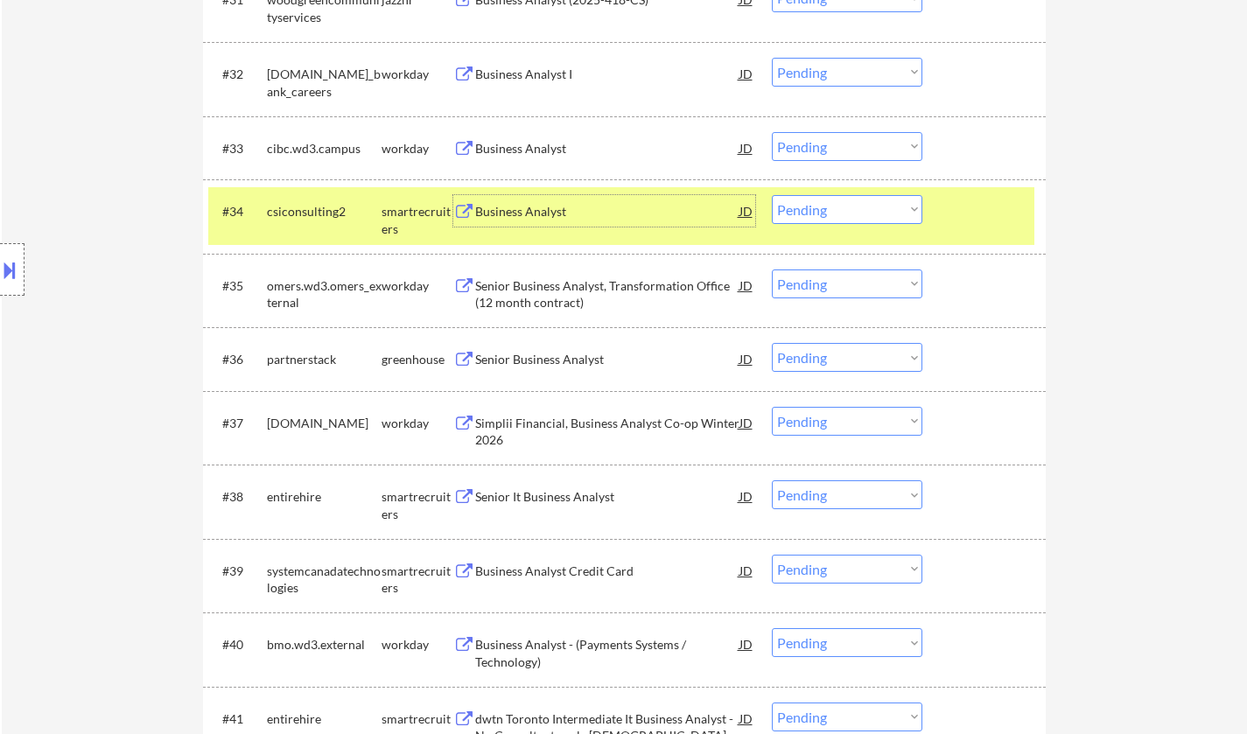
scroll to position [2801, 0]
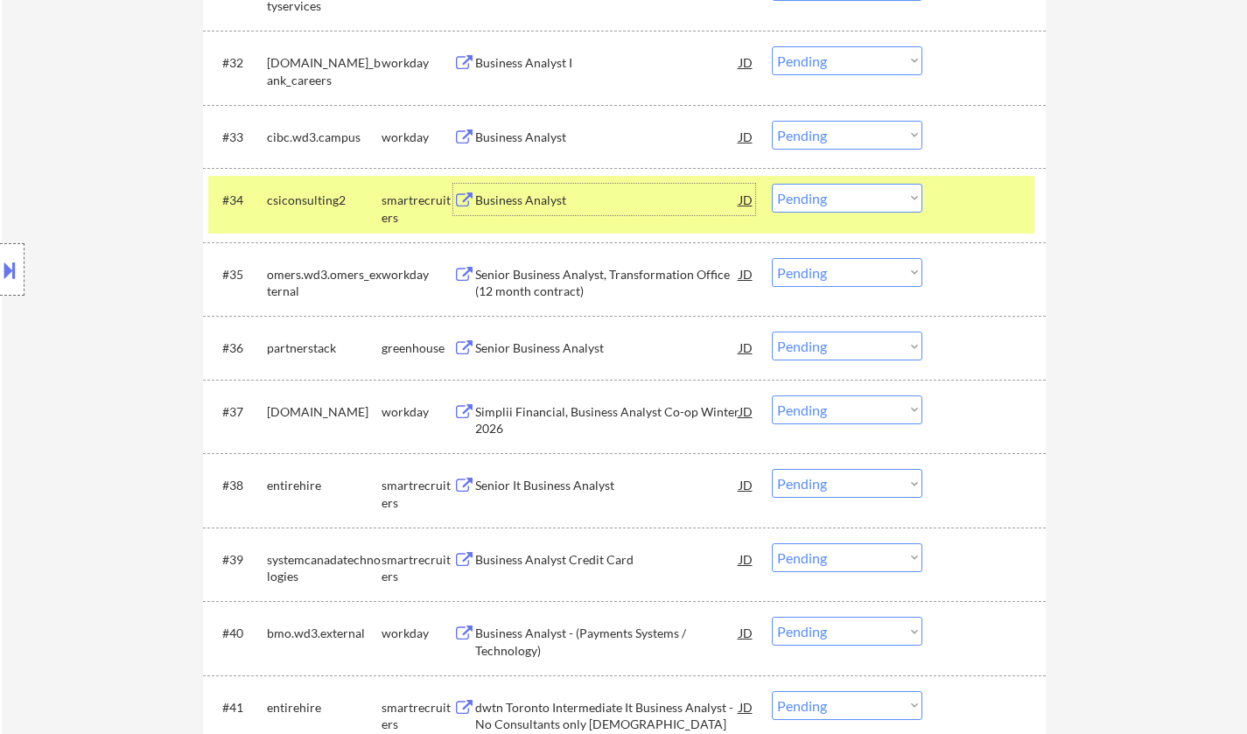
drag, startPoint x: 829, startPoint y: 193, endPoint x: 840, endPoint y: 198, distance: 12.5
click at [829, 193] on select "Choose an option... Pending Applied Excluded (Questions) Excluded (Expired) Exc…" at bounding box center [847, 198] width 151 height 29
click at [772, 184] on select "Choose an option... Pending Applied Excluded (Questions) Excluded (Expired) Exc…" at bounding box center [847, 198] width 151 height 29
select select ""pending""
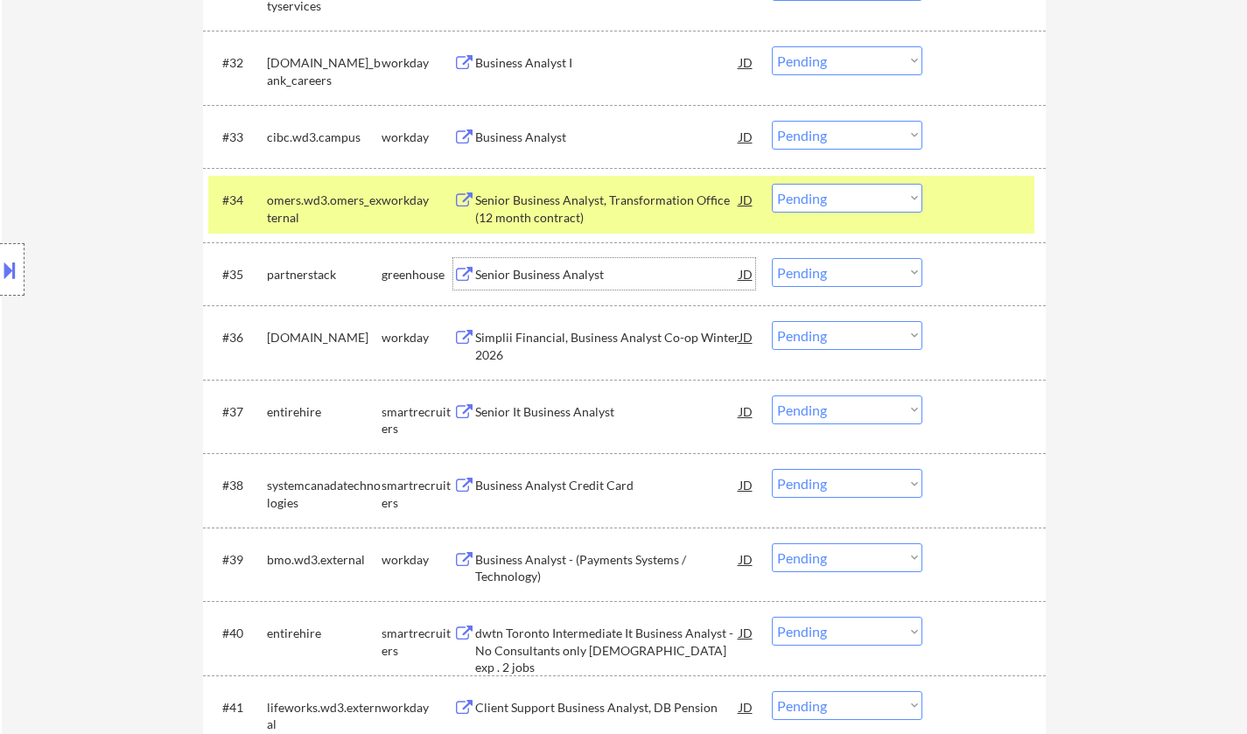
click at [546, 282] on div "Senior Business Analyst" at bounding box center [607, 275] width 264 height 18
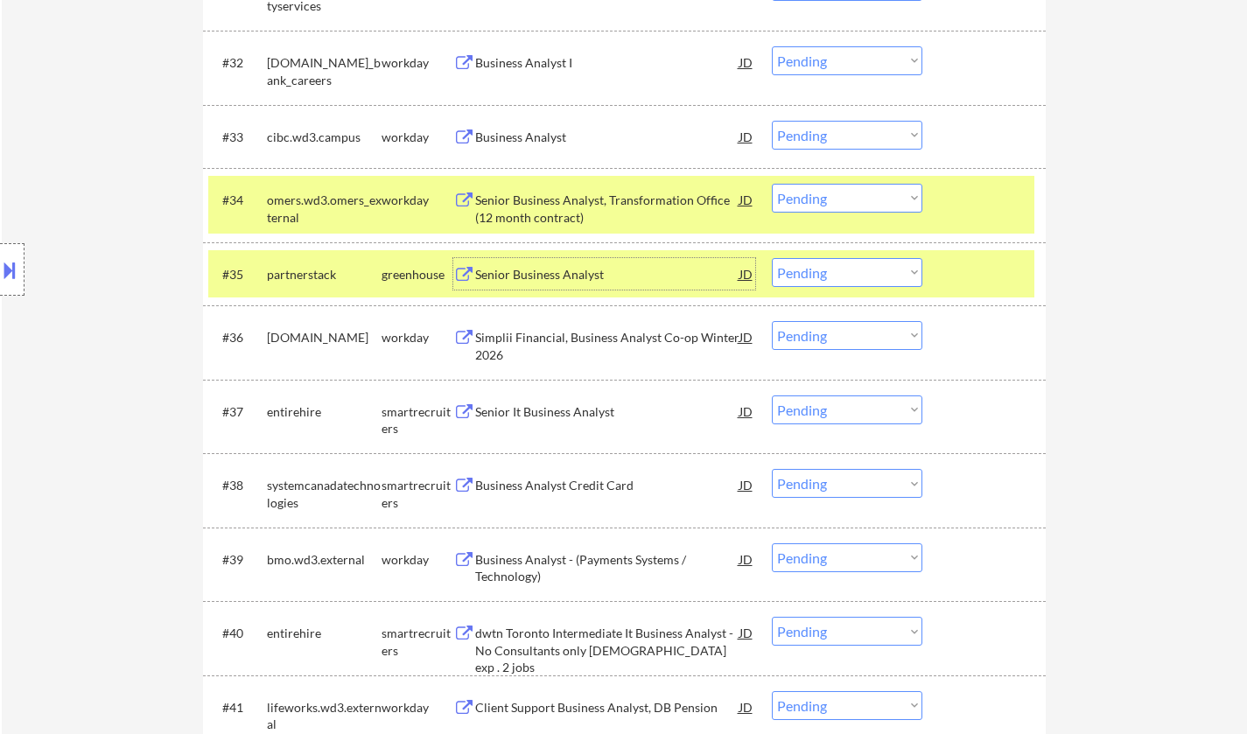
click at [847, 274] on select "Choose an option... Pending Applied Excluded (Questions) Excluded (Expired) Exc…" at bounding box center [847, 272] width 151 height 29
click at [772, 258] on select "Choose an option... Pending Applied Excluded (Questions) Excluded (Expired) Exc…" at bounding box center [847, 272] width 151 height 29
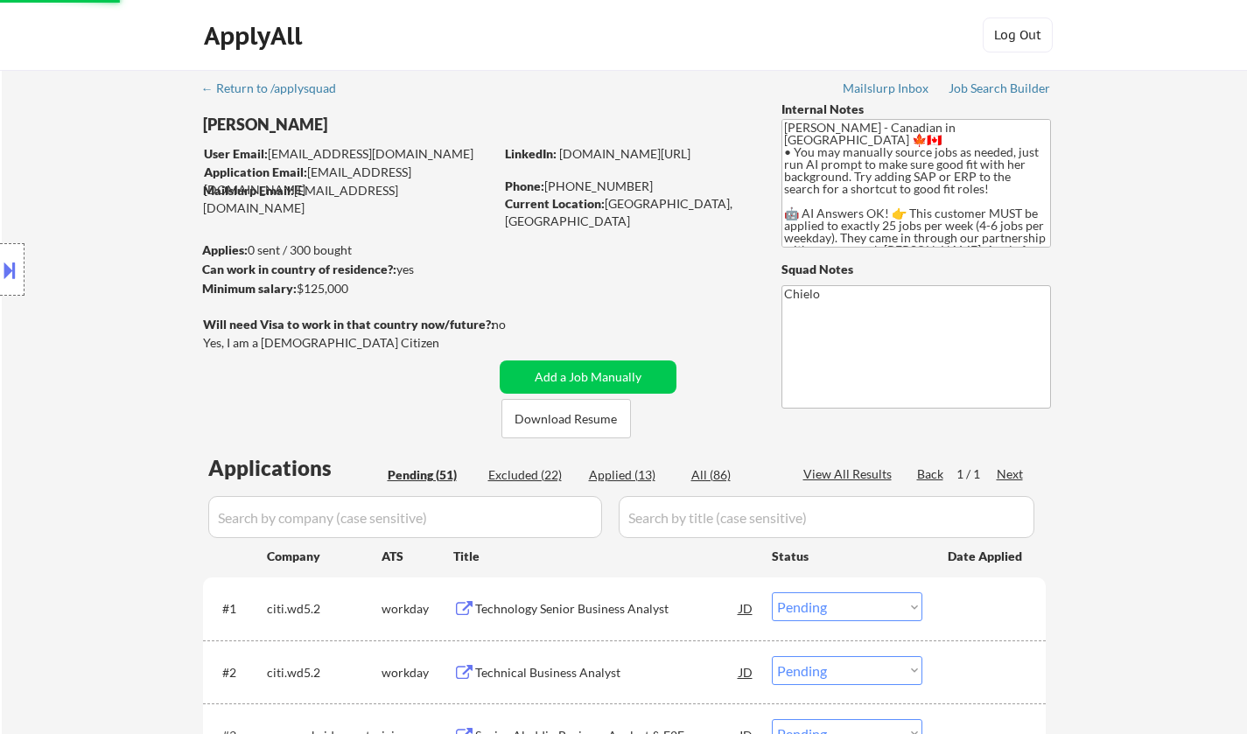
select select ""pending""
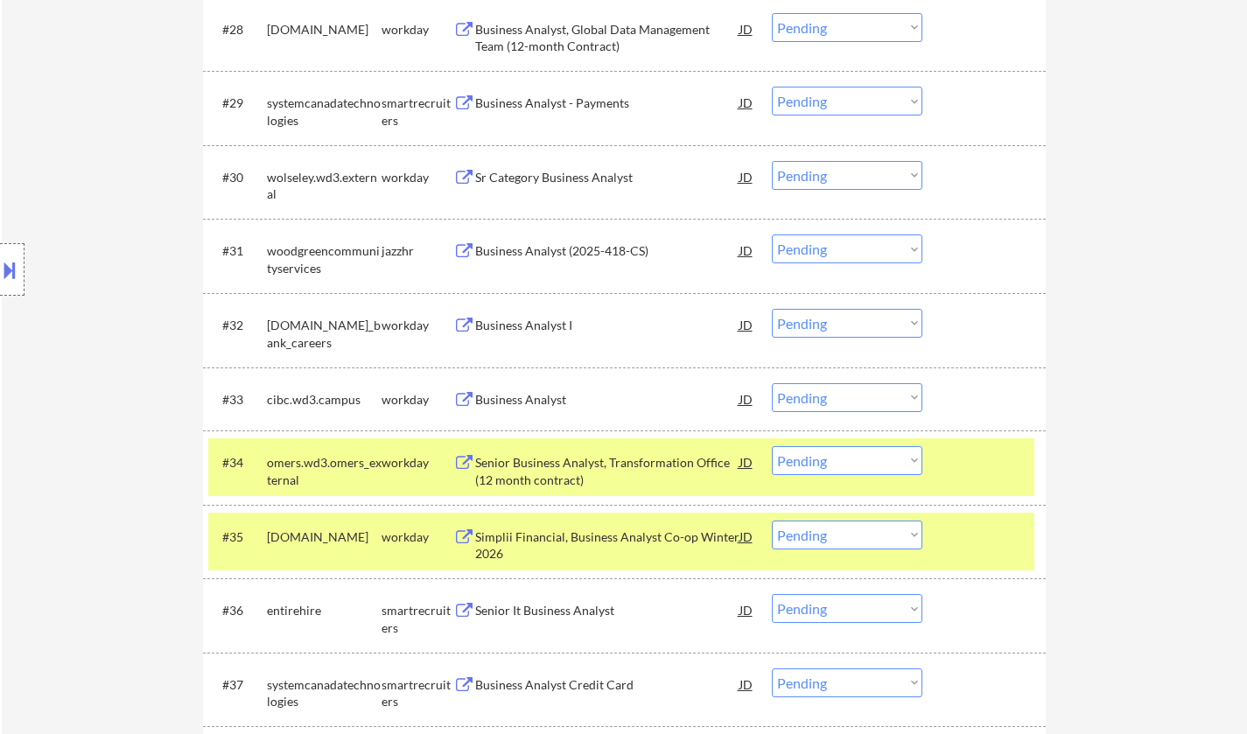
scroll to position [2889, 0]
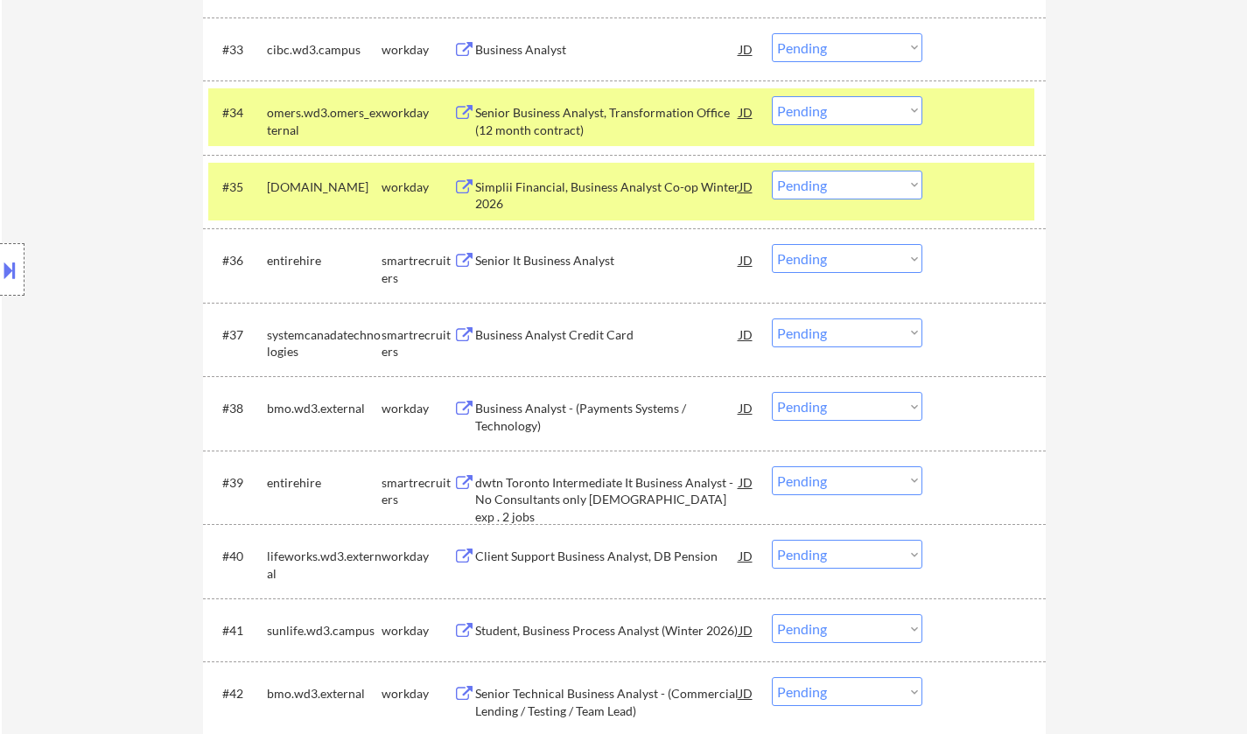
click at [516, 261] on div "Senior It Business Analyst" at bounding box center [607, 261] width 264 height 18
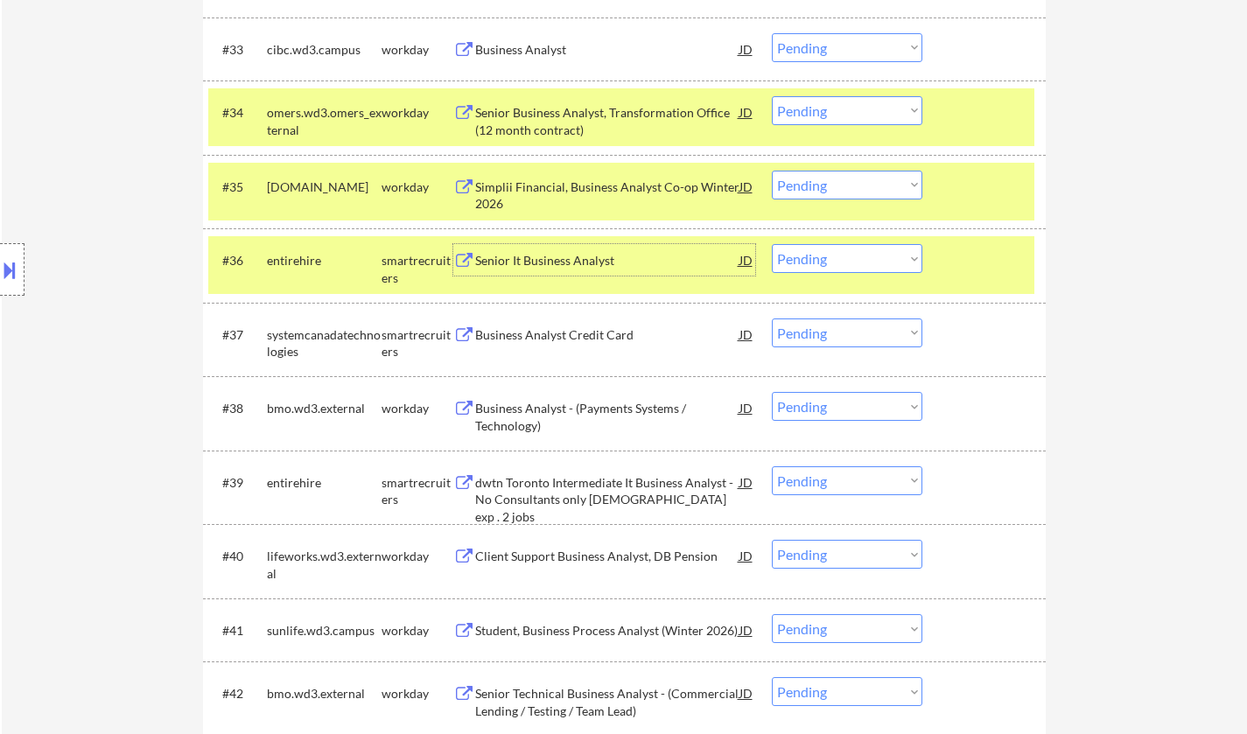
click at [842, 265] on select "Choose an option... Pending Applied Excluded (Questions) Excluded (Expired) Exc…" at bounding box center [847, 258] width 151 height 29
click at [772, 244] on select "Choose an option... Pending Applied Excluded (Questions) Excluded (Expired) Exc…" at bounding box center [847, 258] width 151 height 29
select select ""pending""
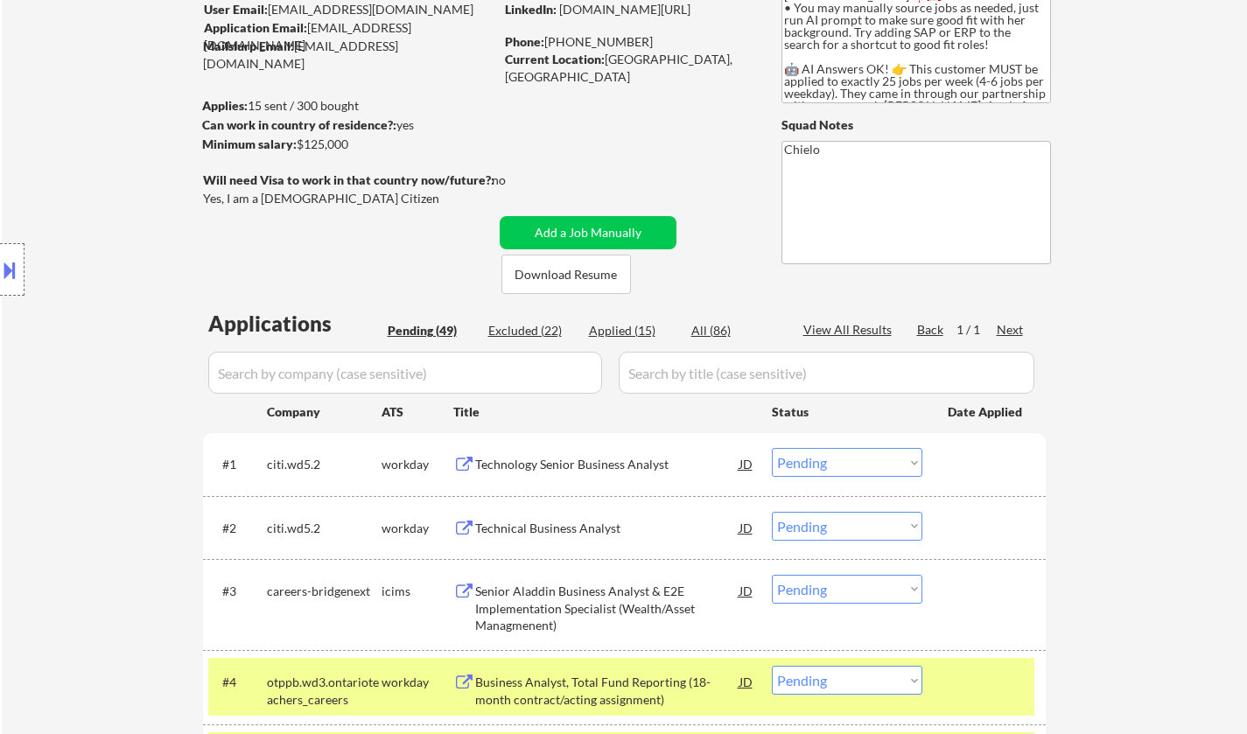
scroll to position [0, 0]
